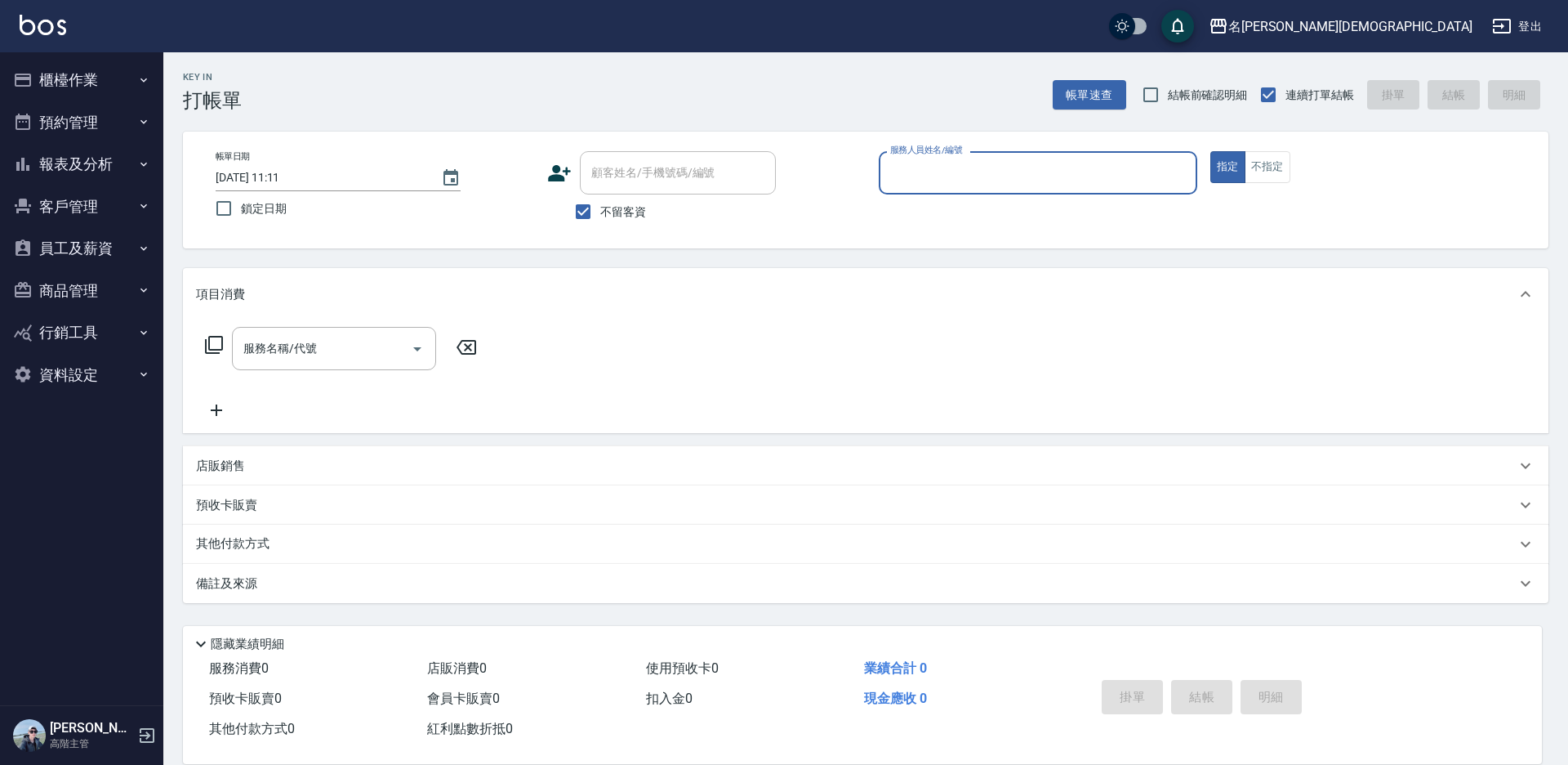
click at [896, 171] on input "服務人員姓名/編號" at bounding box center [1038, 172] width 304 height 29
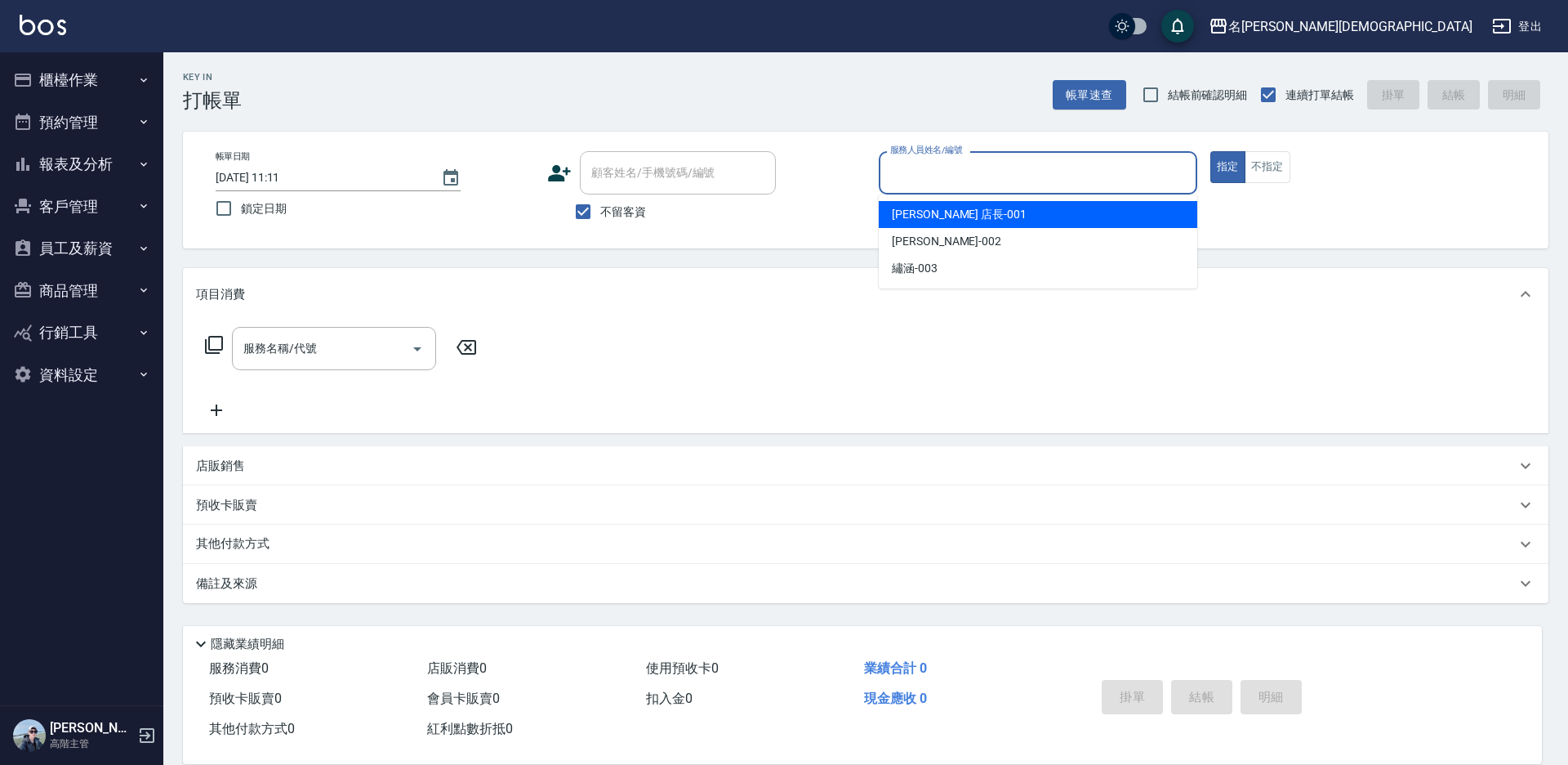
click at [914, 213] on span "[PERSON_NAME] 店長 -001" at bounding box center [959, 214] width 135 height 17
type input "[PERSON_NAME] 店長-001"
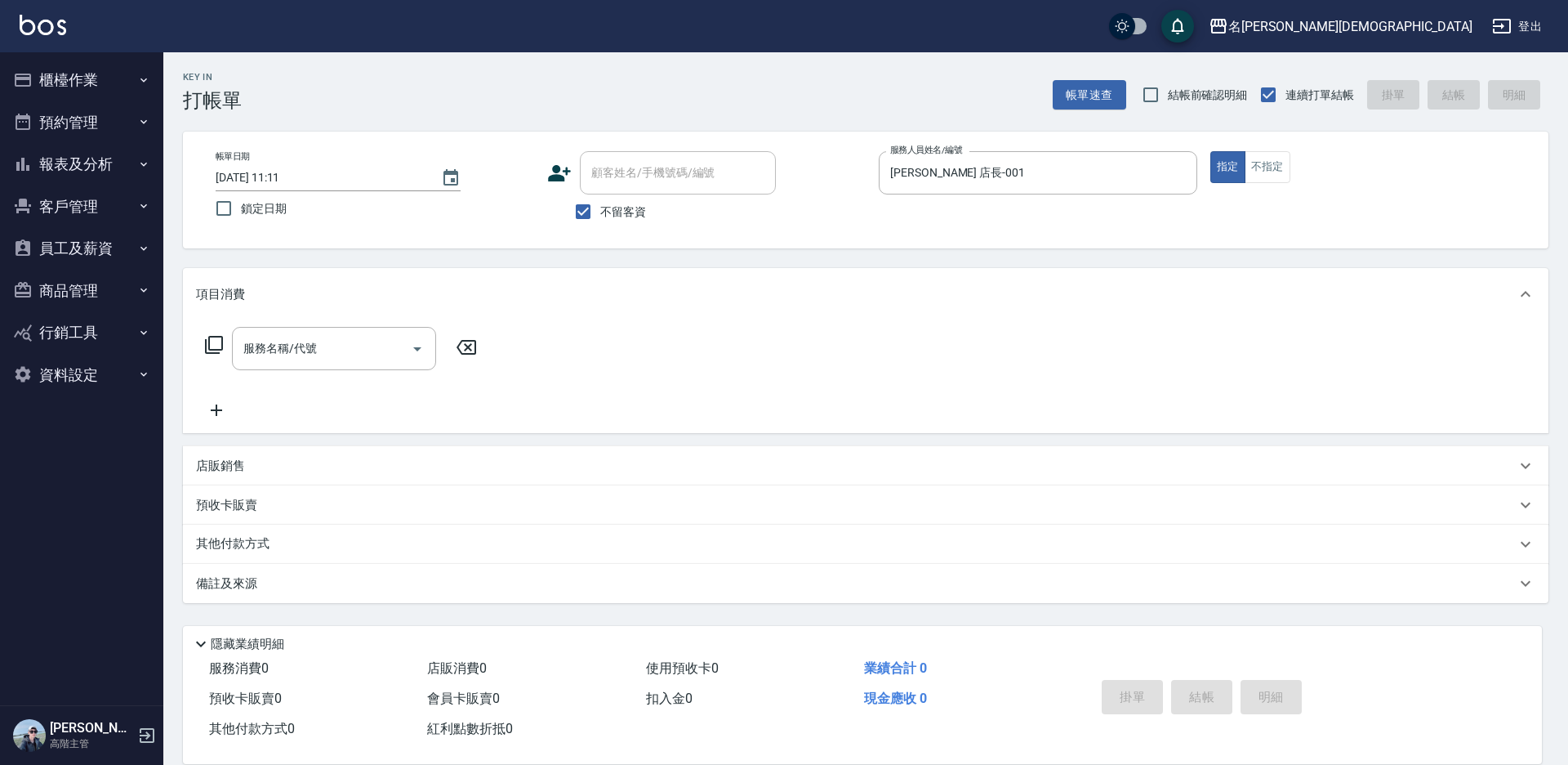
click at [212, 345] on icon at bounding box center [214, 345] width 20 height 20
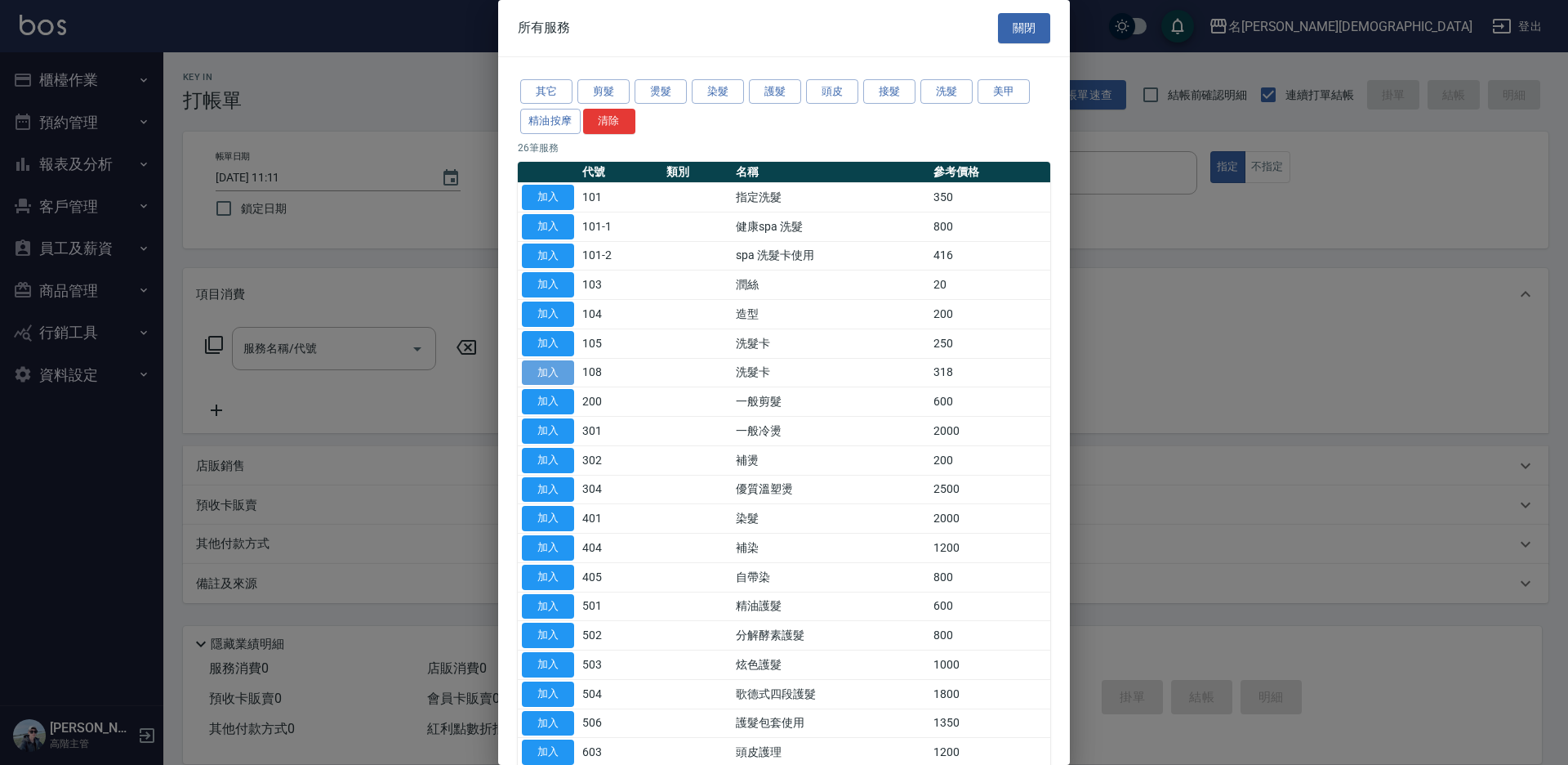
click at [569, 371] on button "加入" at bounding box center [548, 374] width 52 height 26
type input "洗髮卡(108)"
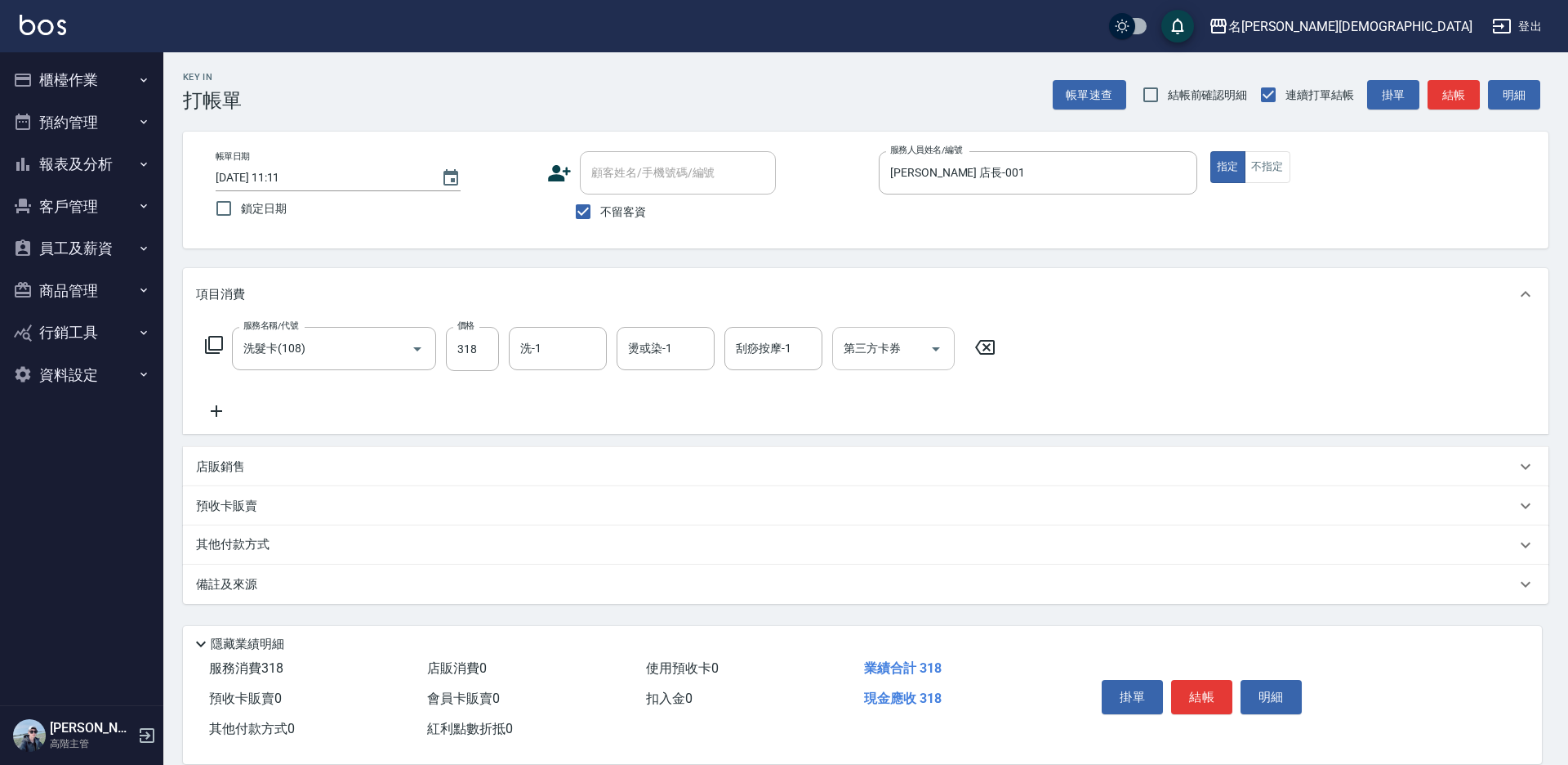
drag, startPoint x: 856, startPoint y: 352, endPoint x: 864, endPoint y: 361, distance: 12.0
click at [857, 352] on div "第三方卡券 第三方卡券" at bounding box center [893, 349] width 123 height 44
click at [868, 410] on span "舊有卡券" at bounding box center [893, 416] width 123 height 27
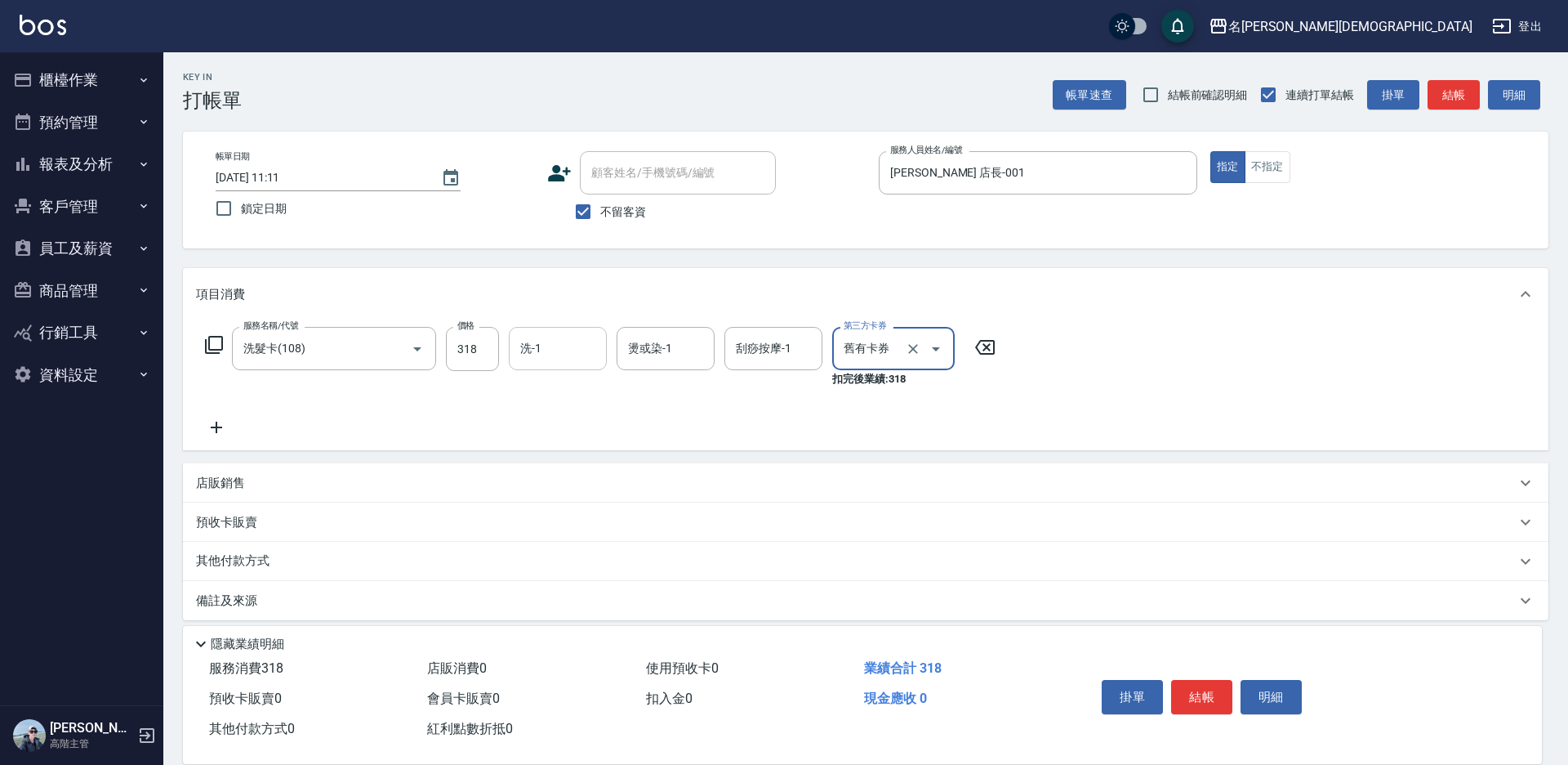
type input "舊有卡券"
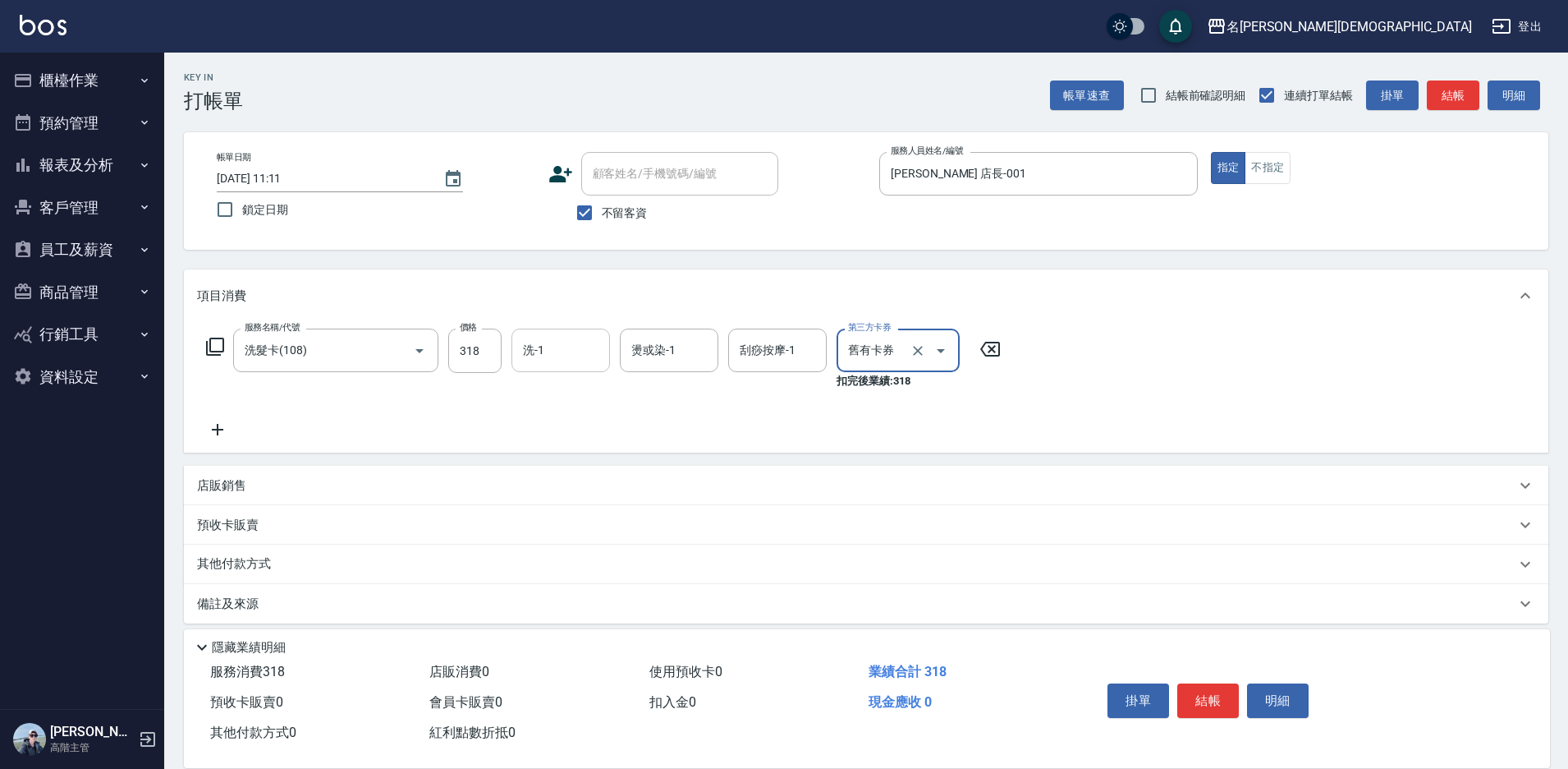
click at [545, 360] on input "洗-1" at bounding box center [560, 350] width 84 height 29
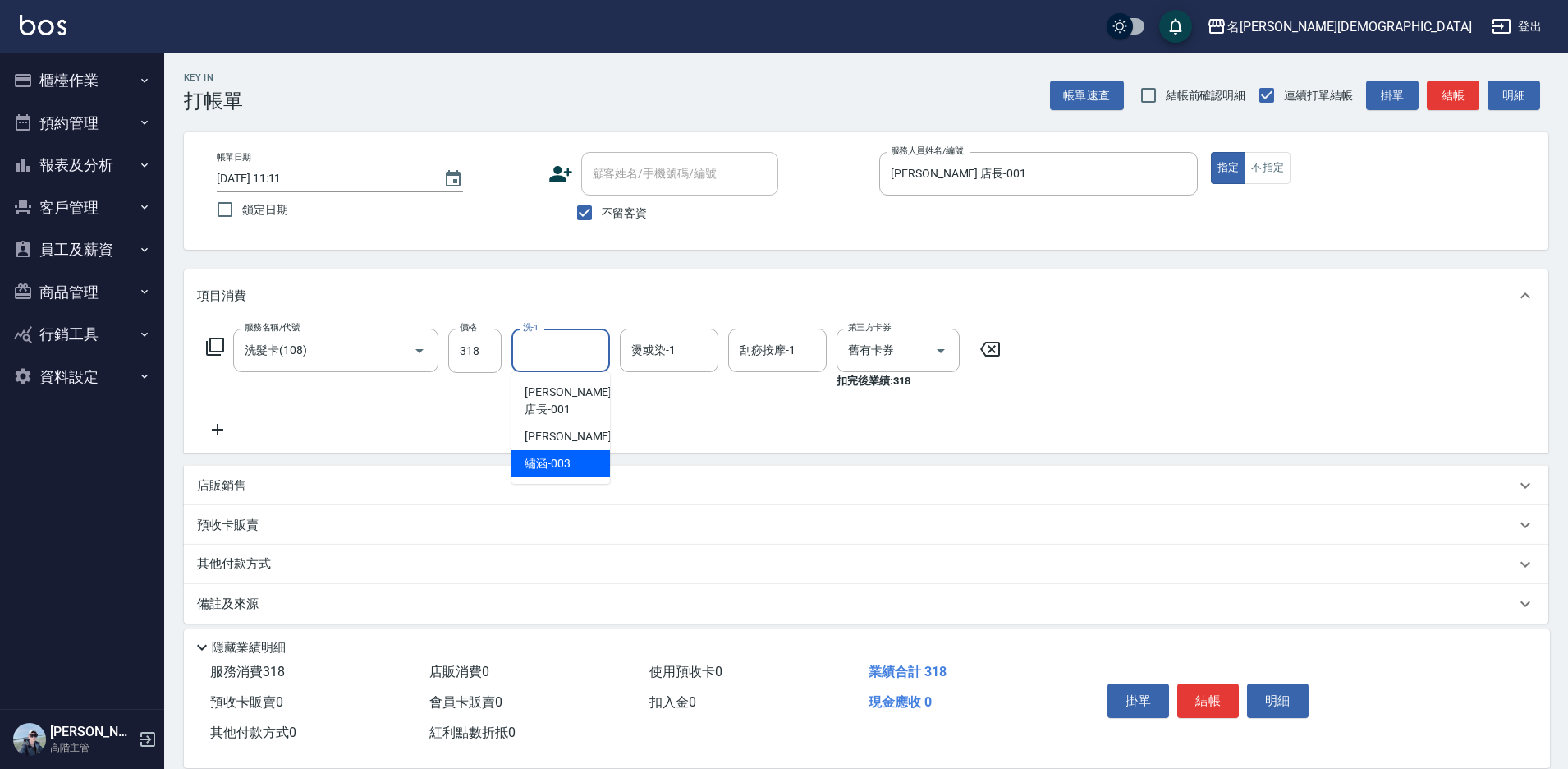
drag, startPoint x: 569, startPoint y: 438, endPoint x: 721, endPoint y: 539, distance: 182.5
click at [569, 455] on span "繡涵 -003" at bounding box center [548, 463] width 46 height 17
type input "繡涵-003"
click at [1215, 690] on button "結帳" at bounding box center [1208, 700] width 62 height 35
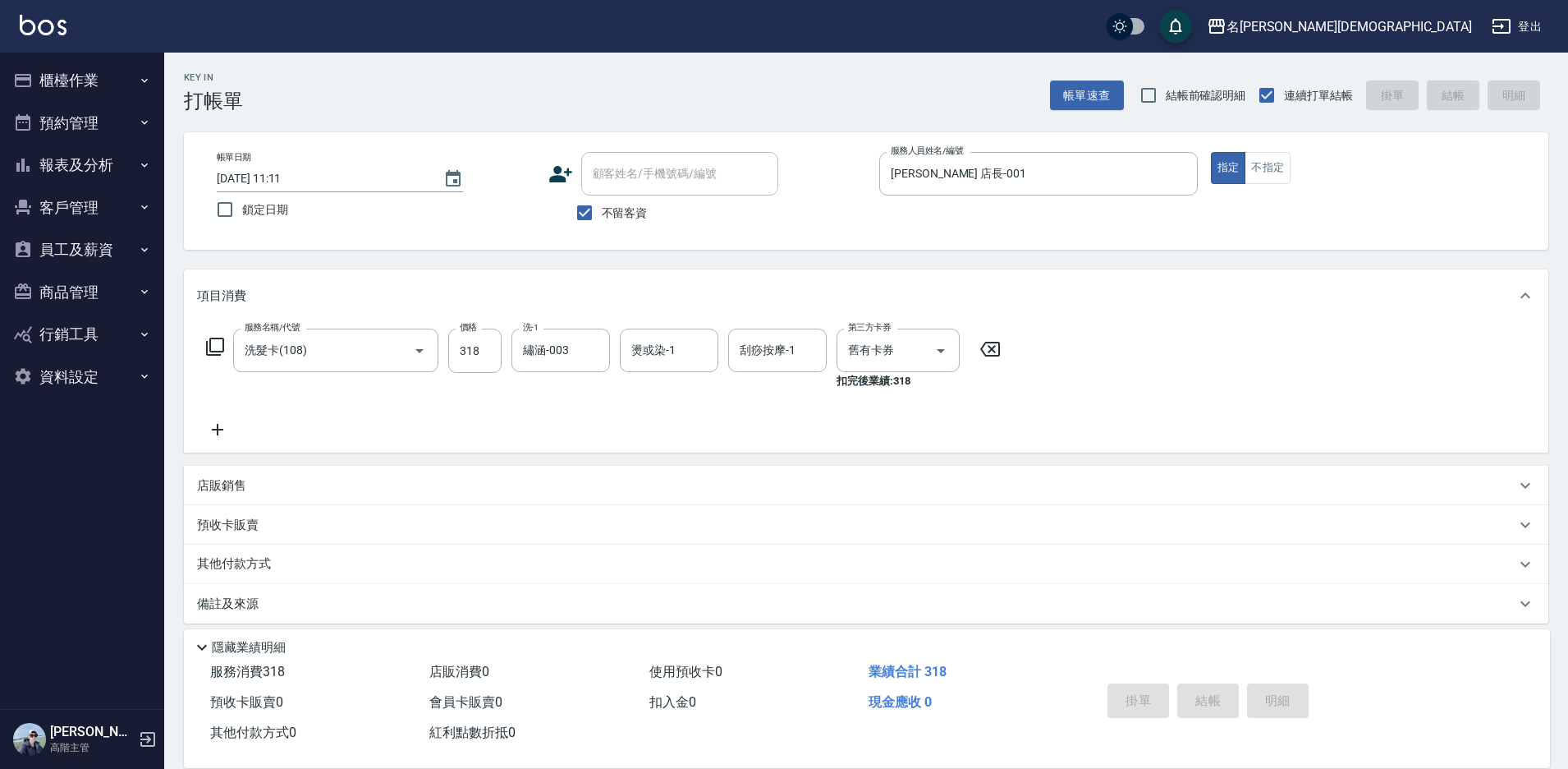
type input "[DATE] 11:12"
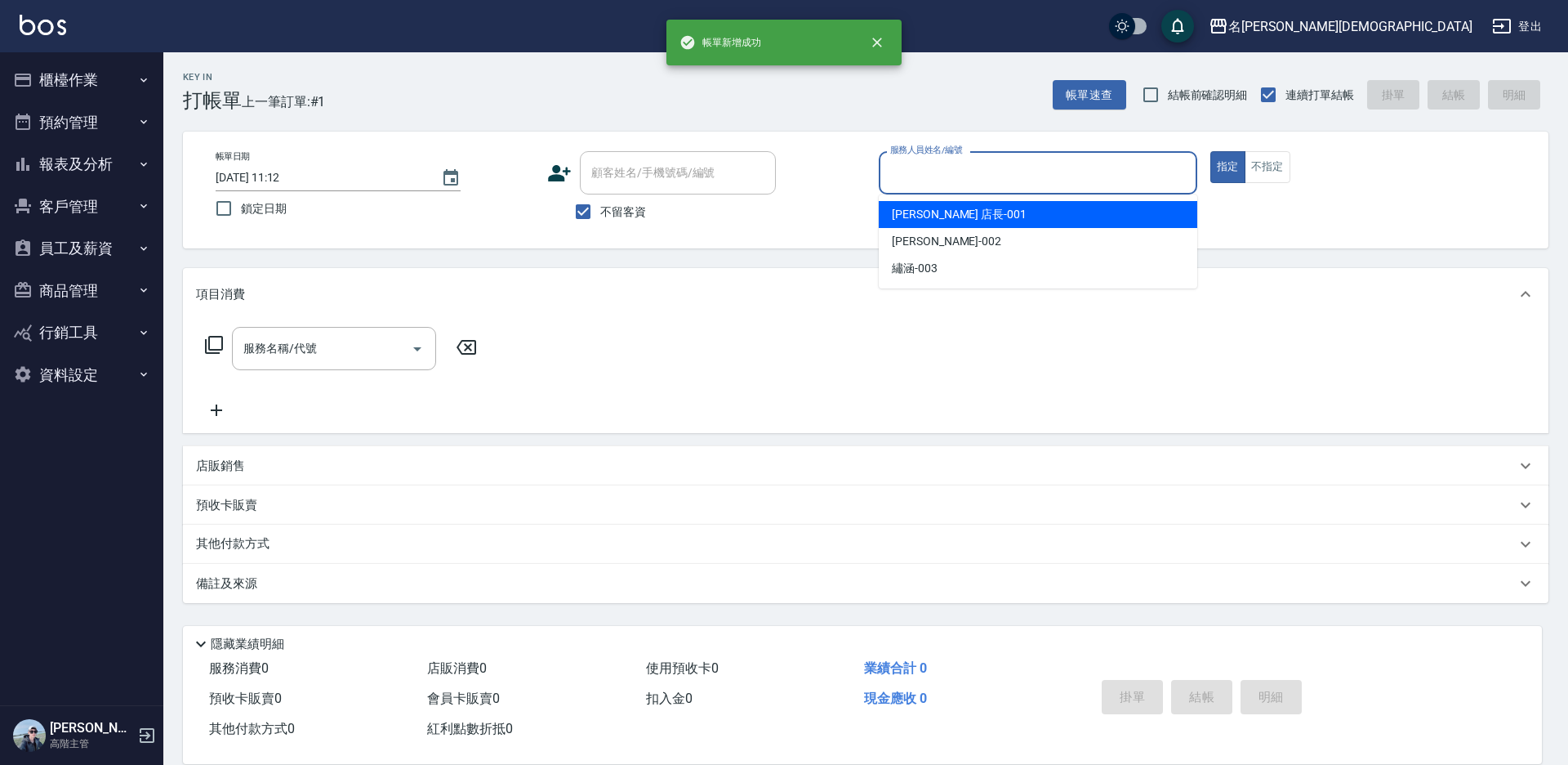
drag, startPoint x: 907, startPoint y: 176, endPoint x: 906, endPoint y: 186, distance: 10.0
click at [907, 177] on input "服務人員姓名/編號" at bounding box center [1038, 172] width 304 height 29
drag, startPoint x: 900, startPoint y: 208, endPoint x: 798, endPoint y: 202, distance: 102.2
click at [896, 208] on span "[PERSON_NAME] 店長 -001" at bounding box center [959, 214] width 135 height 17
type input "[PERSON_NAME] 店長-001"
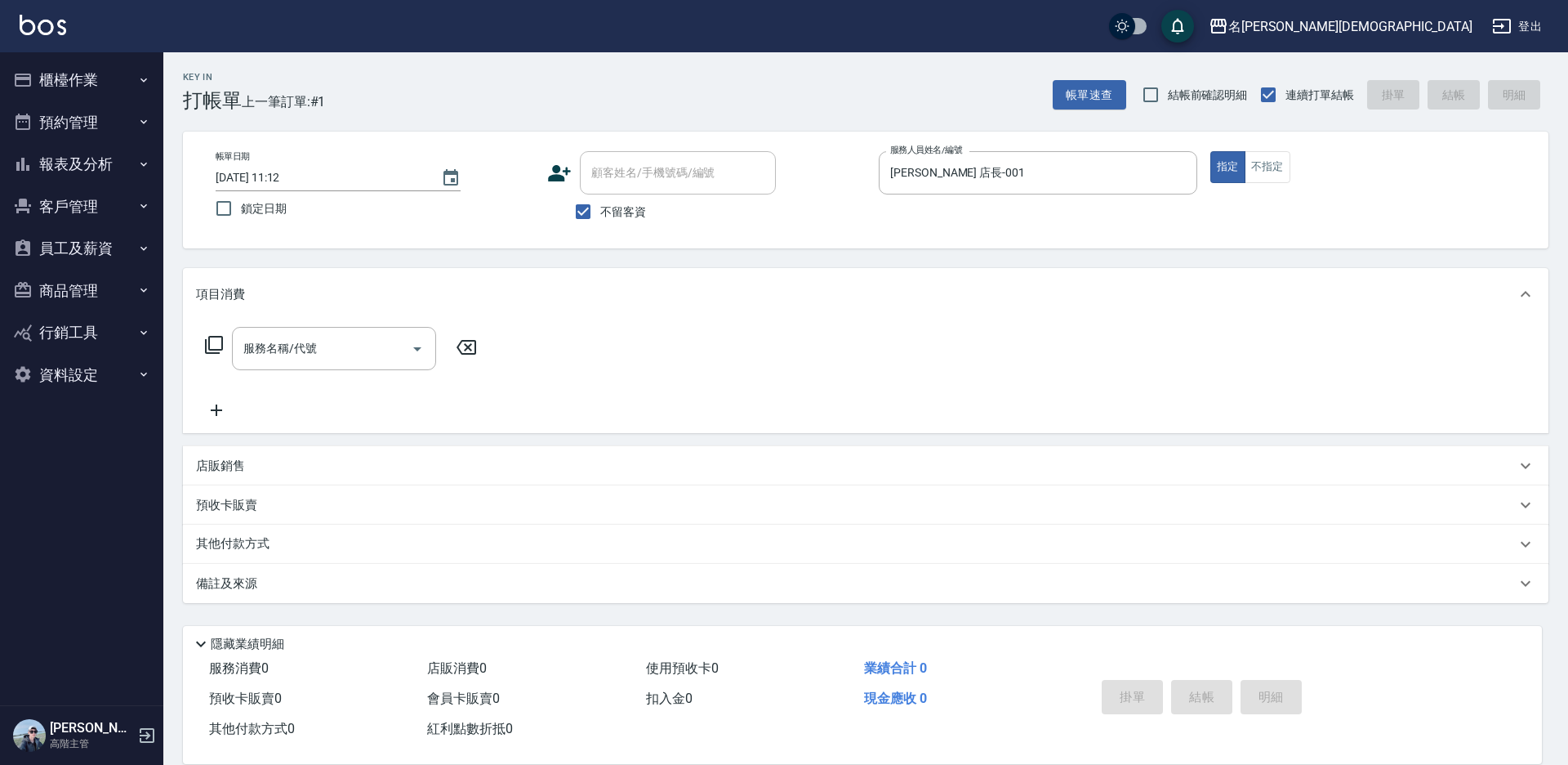
click at [215, 340] on icon at bounding box center [214, 345] width 20 height 20
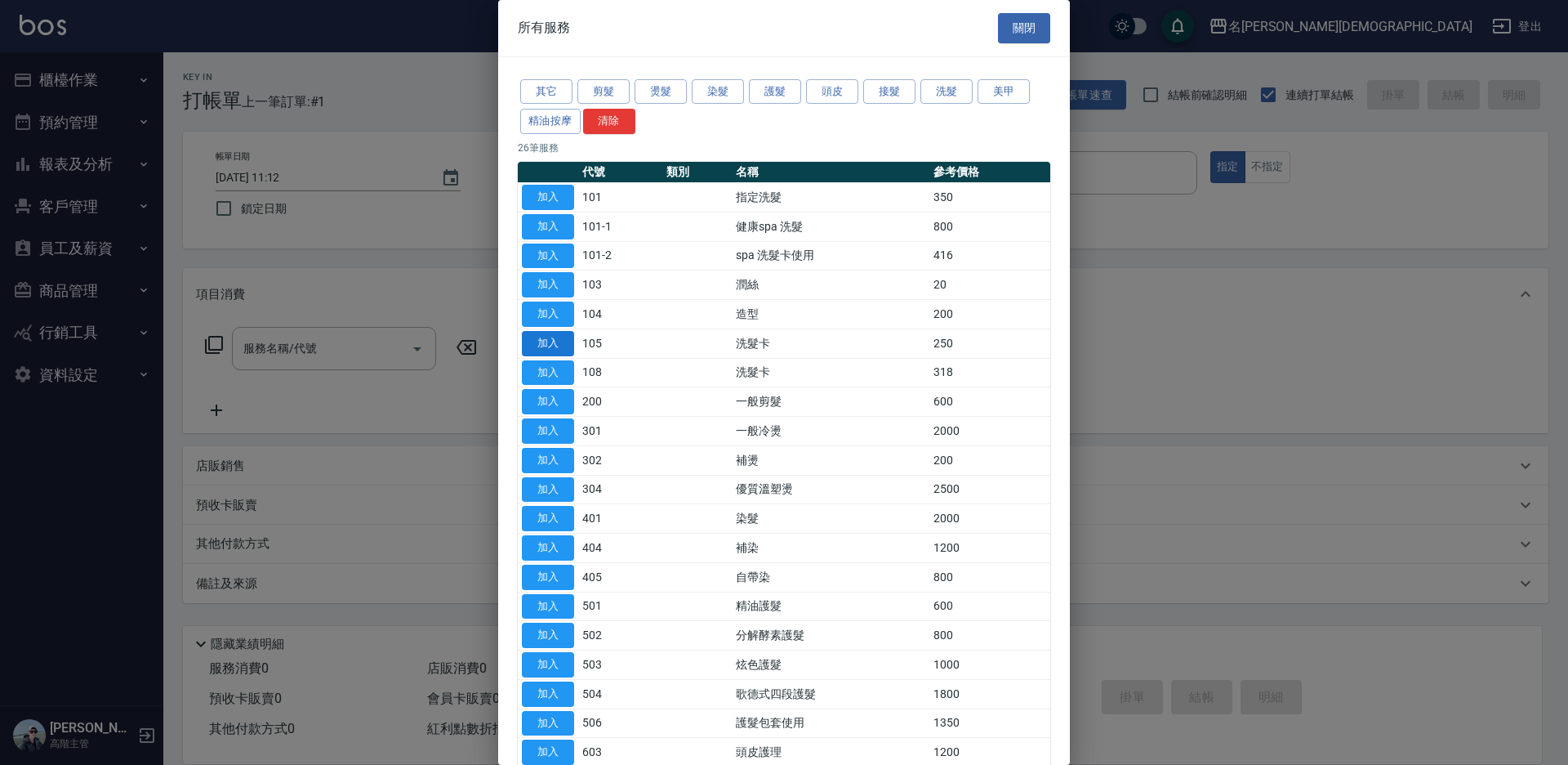
click at [544, 344] on button "加入" at bounding box center [548, 344] width 52 height 26
type input "洗髮卡(105)"
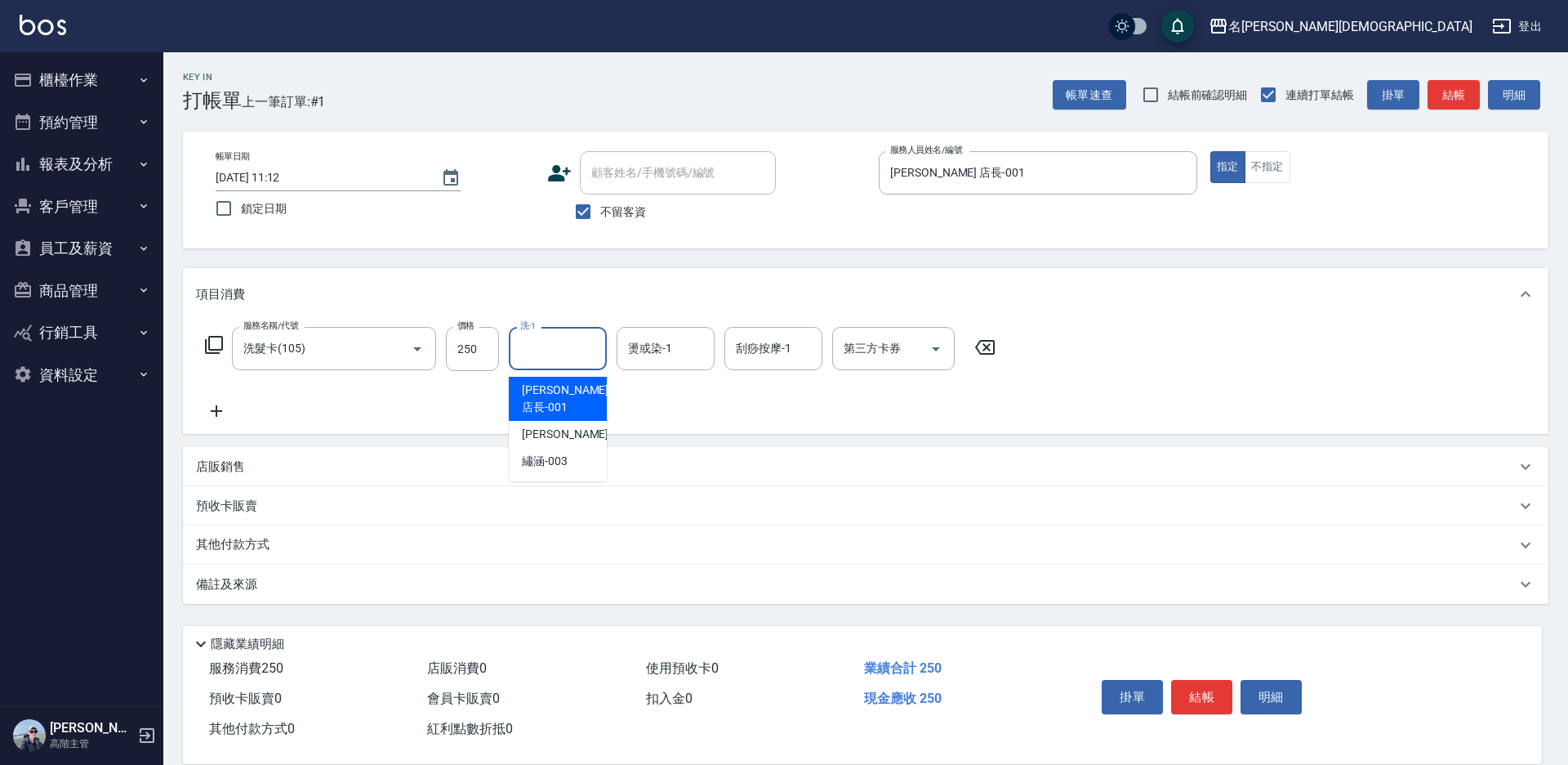
click at [545, 343] on input "洗-1" at bounding box center [558, 348] width 83 height 29
drag, startPoint x: 557, startPoint y: 445, endPoint x: 654, endPoint y: 422, distance: 99.7
click at [559, 453] on span "繡涵 -003" at bounding box center [545, 461] width 46 height 17
type input "繡涵-003"
click at [868, 357] on input "第三方卡券" at bounding box center [882, 348] width 83 height 29
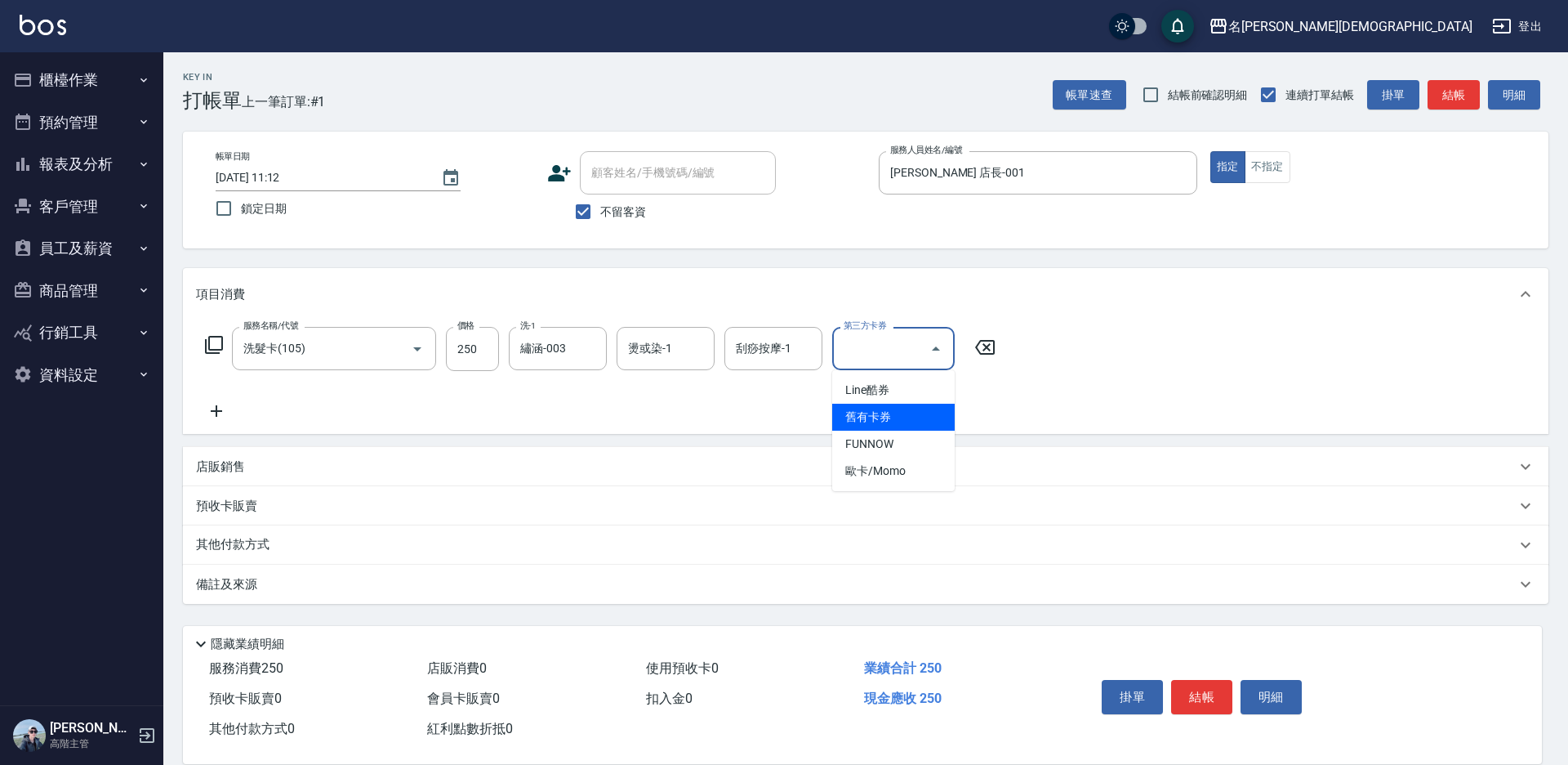
click at [892, 407] on span "舊有卡券" at bounding box center [893, 416] width 123 height 27
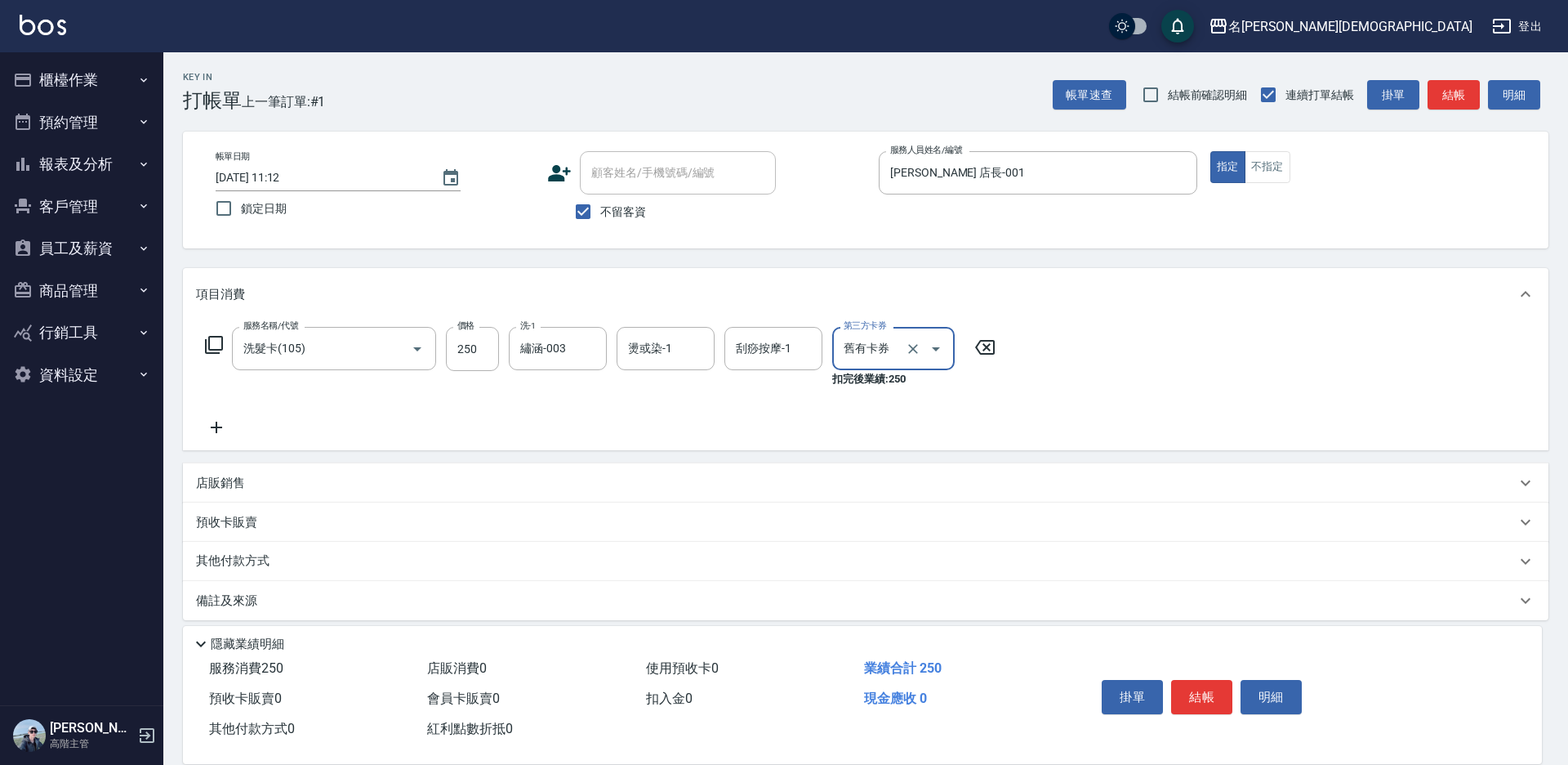
type input "舊有卡券"
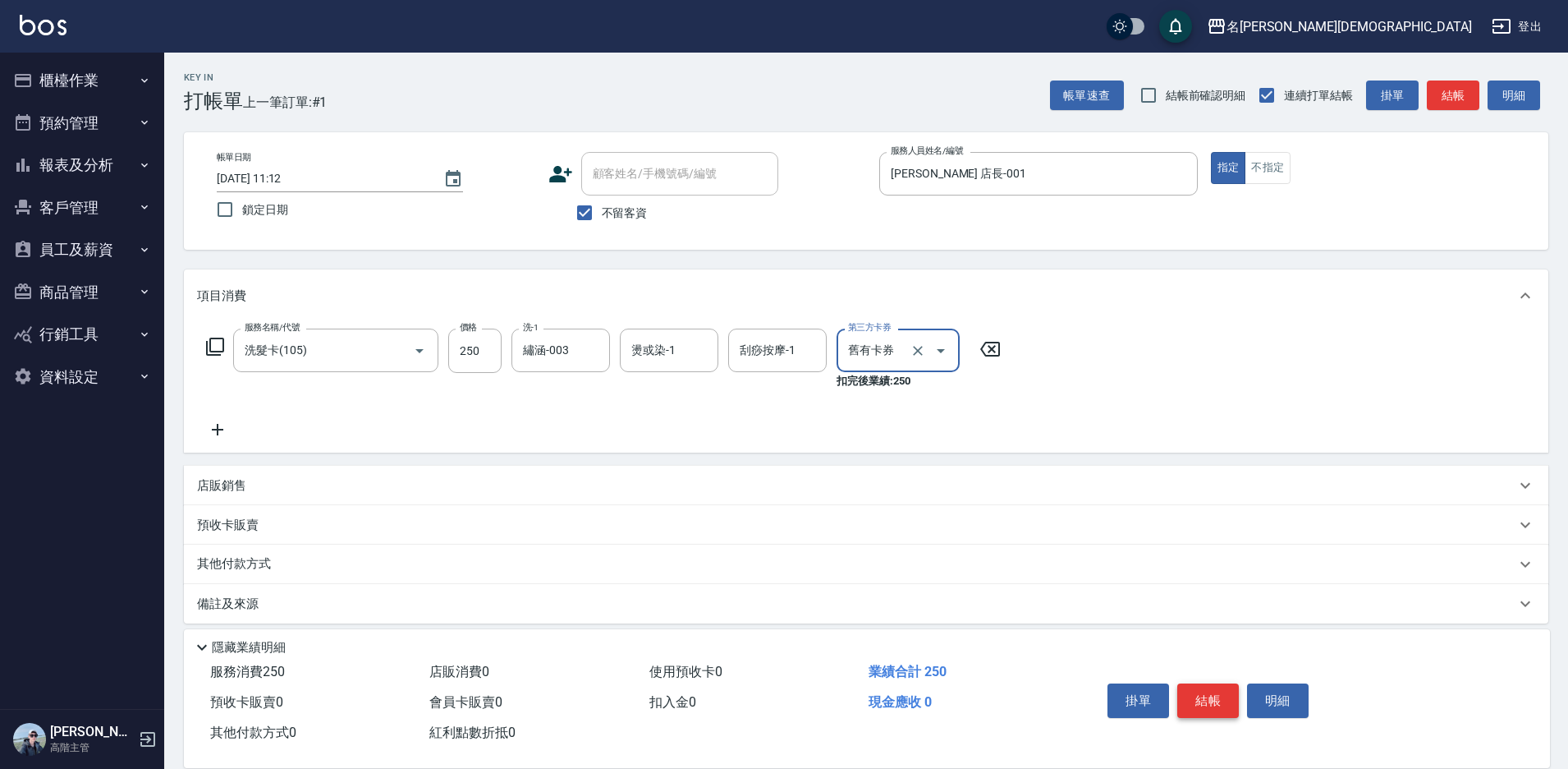
click at [1190, 696] on button "結帳" at bounding box center [1208, 700] width 62 height 35
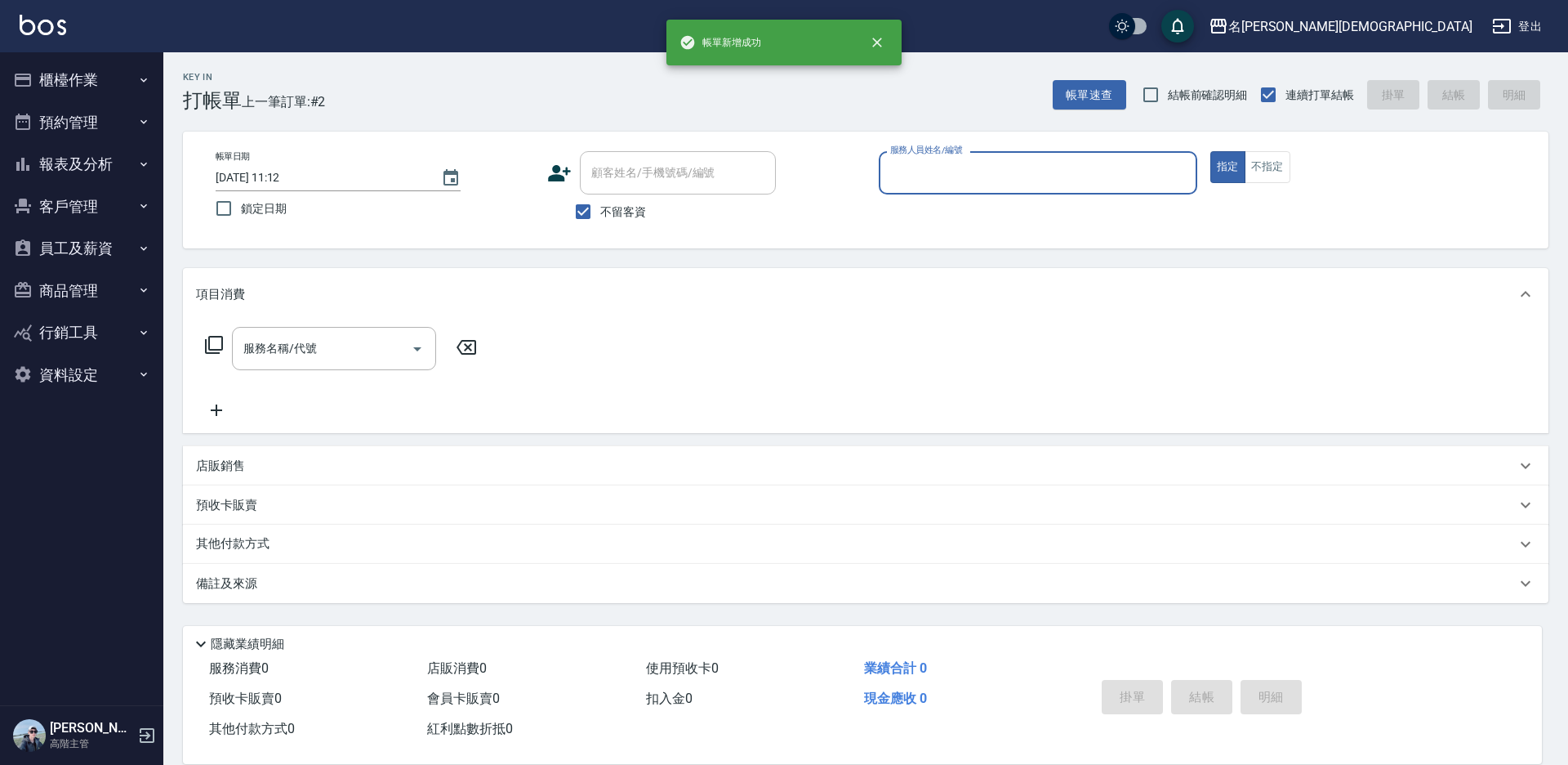
click at [912, 173] on input "服務人員姓名/編號" at bounding box center [1038, 172] width 304 height 29
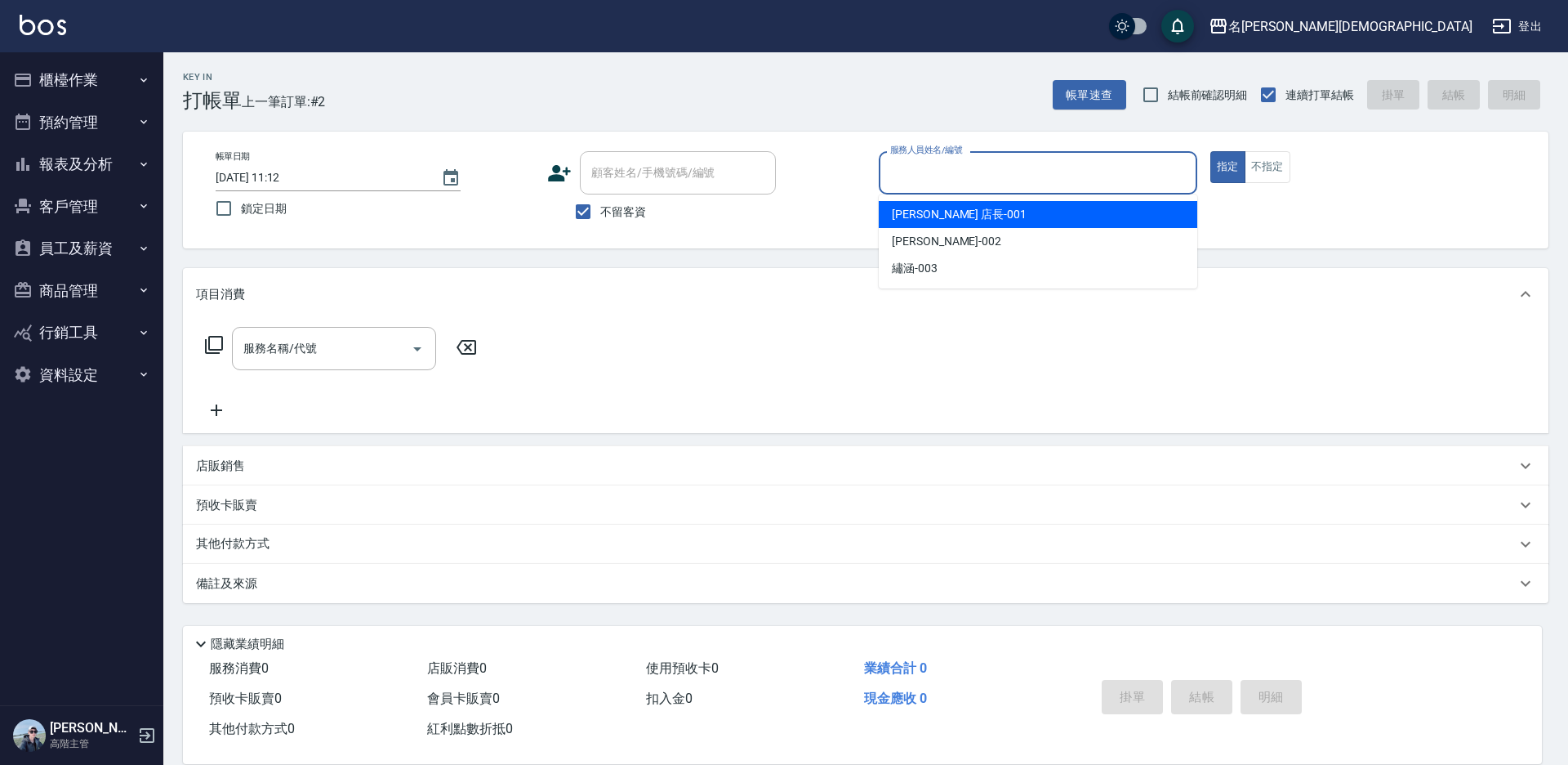
drag, startPoint x: 903, startPoint y: 207, endPoint x: 780, endPoint y: 212, distance: 123.1
click at [902, 207] on span "[PERSON_NAME] 店長 -001" at bounding box center [959, 214] width 135 height 17
type input "[PERSON_NAME] 店長-001"
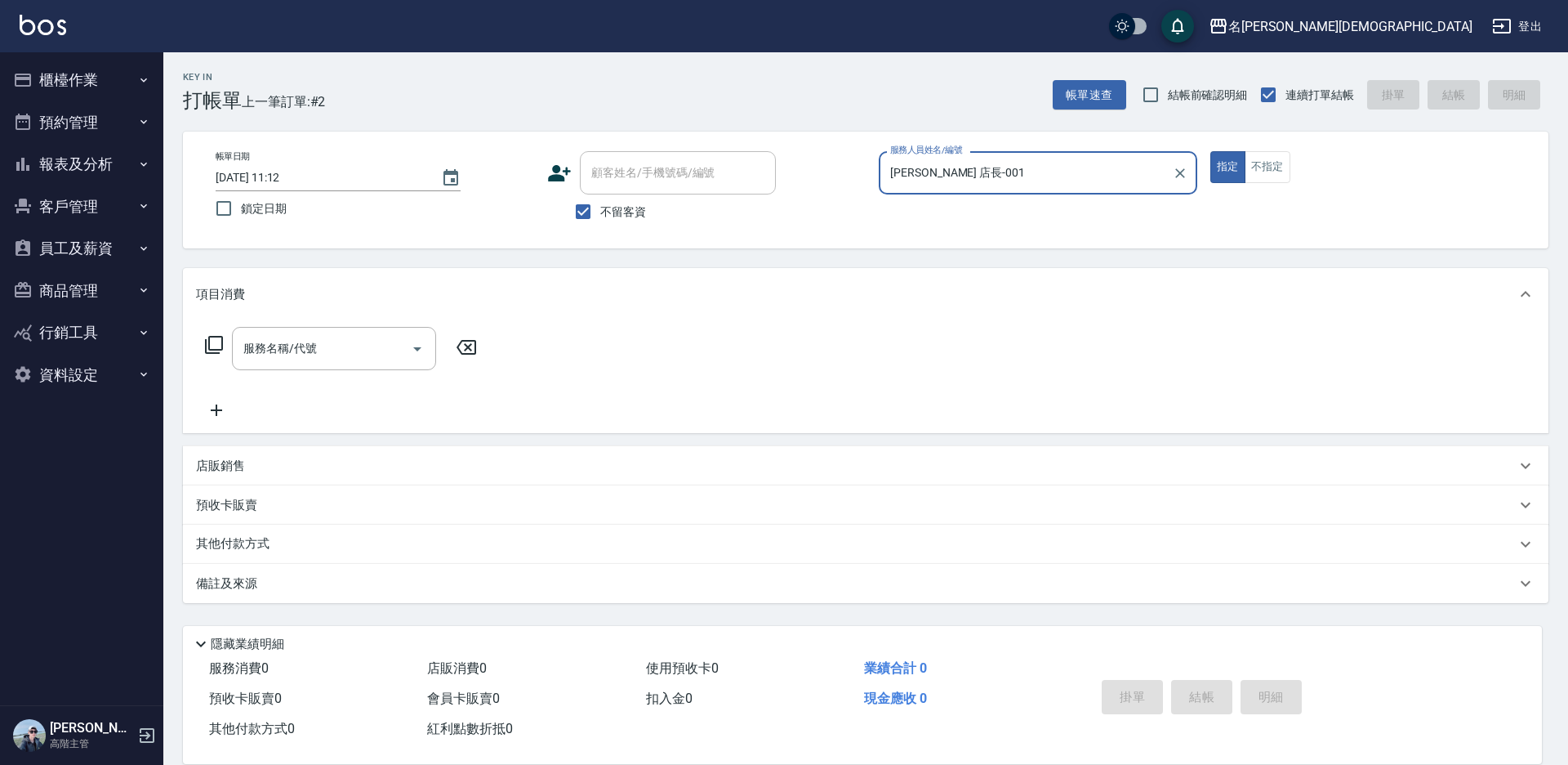
click at [207, 343] on icon at bounding box center [214, 345] width 18 height 18
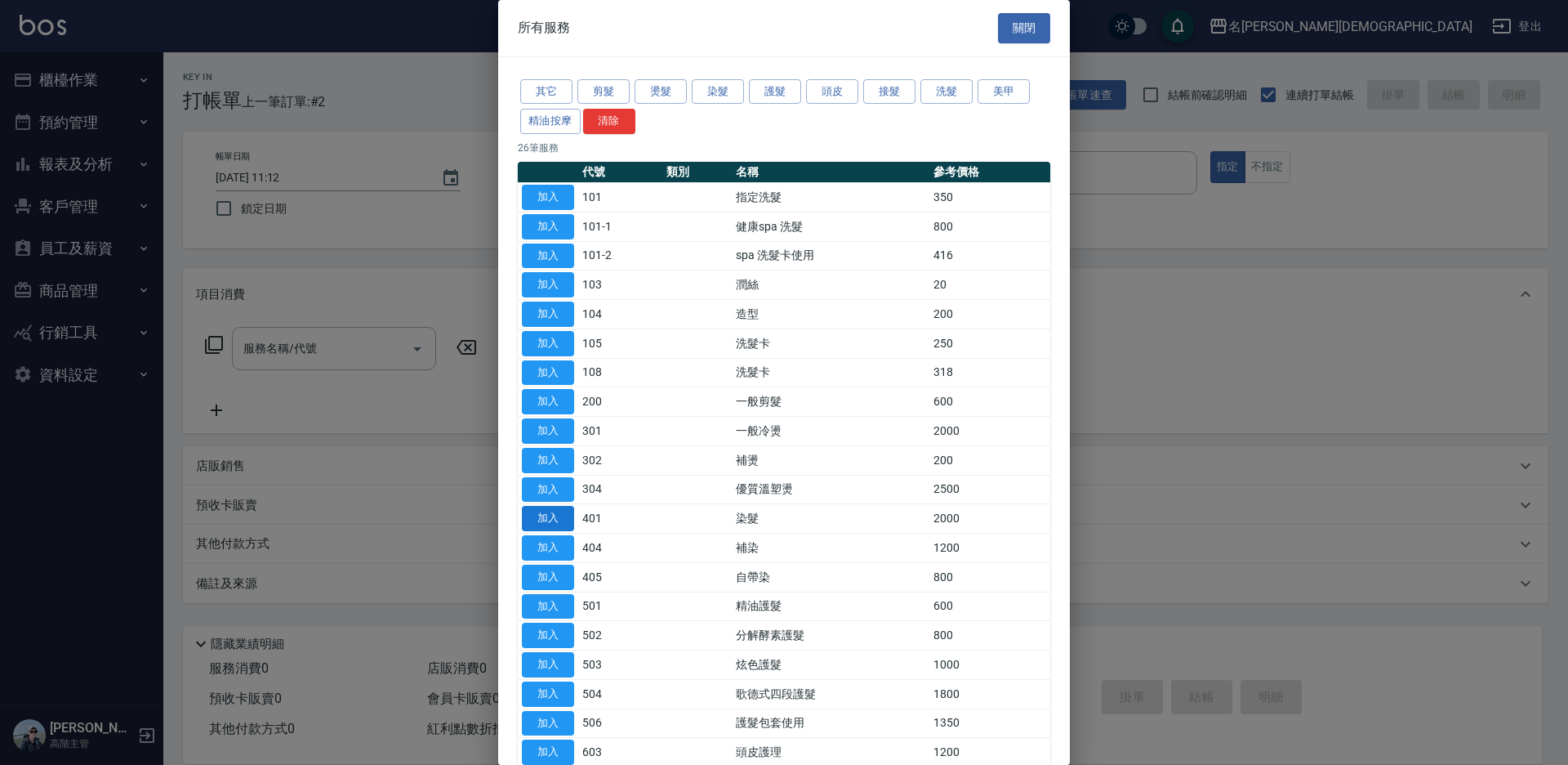
click at [571, 514] on button "加入" at bounding box center [548, 518] width 52 height 26
type input "染髮(401)"
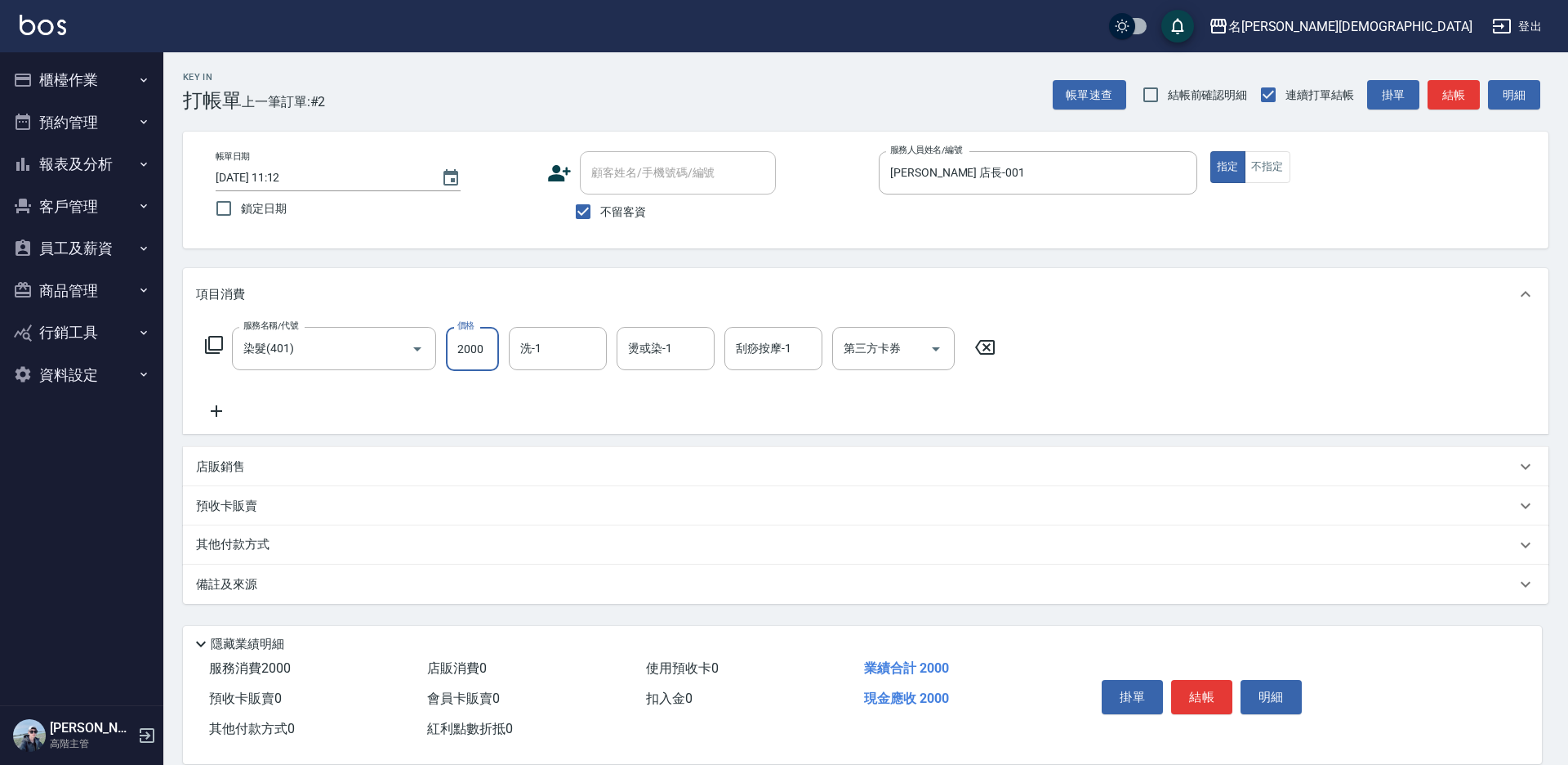
click at [473, 355] on input "2000" at bounding box center [472, 349] width 53 height 45
type input "2800"
click at [217, 345] on icon at bounding box center [214, 345] width 20 height 20
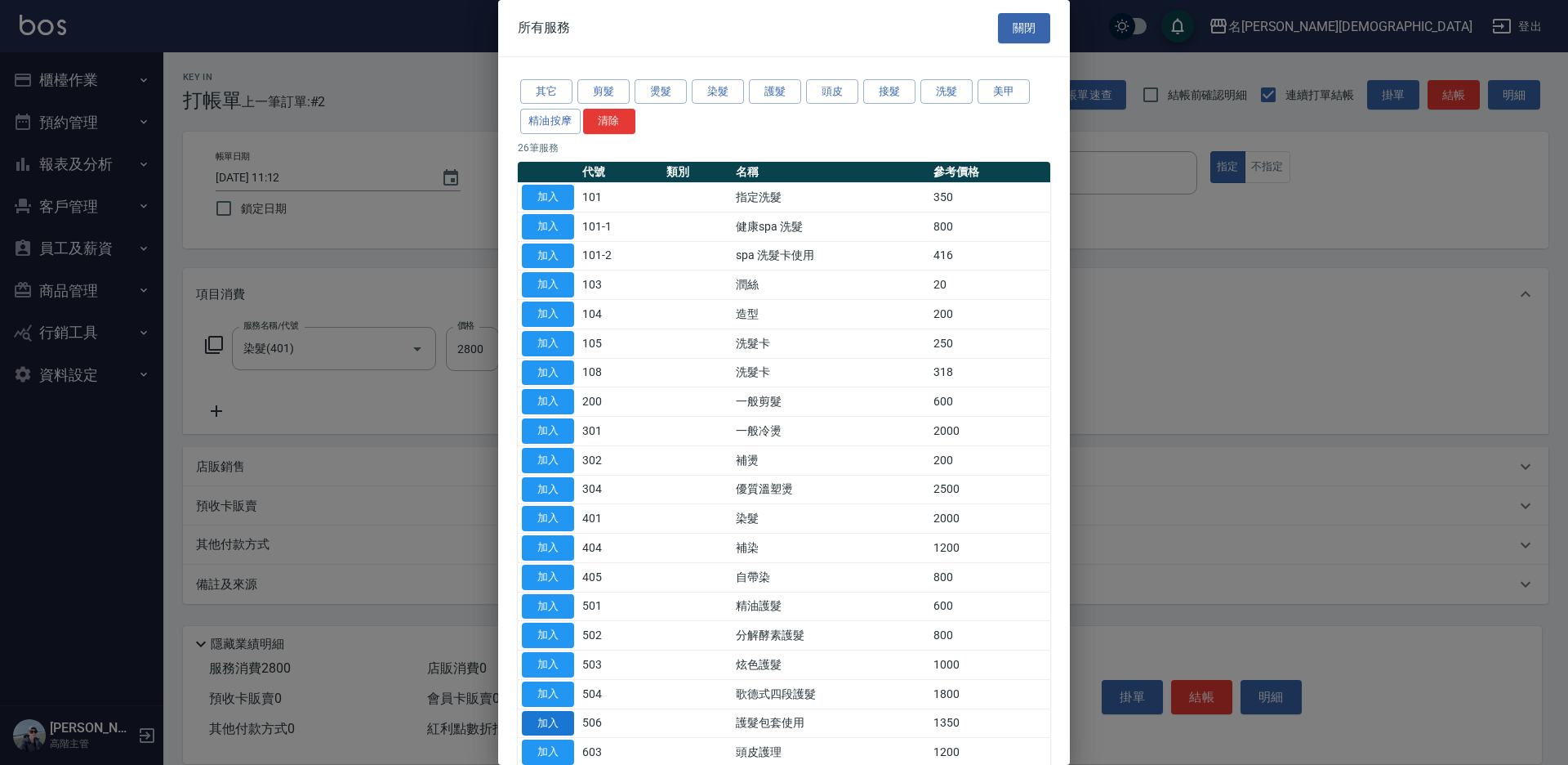
click at [559, 724] on button "加入" at bounding box center [548, 723] width 52 height 26
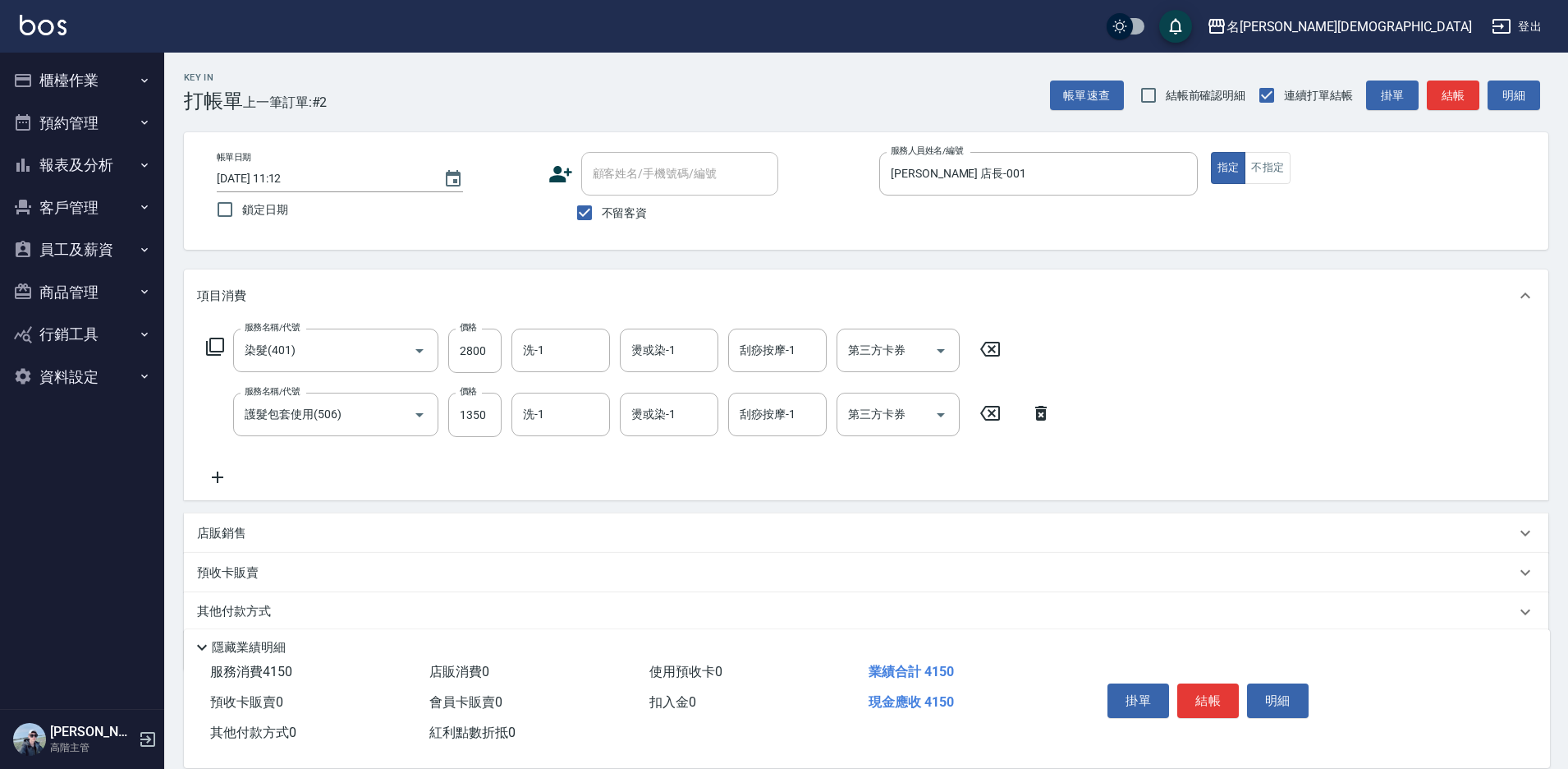
click at [217, 340] on icon at bounding box center [215, 347] width 18 height 18
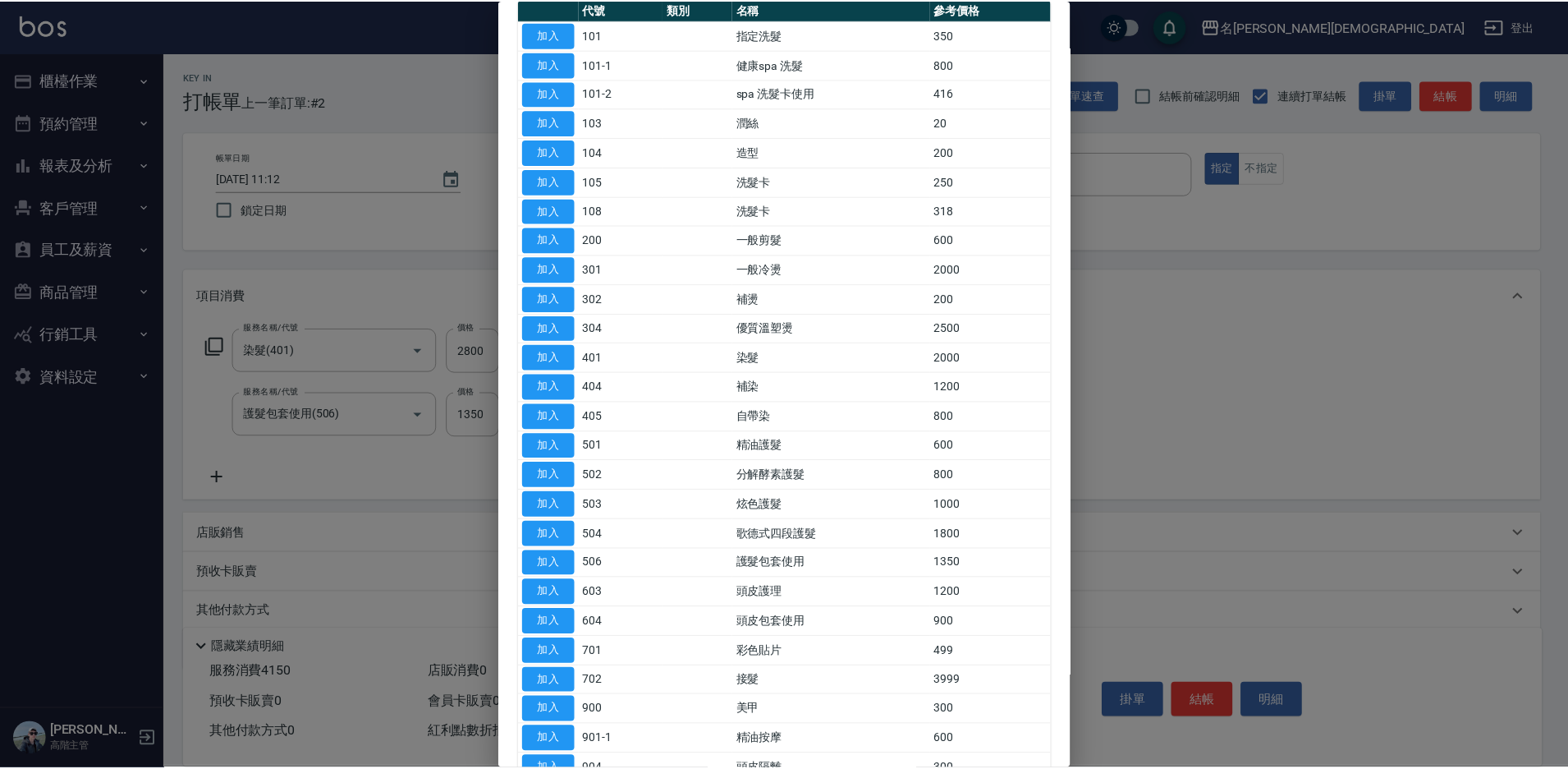
scroll to position [164, 0]
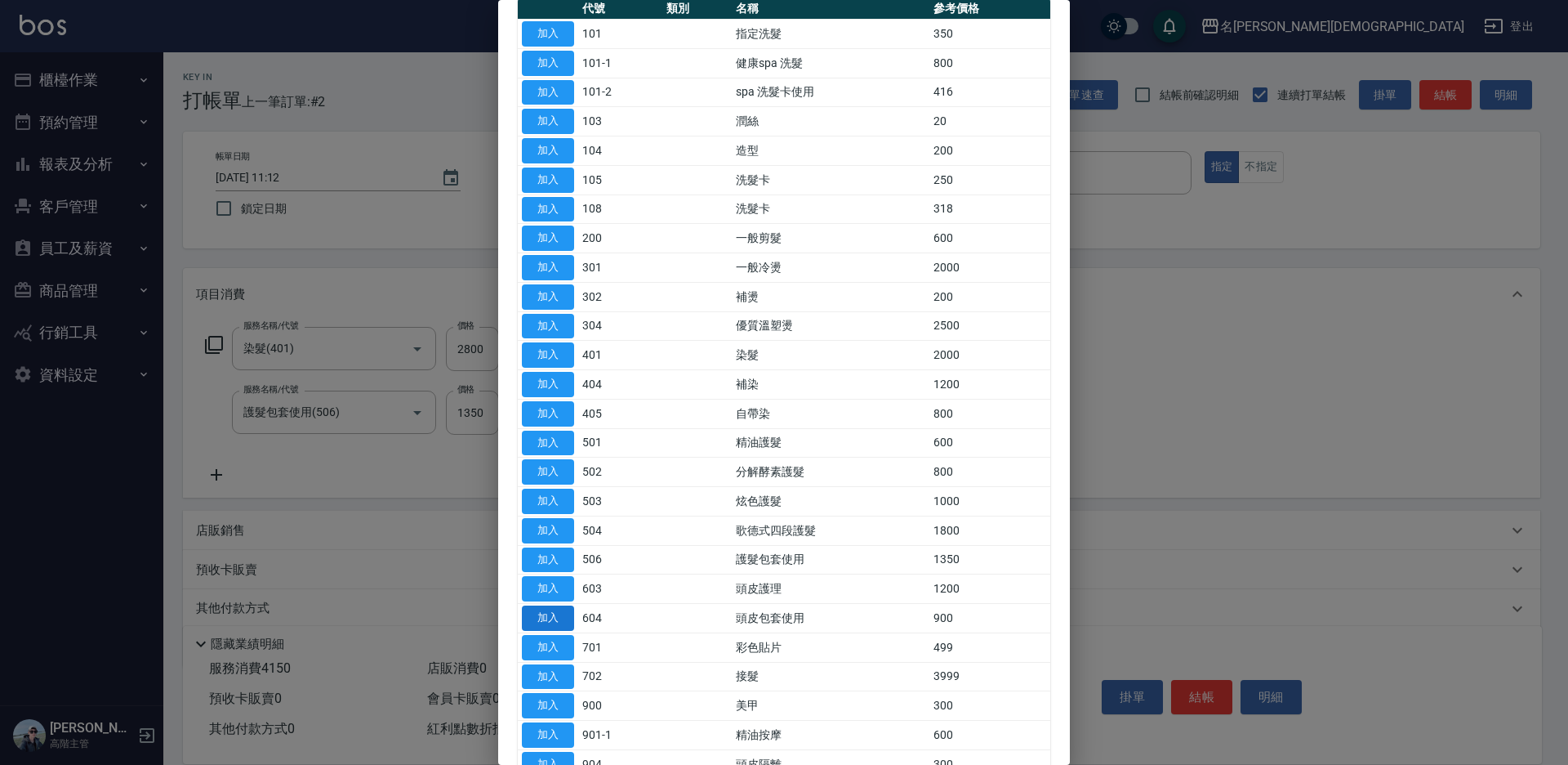
click at [552, 609] on button "加入" at bounding box center [548, 618] width 52 height 26
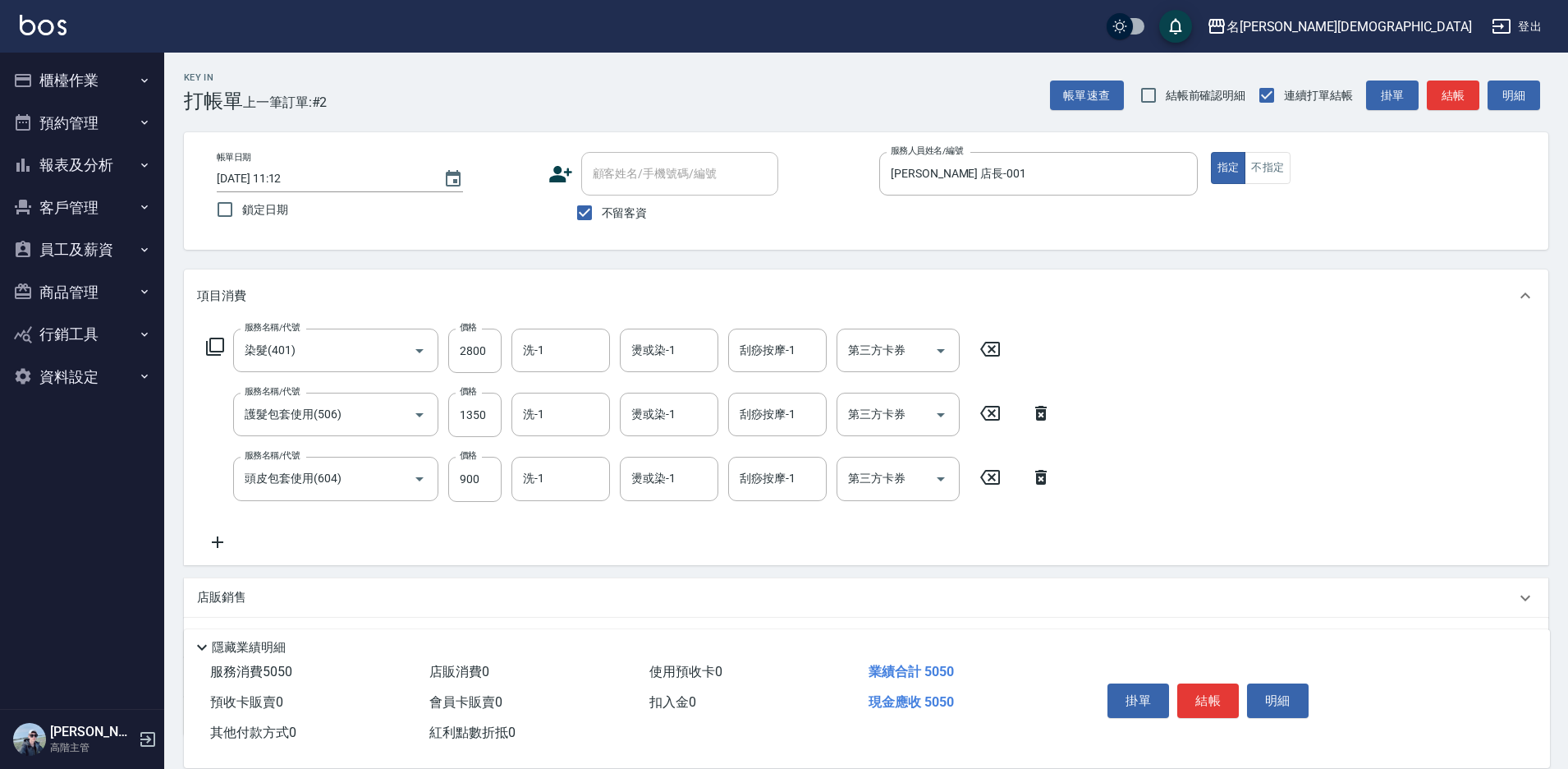
click at [883, 475] on div "第三方卡券 第三方卡券" at bounding box center [898, 478] width 123 height 44
click at [868, 544] on span "舊有卡券" at bounding box center [898, 548] width 123 height 27
type input "舊有卡券"
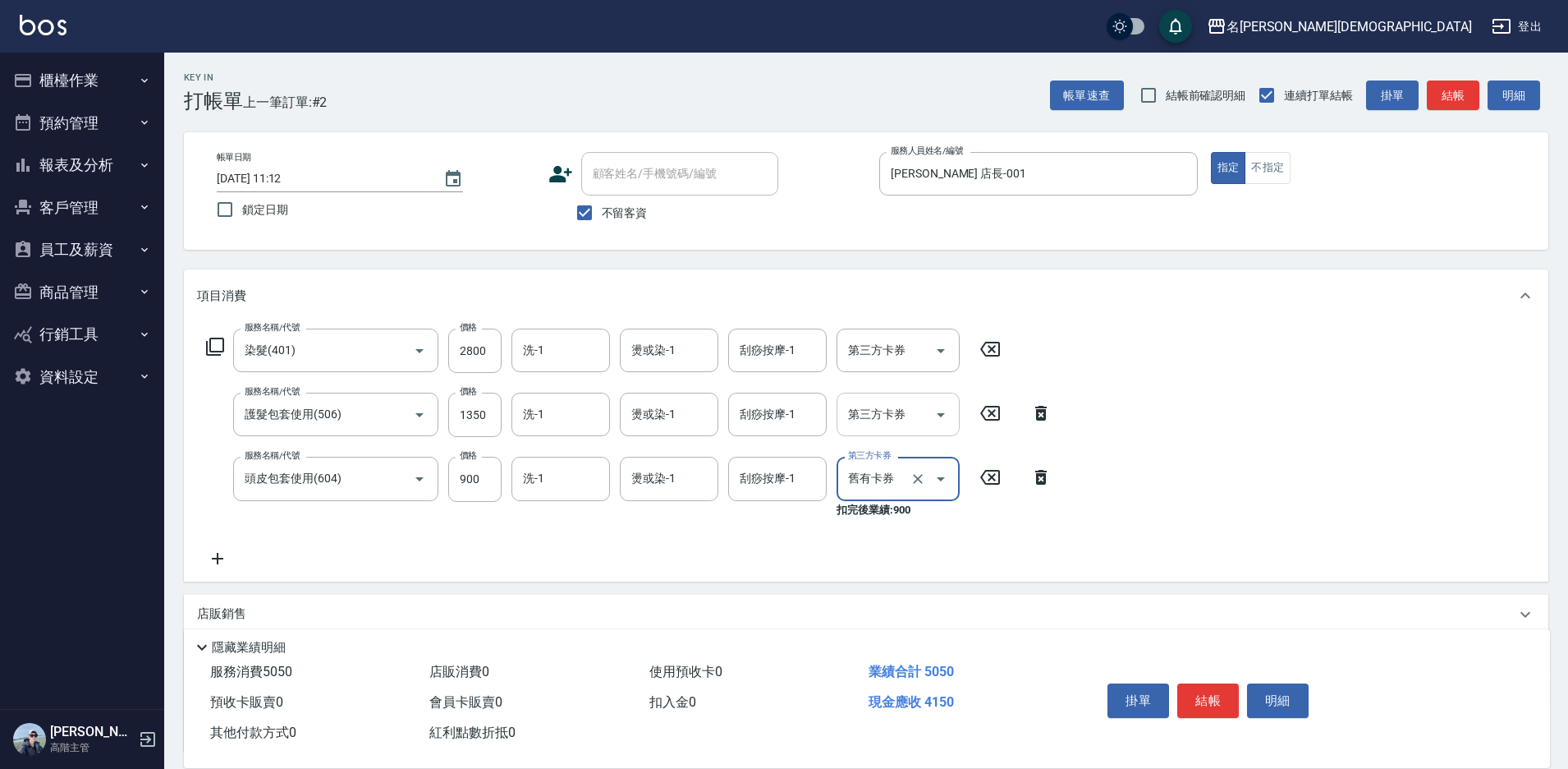
click at [868, 420] on div "第三方卡券 第三方卡券" at bounding box center [898, 414] width 123 height 44
click at [873, 475] on span "舊有卡券" at bounding box center [898, 483] width 123 height 27
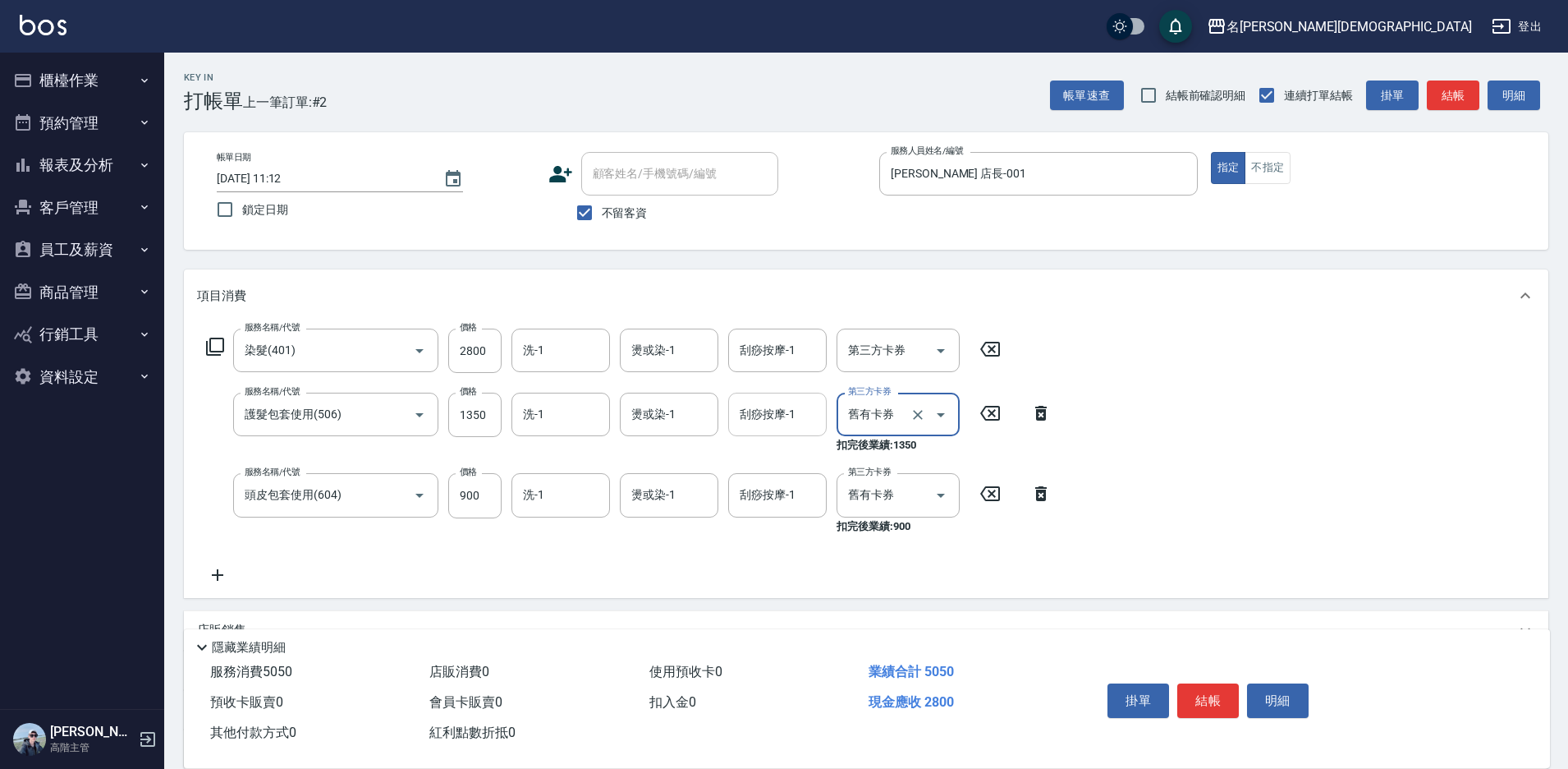
type input "舊有卡券"
click at [1193, 701] on button "結帳" at bounding box center [1208, 700] width 62 height 35
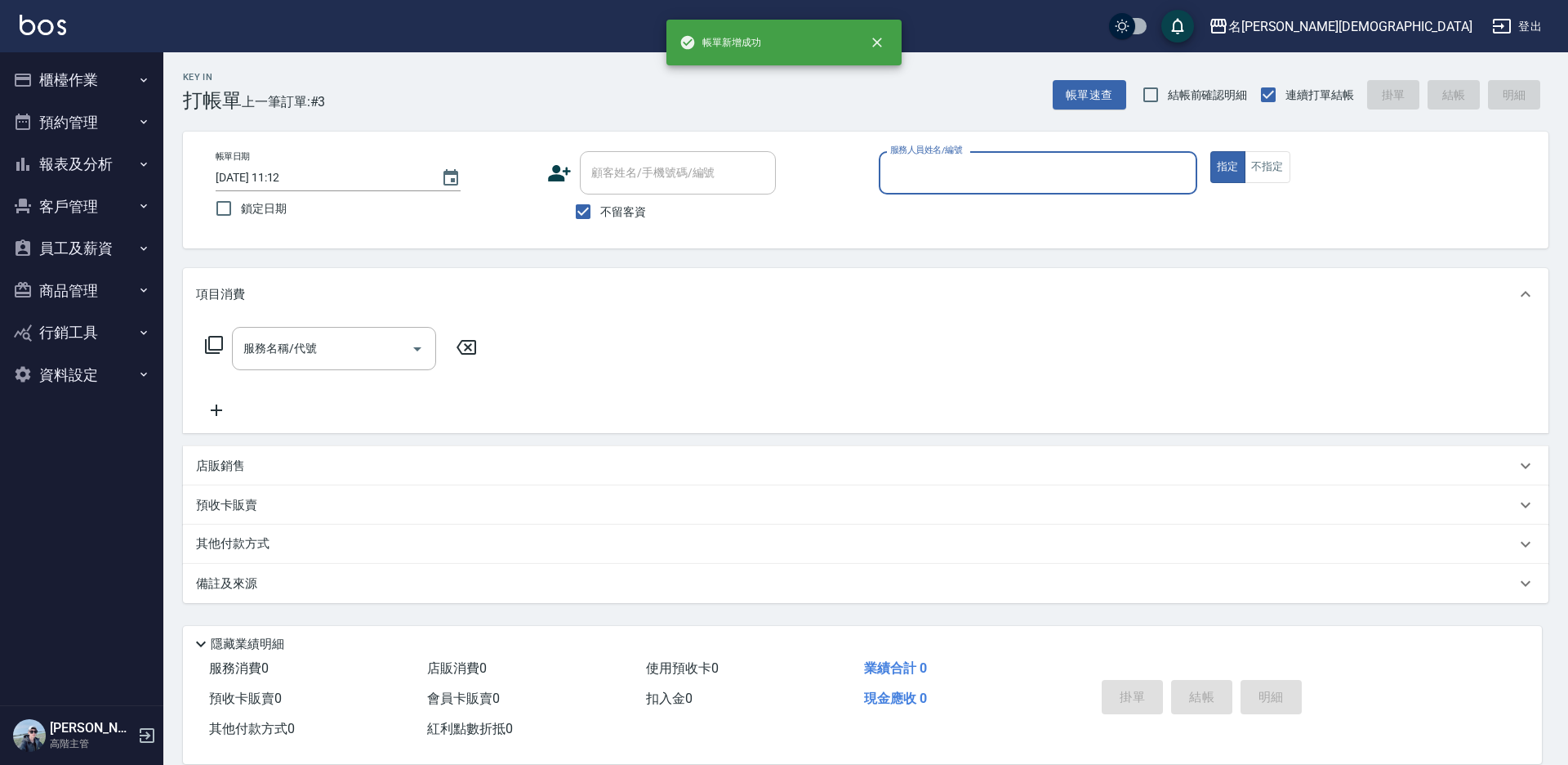
click at [927, 172] on input "服務人員姓名/編號" at bounding box center [1038, 172] width 304 height 29
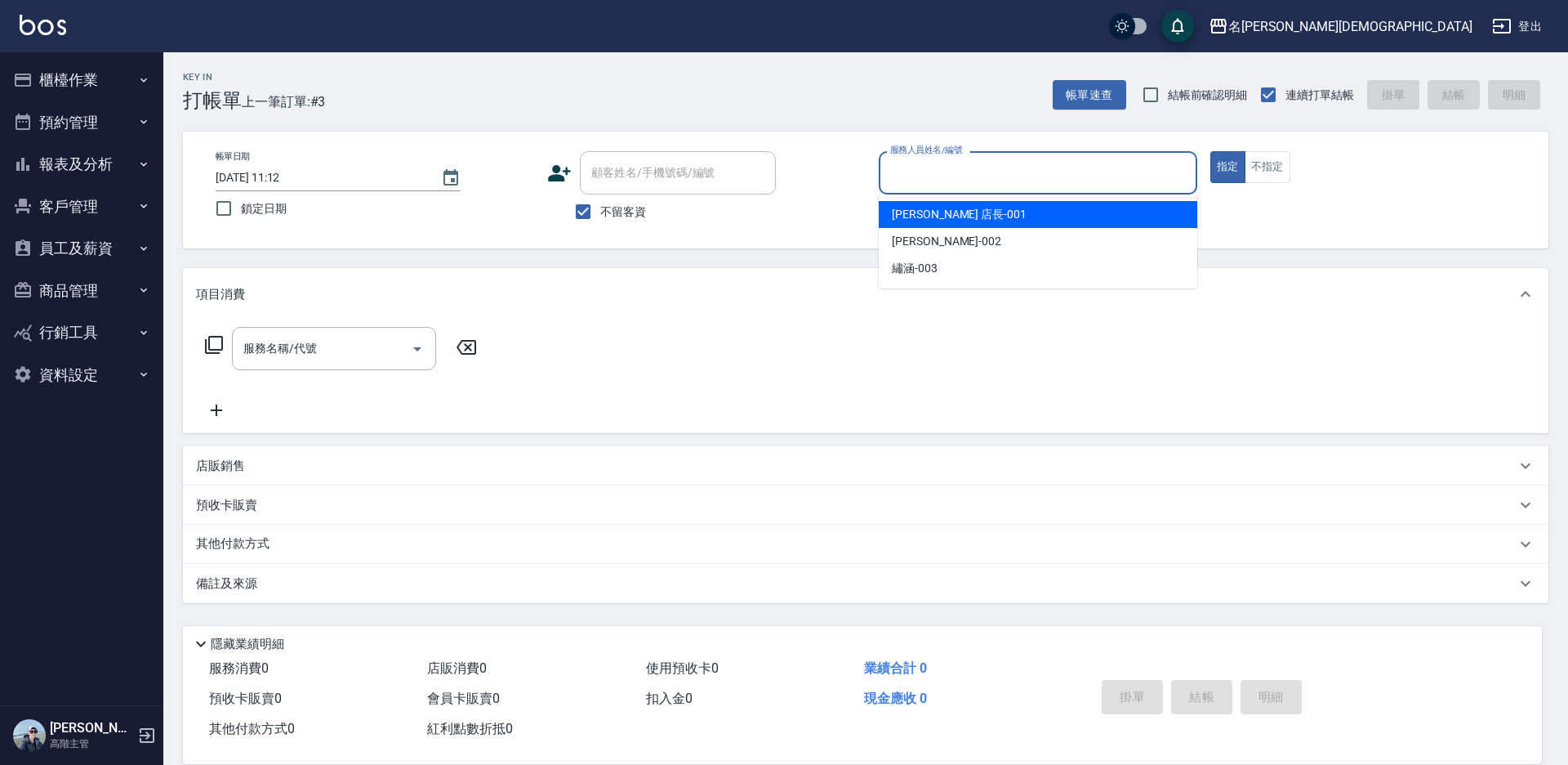
click at [925, 206] on span "[PERSON_NAME] 店長 -001" at bounding box center [959, 214] width 135 height 17
type input "[PERSON_NAME] 店長-001"
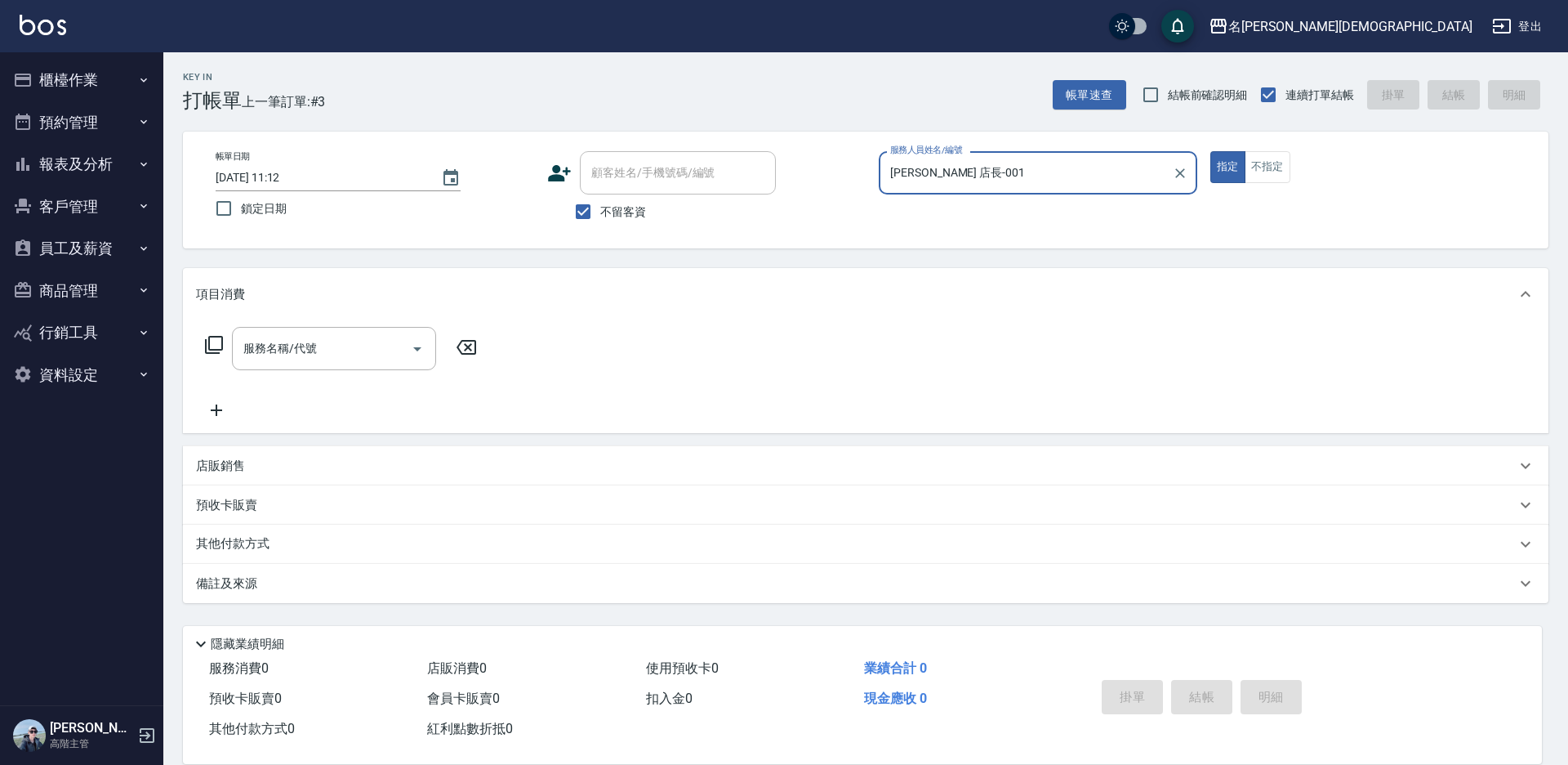
click at [221, 347] on icon at bounding box center [214, 345] width 20 height 20
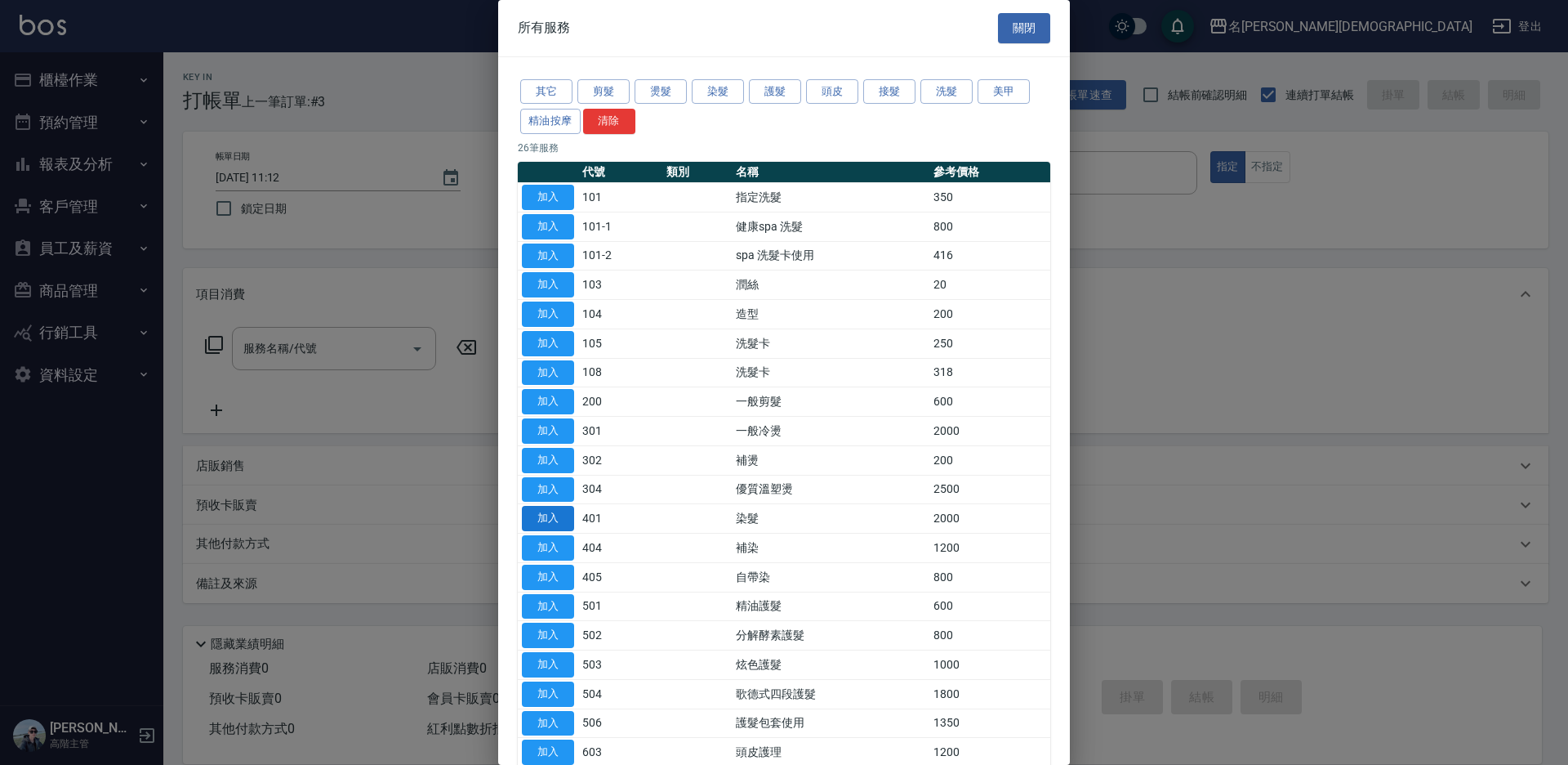
click at [558, 515] on button "加入" at bounding box center [548, 518] width 52 height 26
type input "染髮(401)"
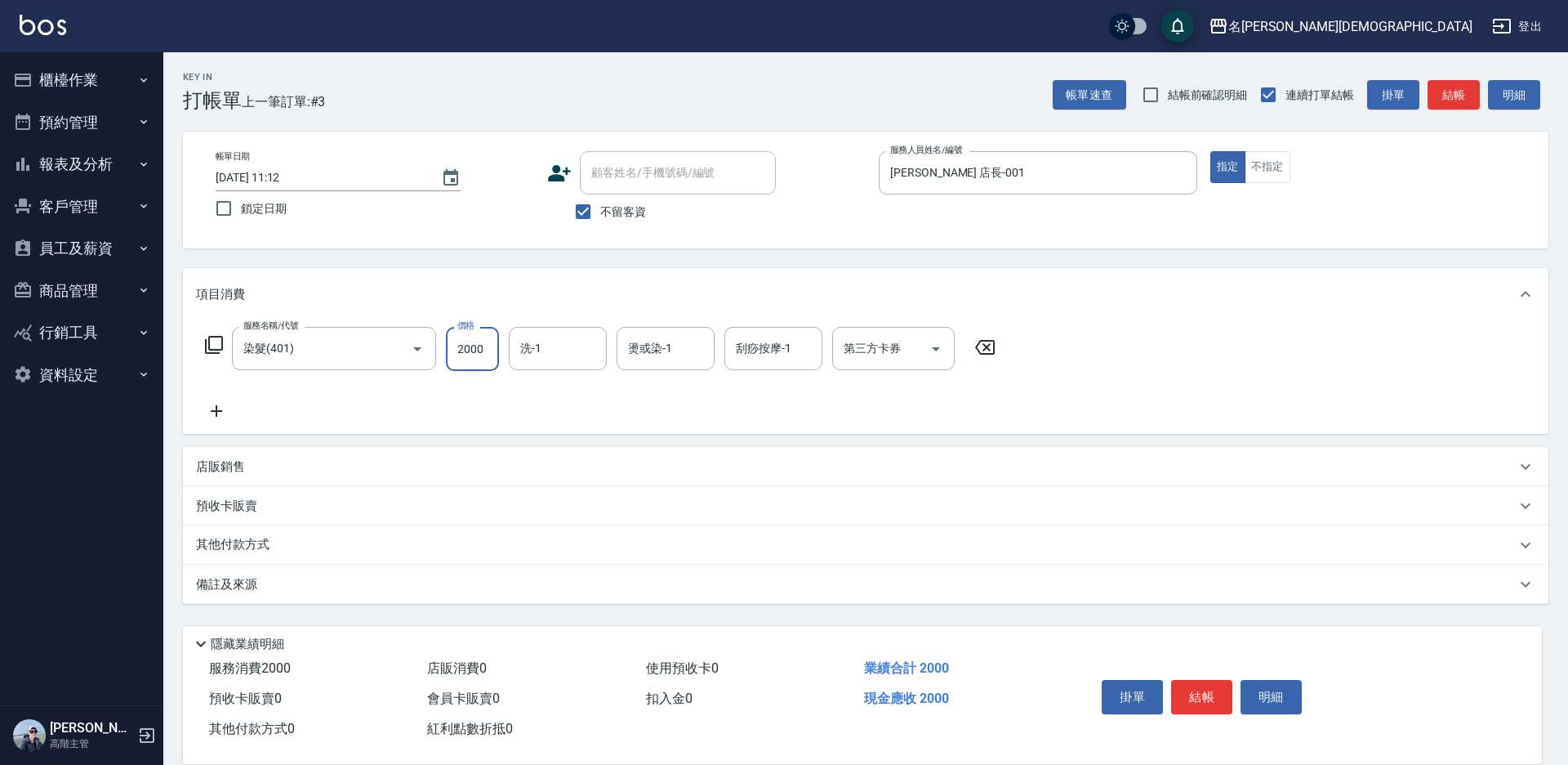
click at [485, 357] on input "2000" at bounding box center [472, 349] width 53 height 45
click at [530, 368] on div "洗-1" at bounding box center [558, 349] width 98 height 44
type input "2300"
click at [554, 453] on span "繡涵 -003" at bounding box center [545, 461] width 46 height 17
type input "繡涵-003"
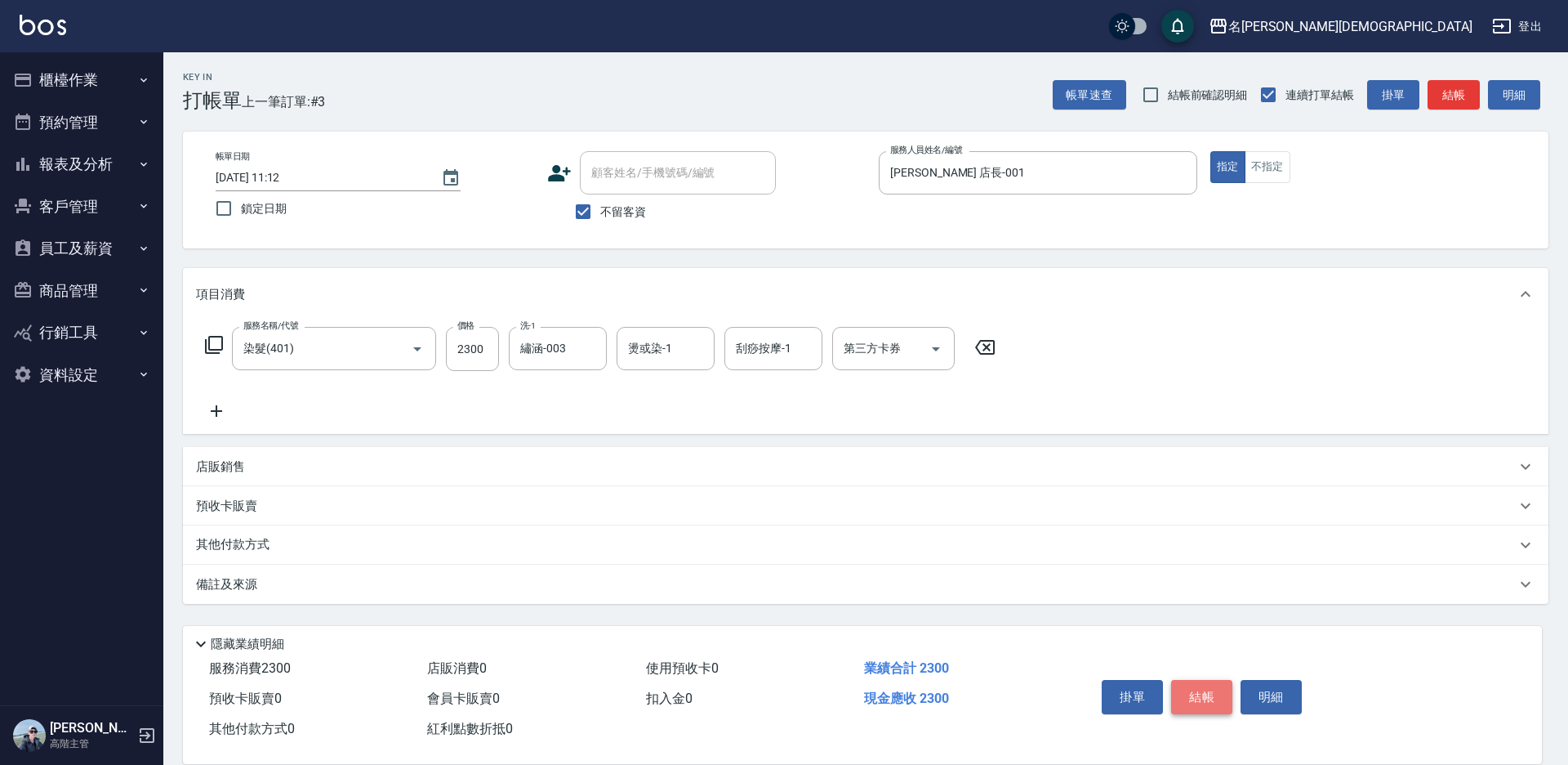
click at [1214, 697] on button "結帳" at bounding box center [1202, 697] width 61 height 35
type input "[DATE] 11:13"
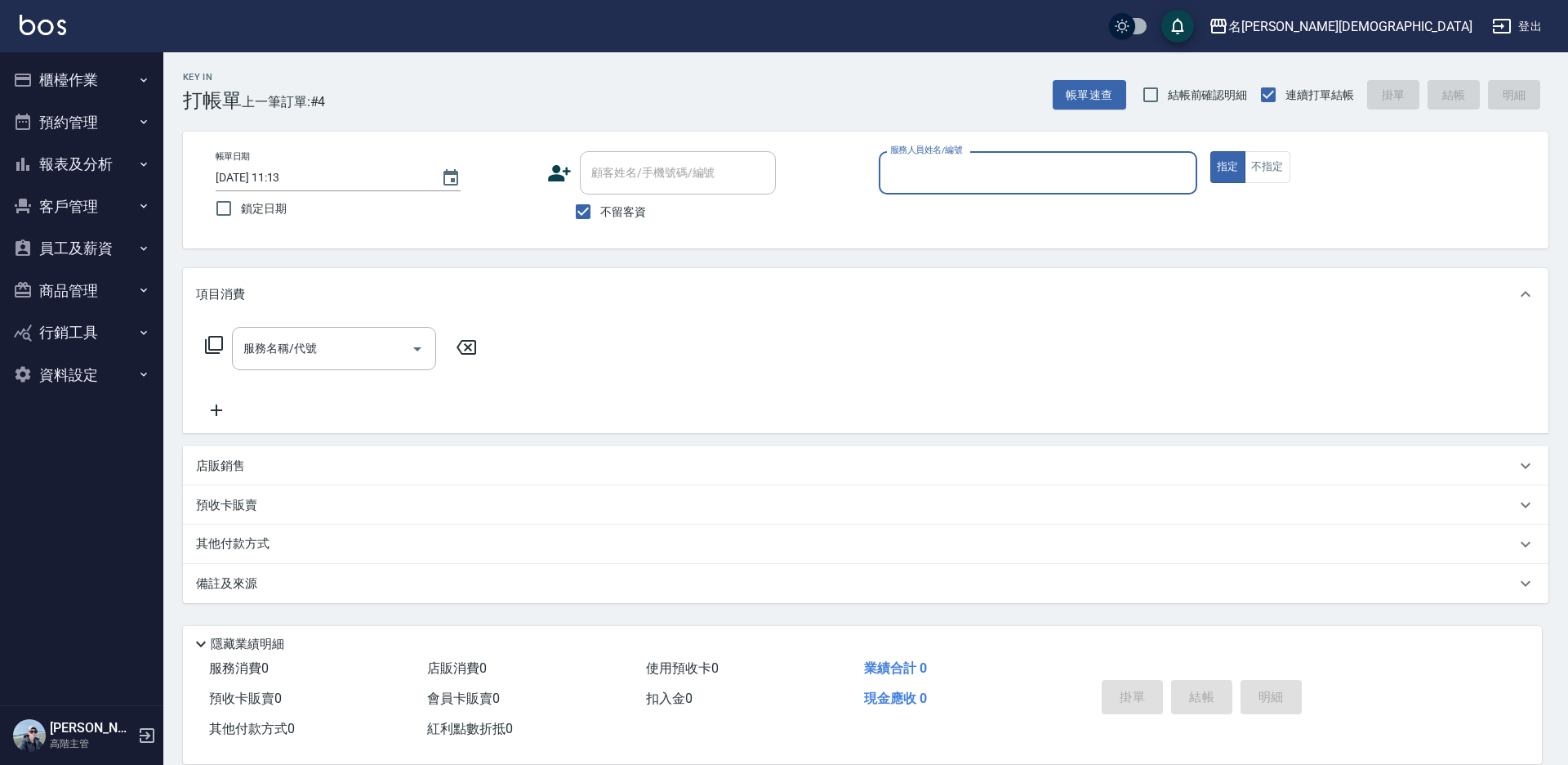
click at [91, 79] on button "櫃檯作業" at bounding box center [82, 79] width 151 height 43
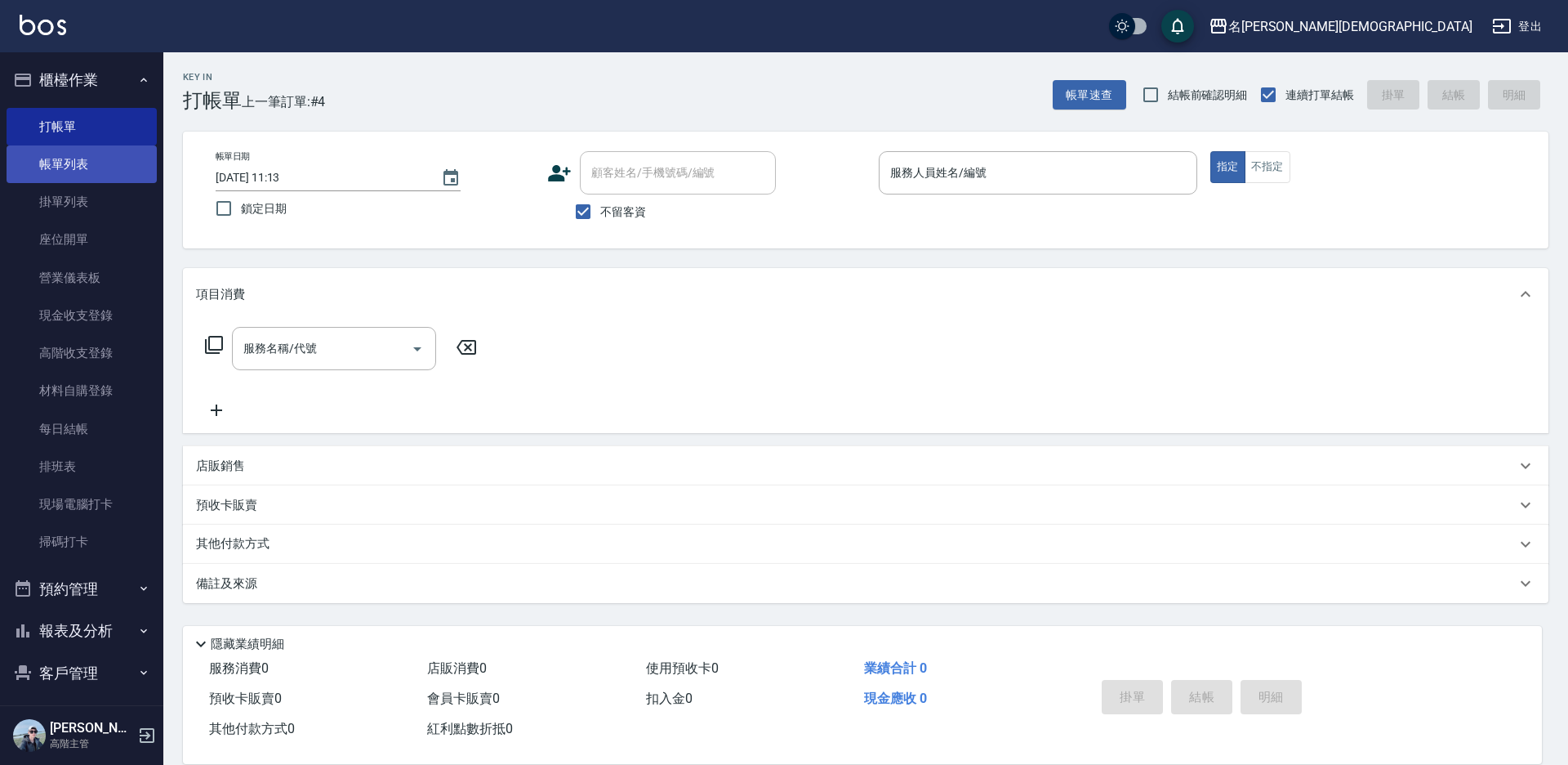
click at [77, 170] on link "帳單列表" at bounding box center [82, 164] width 151 height 38
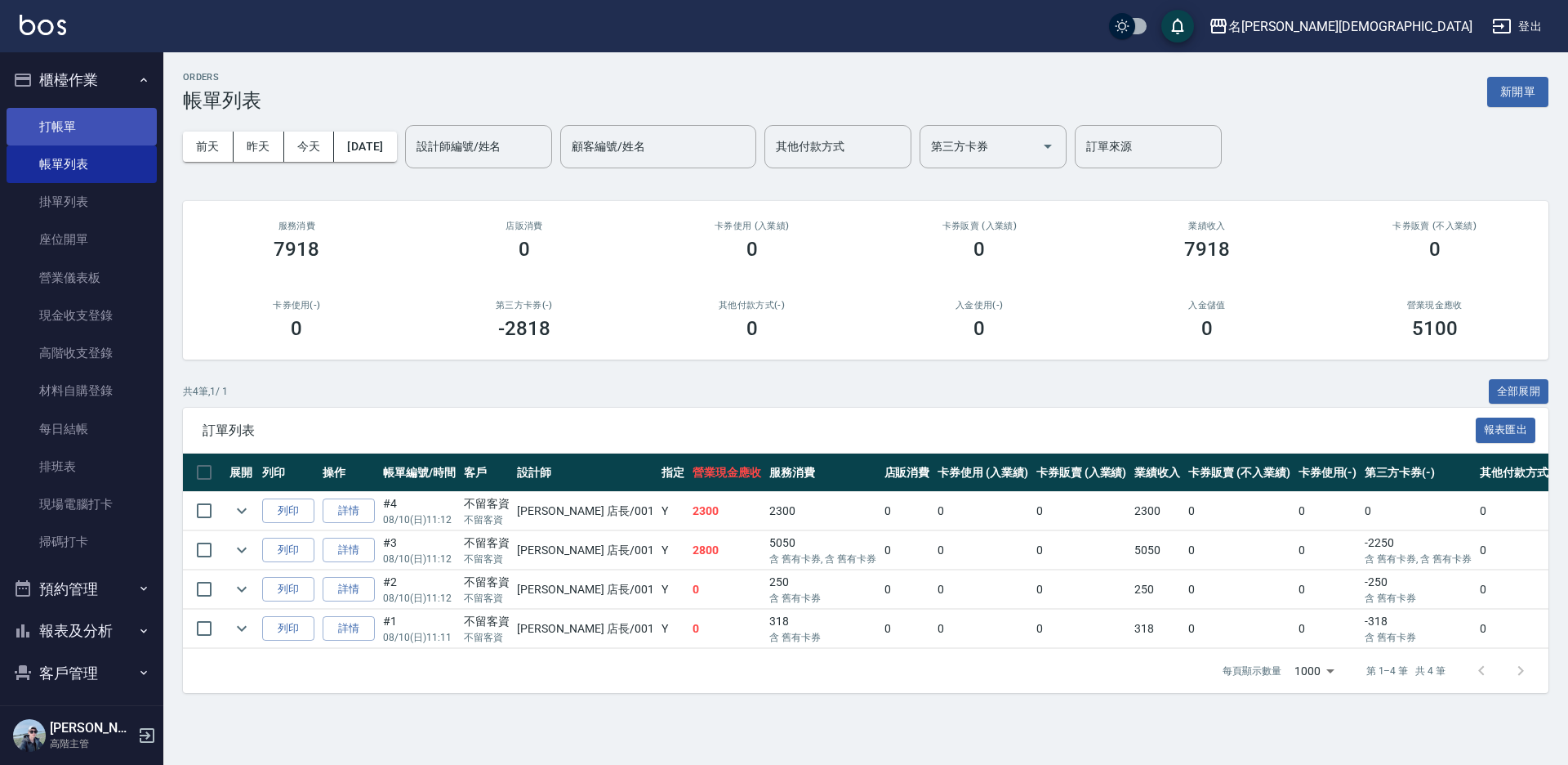
click at [81, 129] on link "打帳單" at bounding box center [82, 127] width 151 height 38
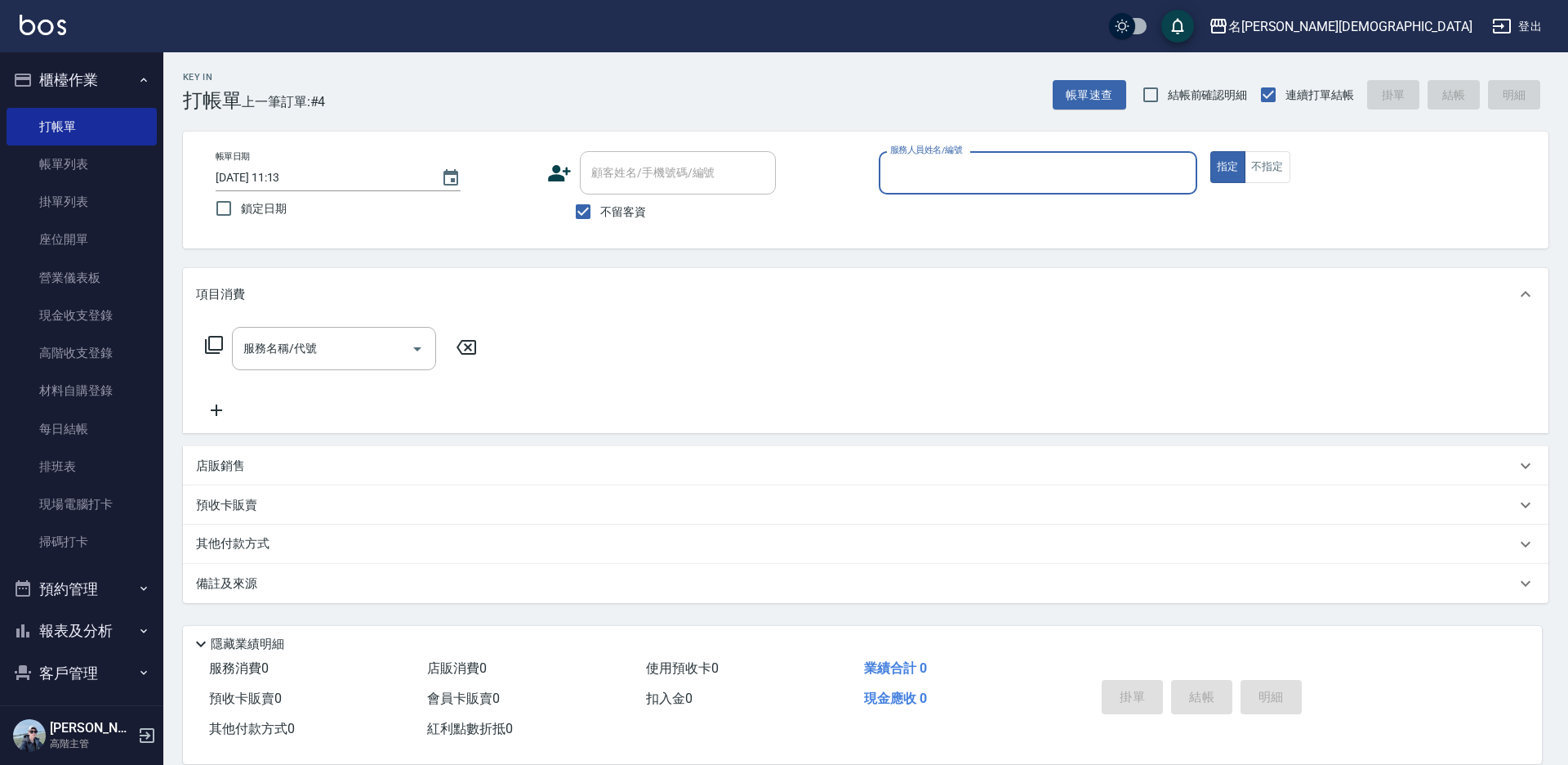
click at [929, 183] on input "服務人員姓名/編號" at bounding box center [1038, 172] width 304 height 29
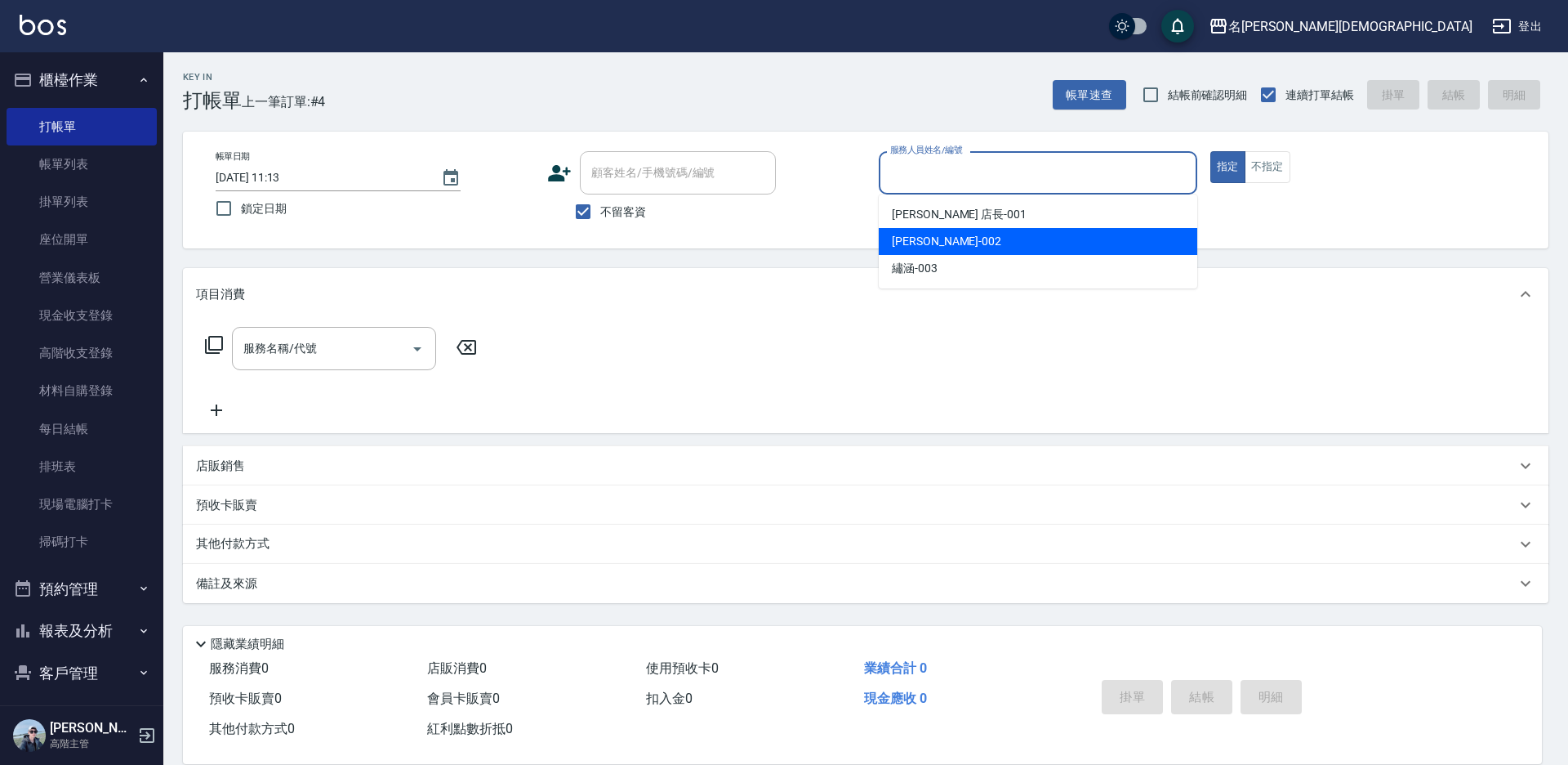
click at [938, 242] on div "香香 -002" at bounding box center [1038, 241] width 319 height 27
type input "香香-002"
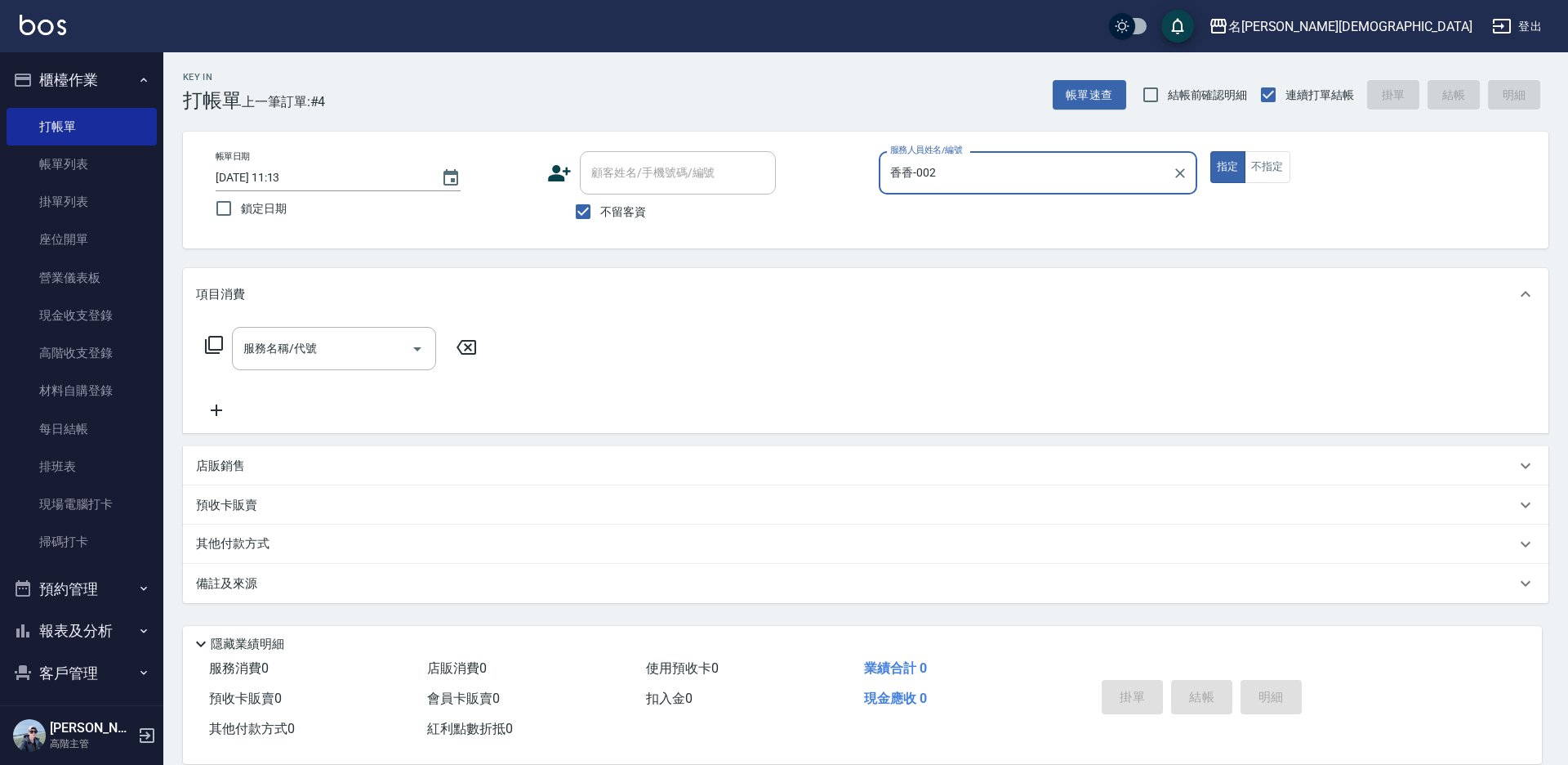
click at [209, 343] on icon at bounding box center [214, 345] width 20 height 20
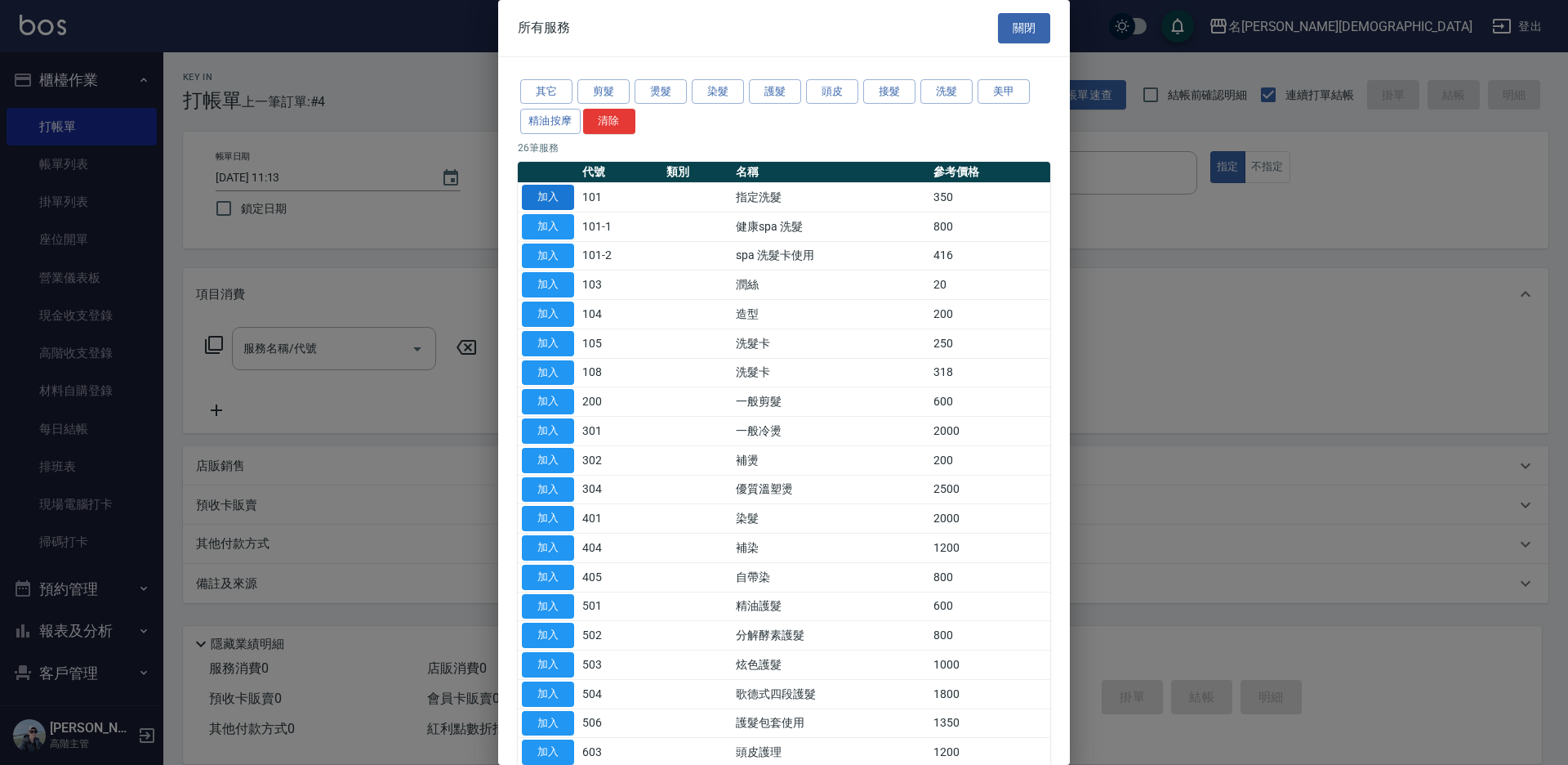
click at [524, 209] on button "加入" at bounding box center [548, 197] width 52 height 26
type input "指定洗髮(101)"
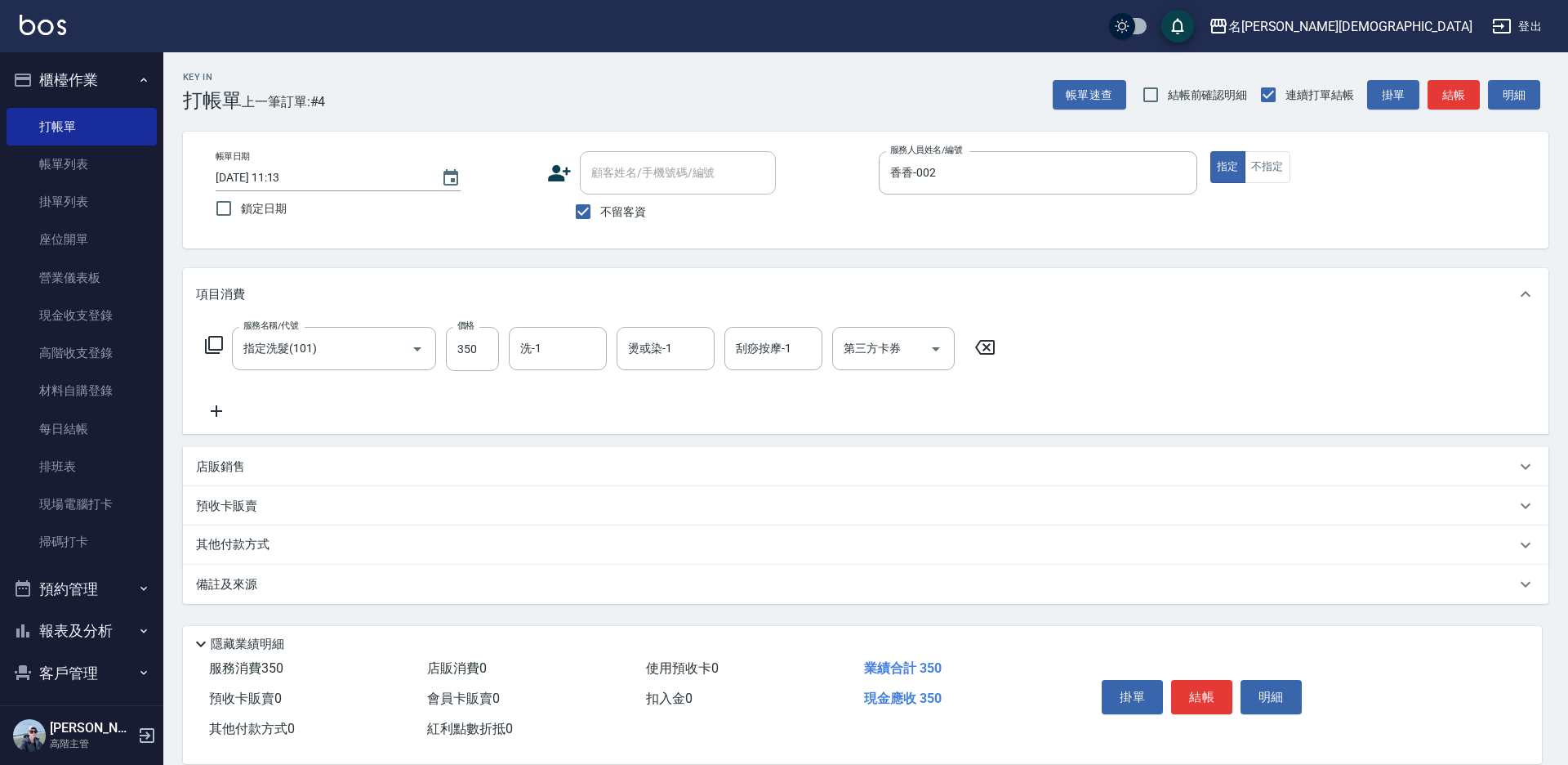
drag, startPoint x: 1204, startPoint y: 691, endPoint x: 1187, endPoint y: 666, distance: 30.2
click at [1202, 689] on button "結帳" at bounding box center [1202, 697] width 61 height 35
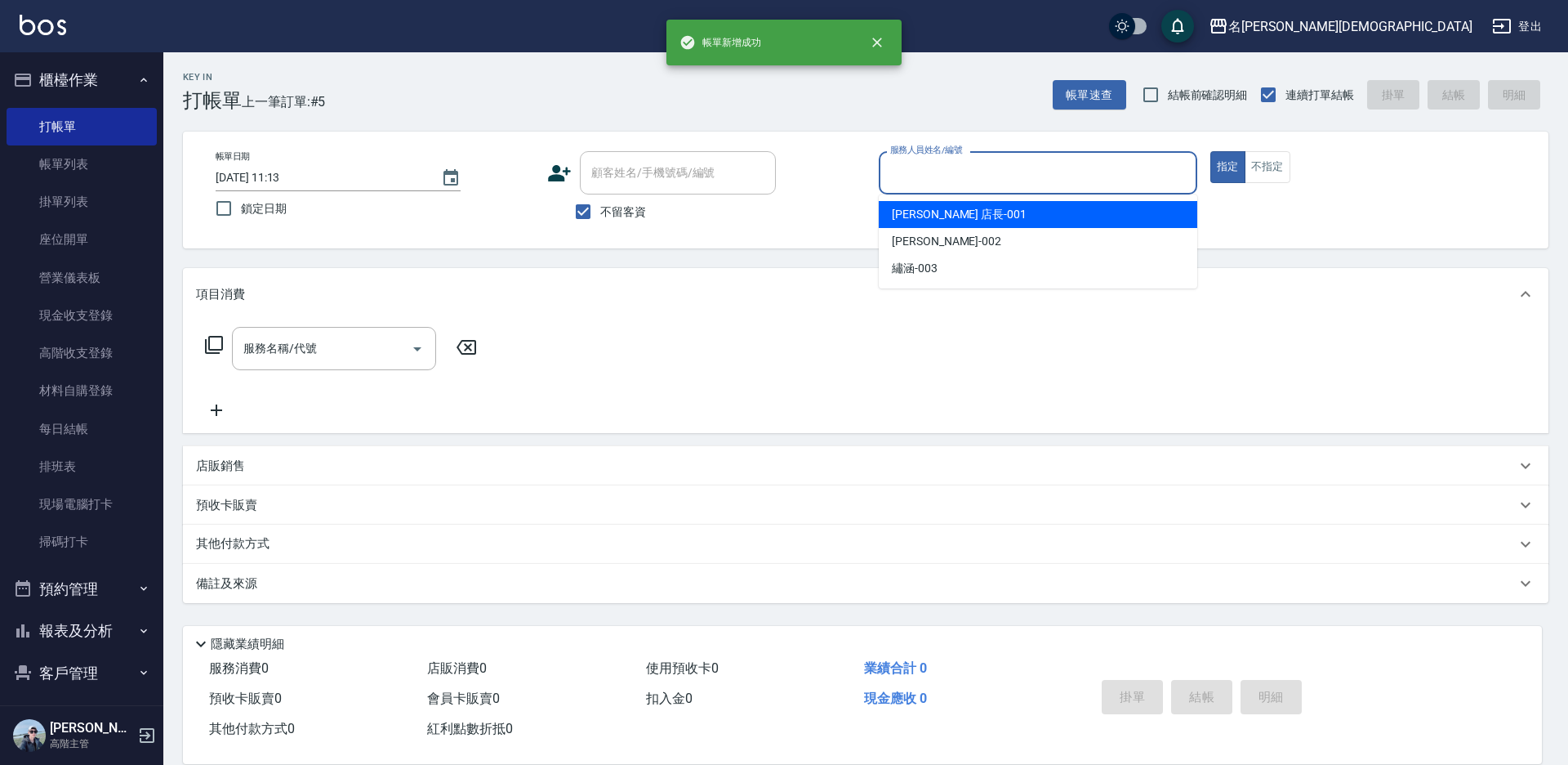
click at [966, 176] on input "服務人員姓名/編號" at bounding box center [1038, 172] width 304 height 29
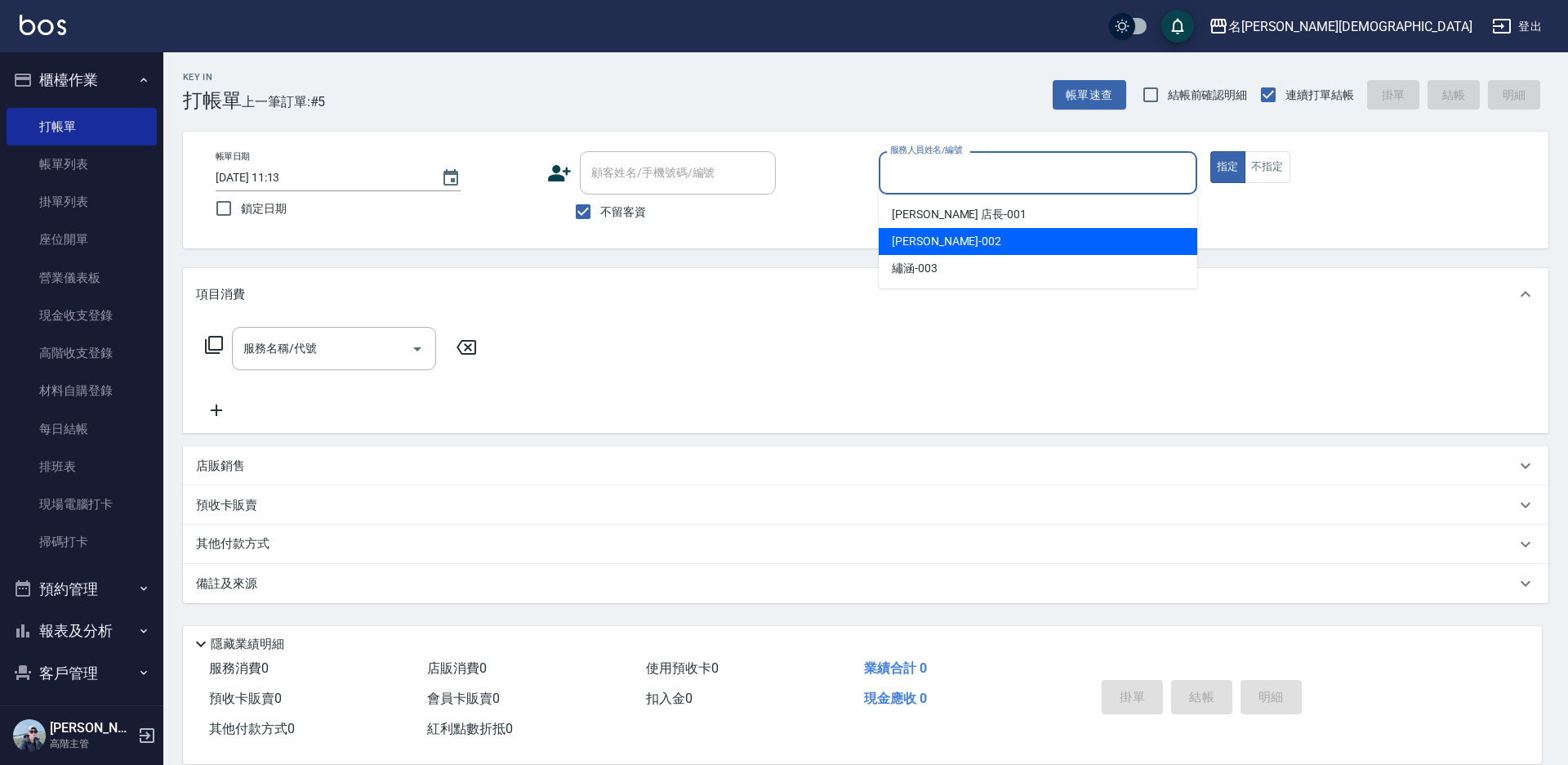
click at [940, 234] on div "香香 -002" at bounding box center [1038, 241] width 319 height 27
type input "香香-002"
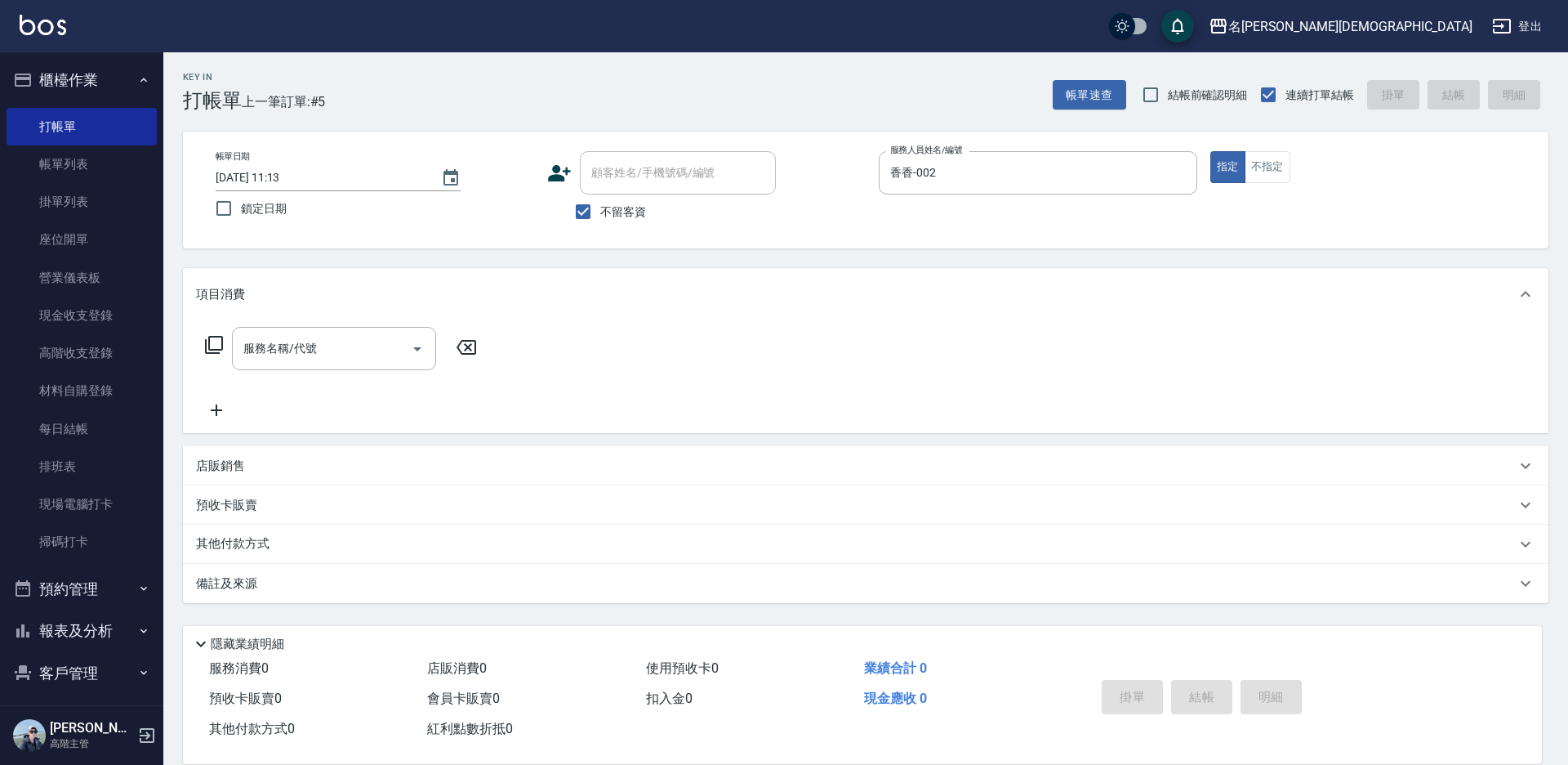
click at [215, 343] on icon at bounding box center [214, 345] width 20 height 20
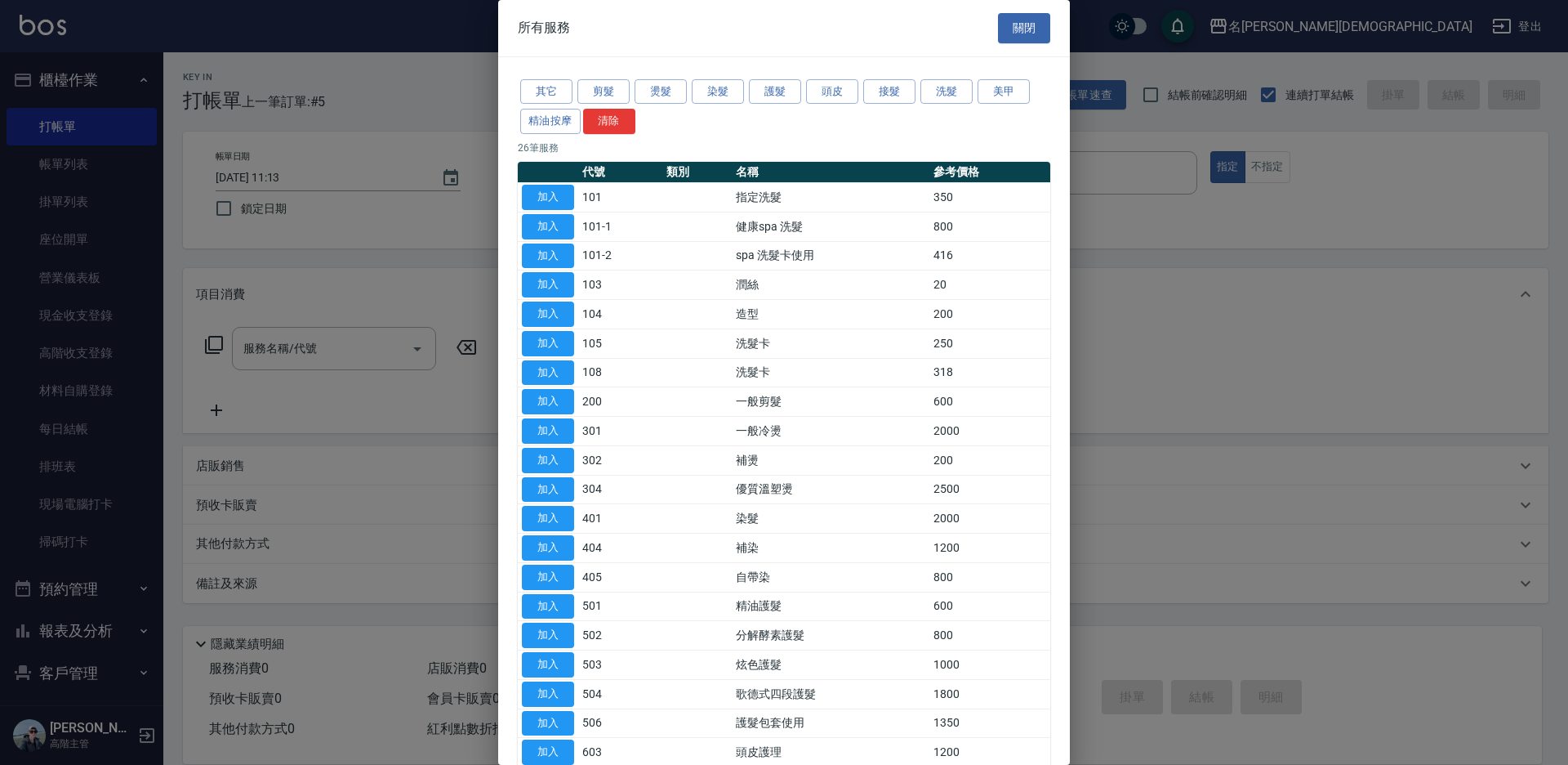
drag, startPoint x: 533, startPoint y: 193, endPoint x: 514, endPoint y: 264, distance: 73.5
click at [535, 194] on button "加入" at bounding box center [548, 197] width 52 height 26
type input "指定洗髮(101)"
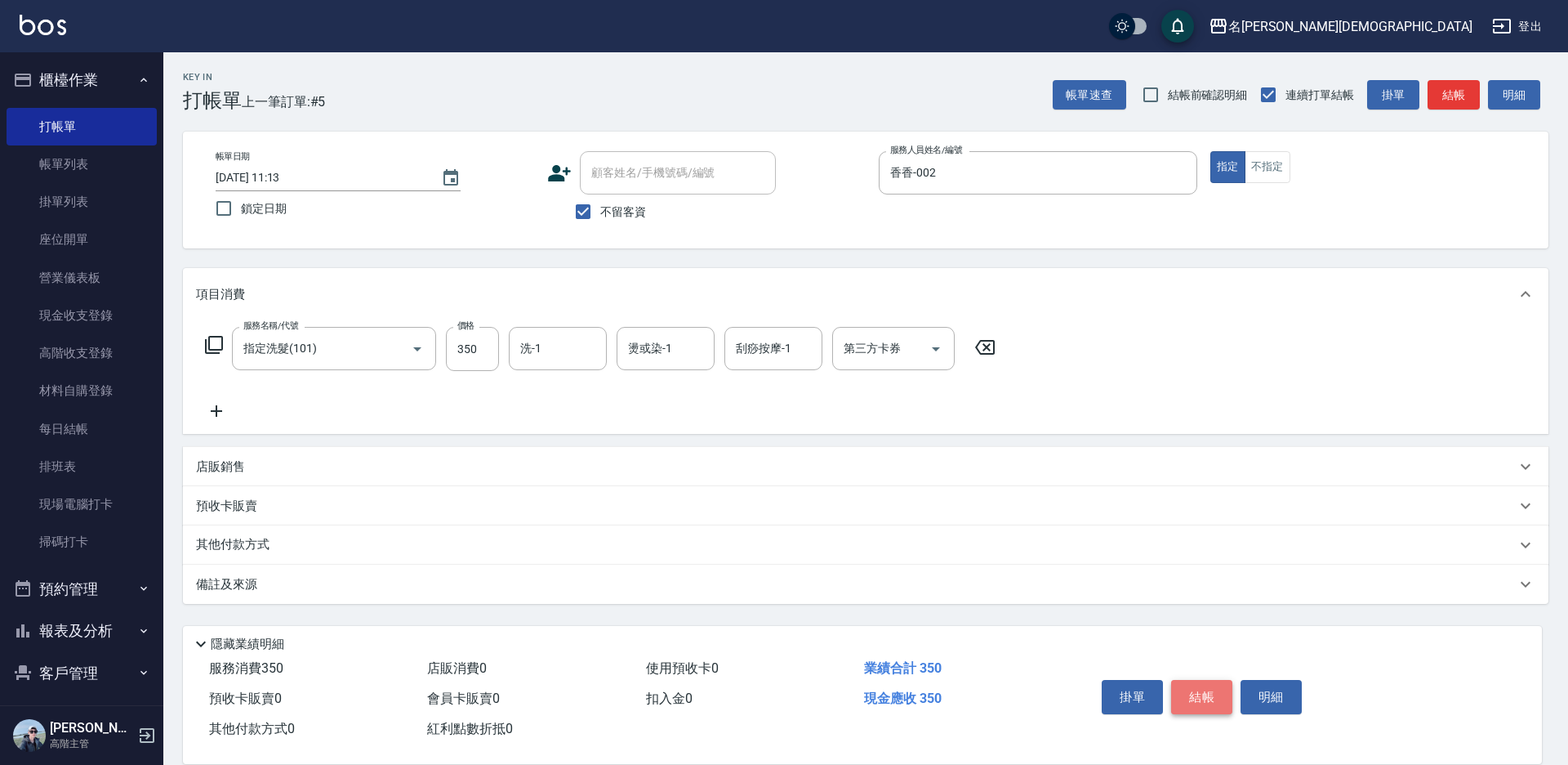
click at [1205, 680] on button "結帳" at bounding box center [1202, 697] width 61 height 35
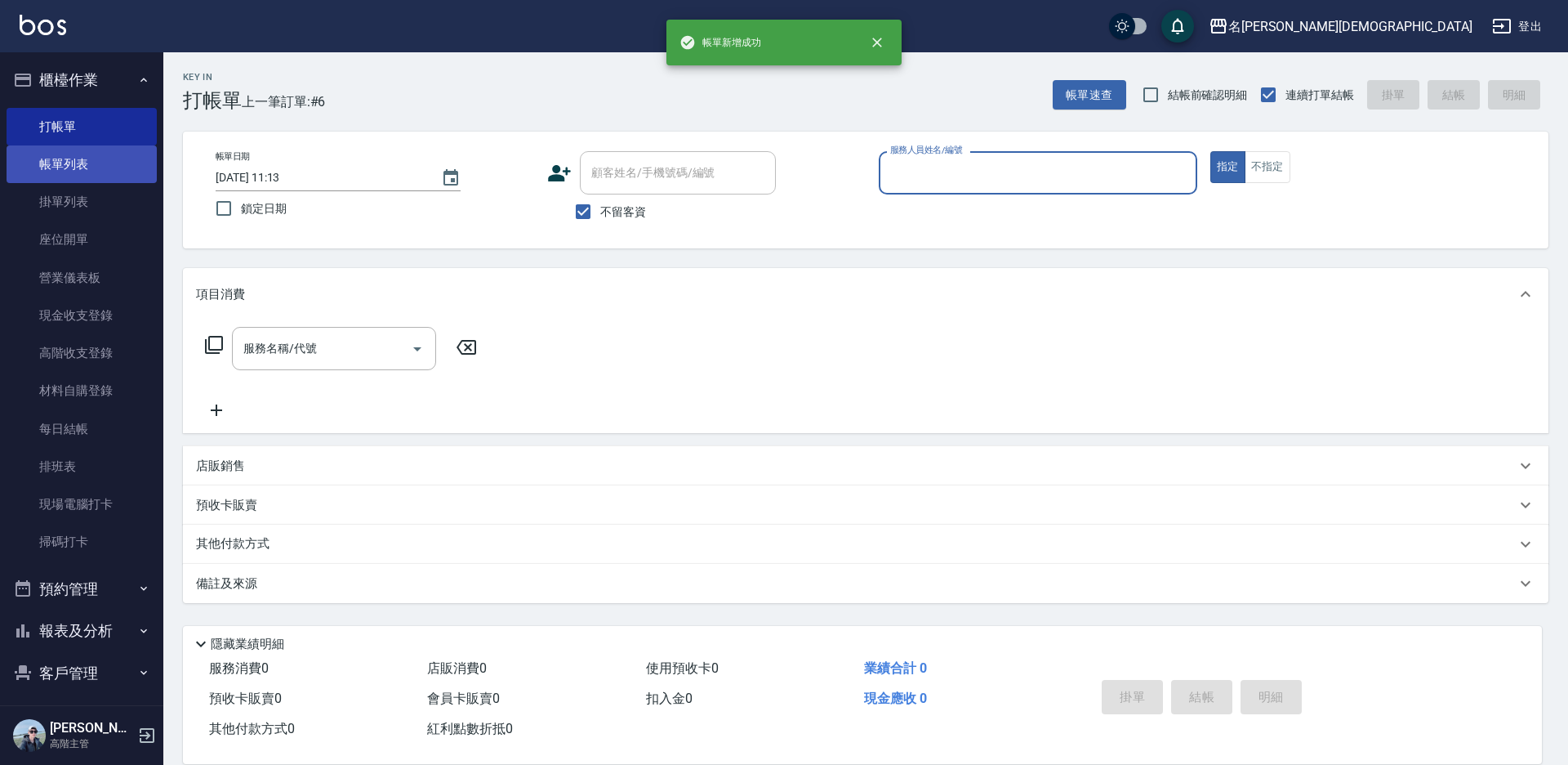
click at [100, 174] on link "帳單列表" at bounding box center [82, 164] width 151 height 38
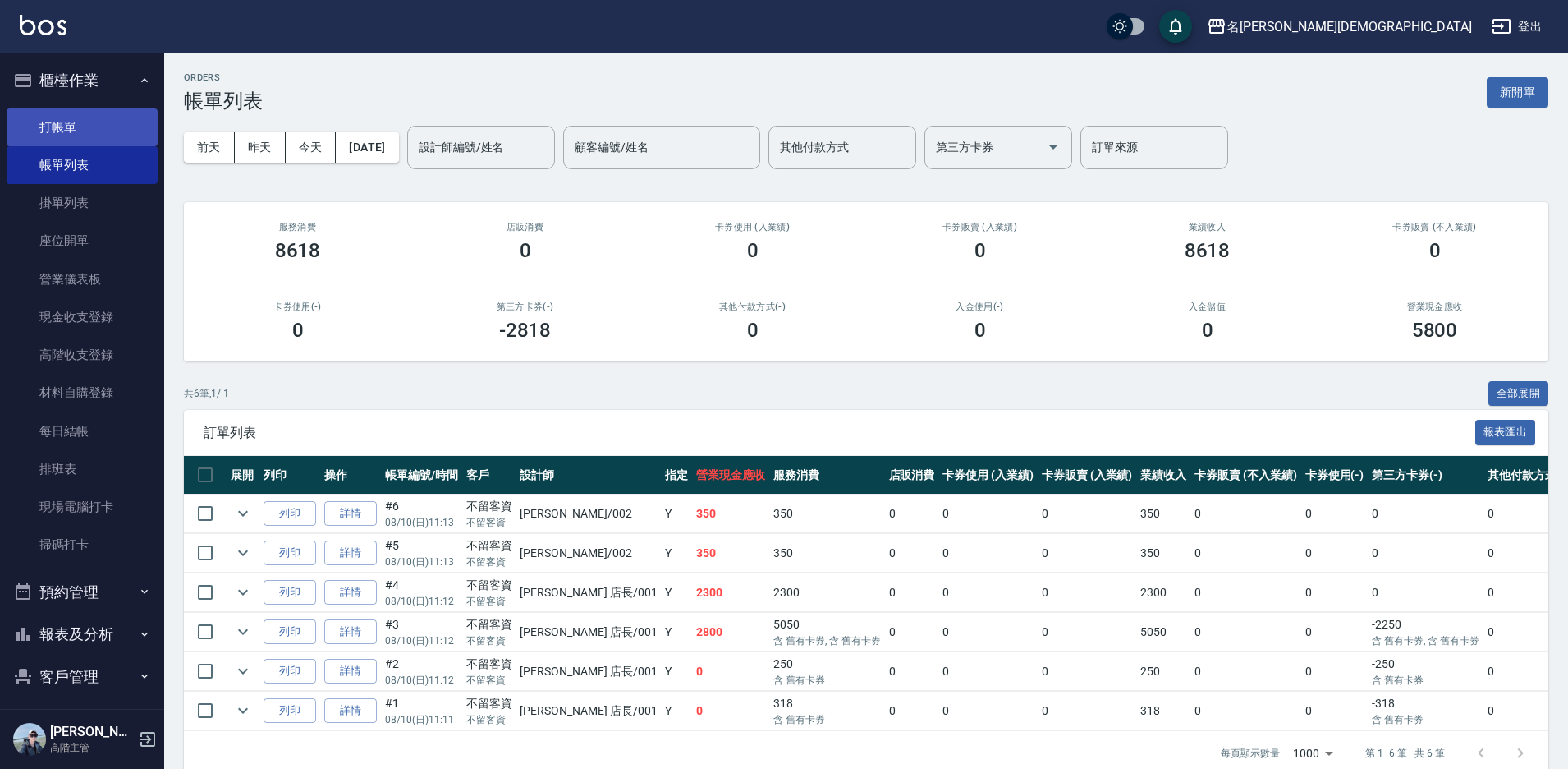
click at [47, 133] on link "打帳單" at bounding box center [83, 128] width 151 height 38
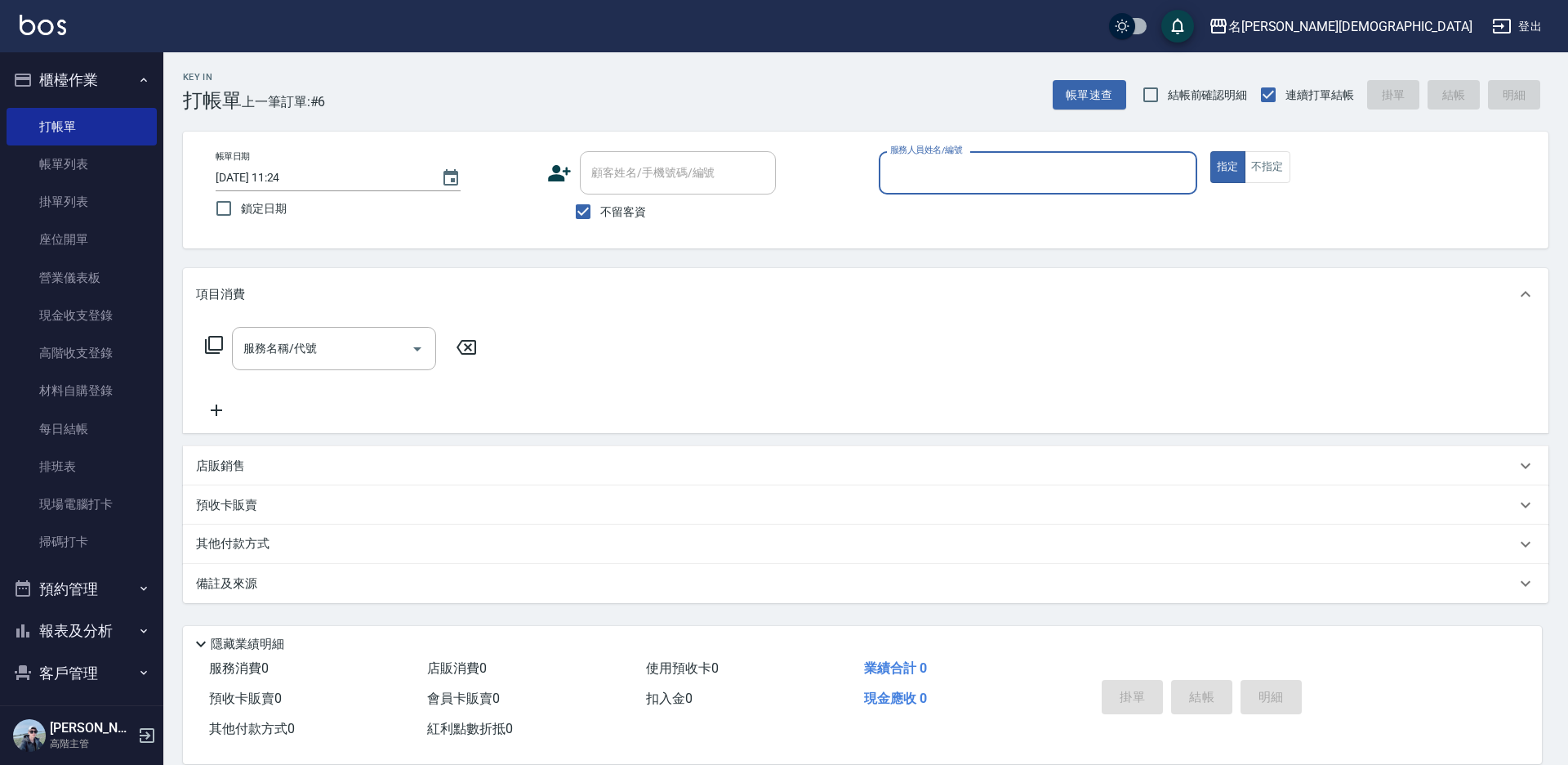
click at [982, 164] on input "服務人員姓名/編號" at bounding box center [1038, 172] width 304 height 29
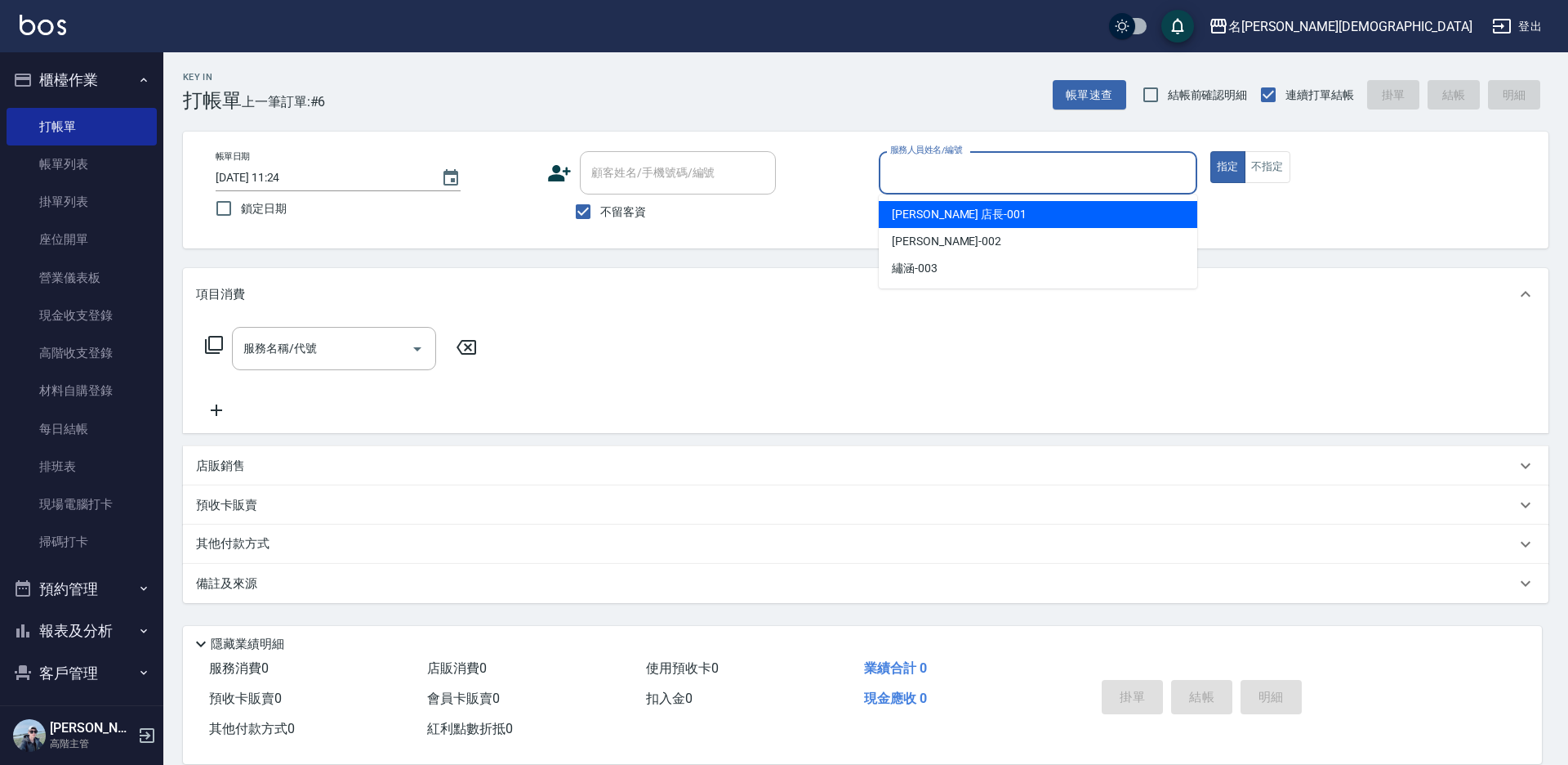
click at [935, 222] on span "[PERSON_NAME] 店長 -001" at bounding box center [959, 214] width 135 height 17
type input "[PERSON_NAME] 店長-001"
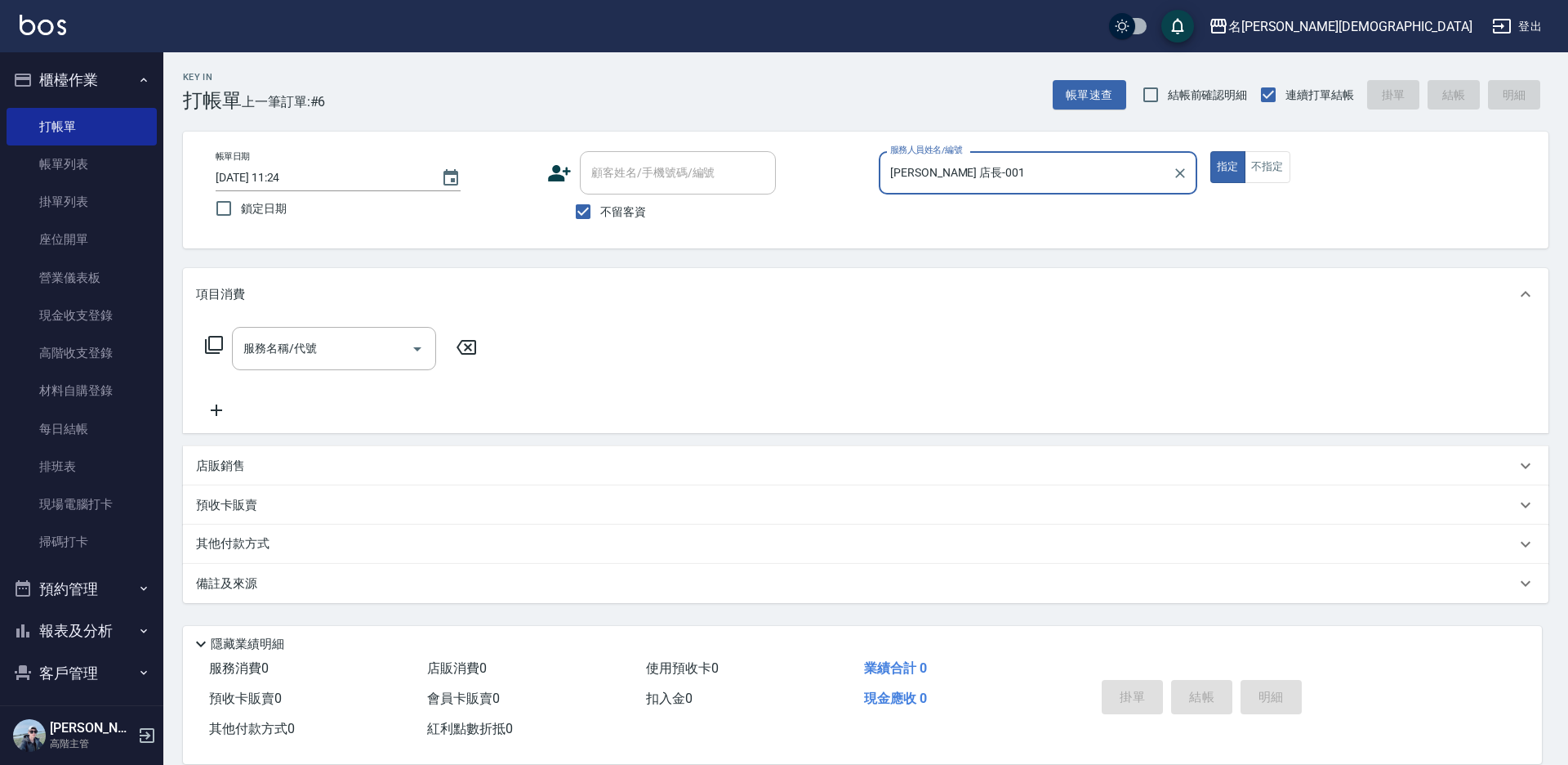
click at [213, 341] on icon at bounding box center [214, 345] width 20 height 20
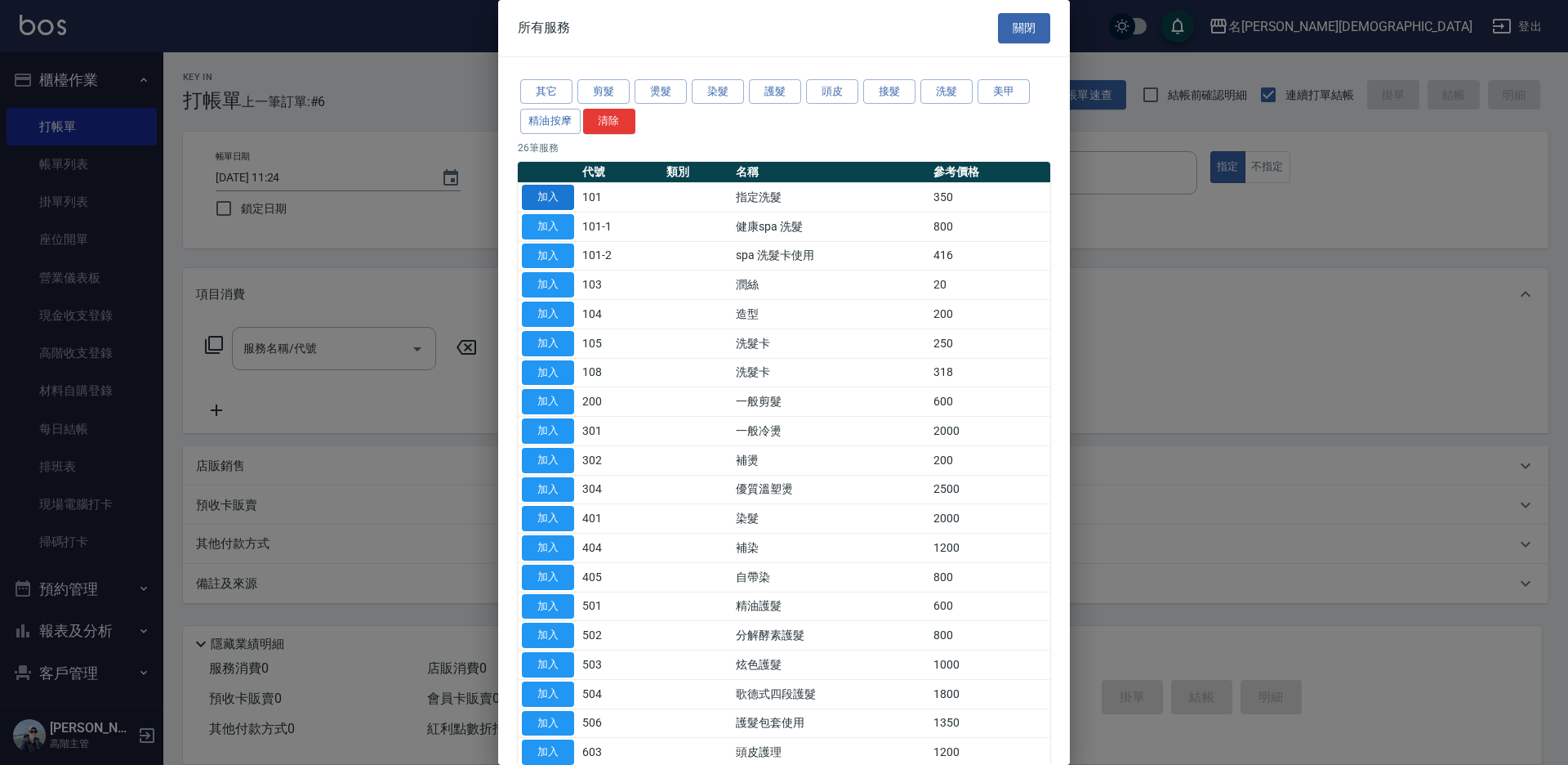
click at [543, 198] on button "加入" at bounding box center [548, 197] width 52 height 26
type input "指定洗髮(101)"
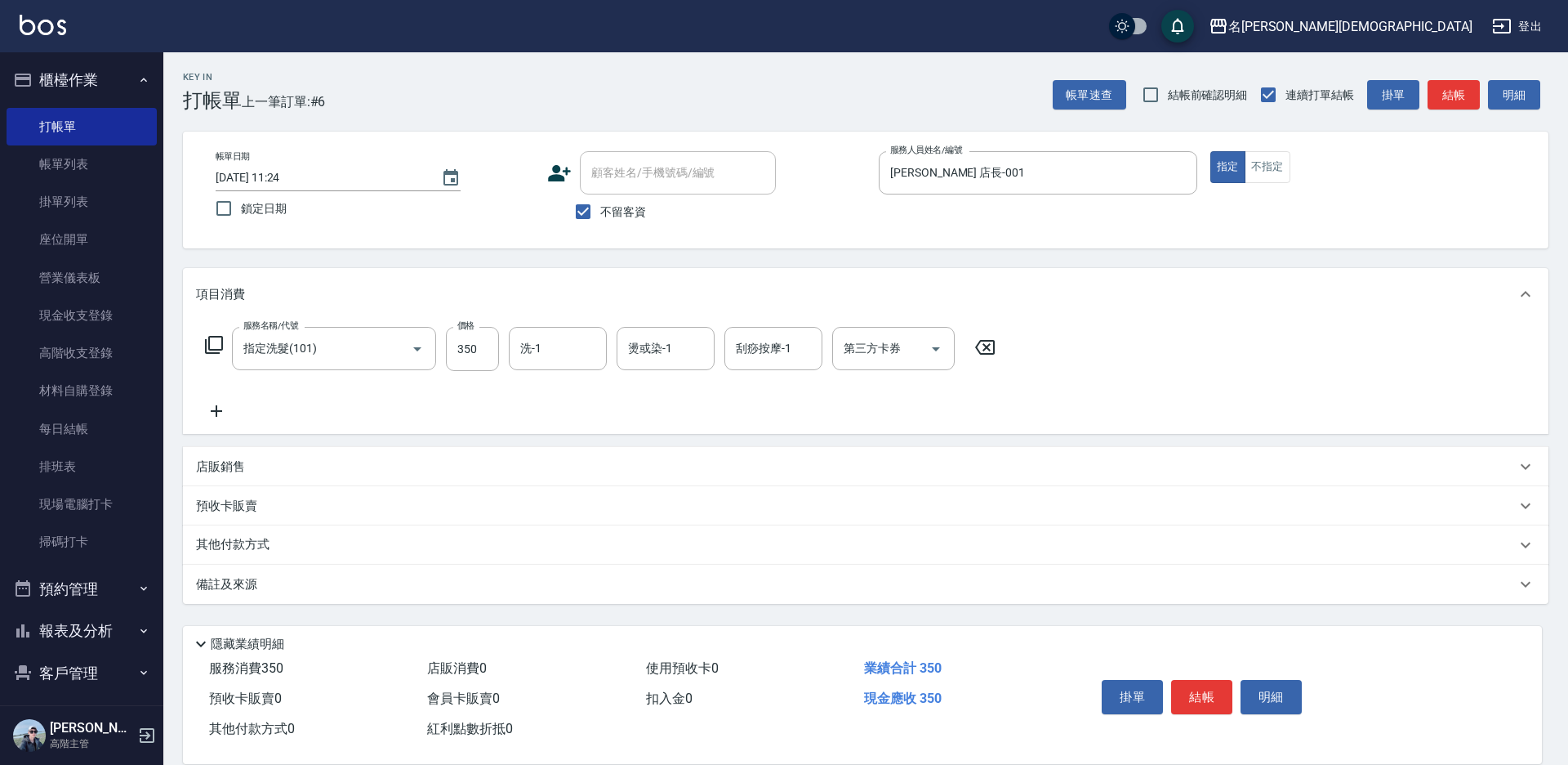
click at [534, 341] on div "洗-1 洗-1" at bounding box center [558, 349] width 98 height 44
drag, startPoint x: 552, startPoint y: 439, endPoint x: 873, endPoint y: 497, distance: 326.2
click at [552, 453] on span "繡涵 -003" at bounding box center [545, 461] width 46 height 17
type input "繡涵-003"
click at [1175, 687] on button "結帳" at bounding box center [1202, 697] width 61 height 35
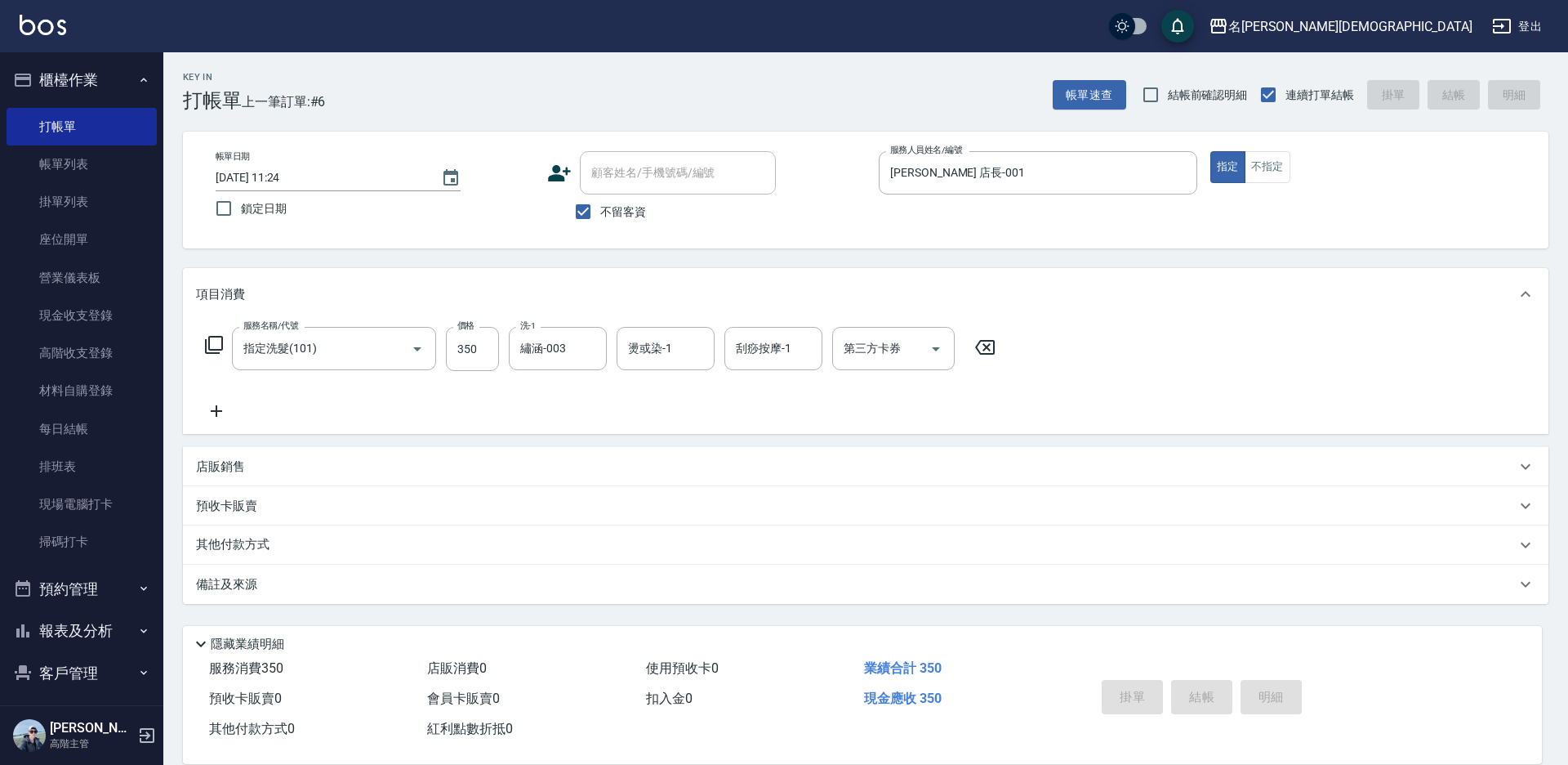
type input "[DATE] 11:25"
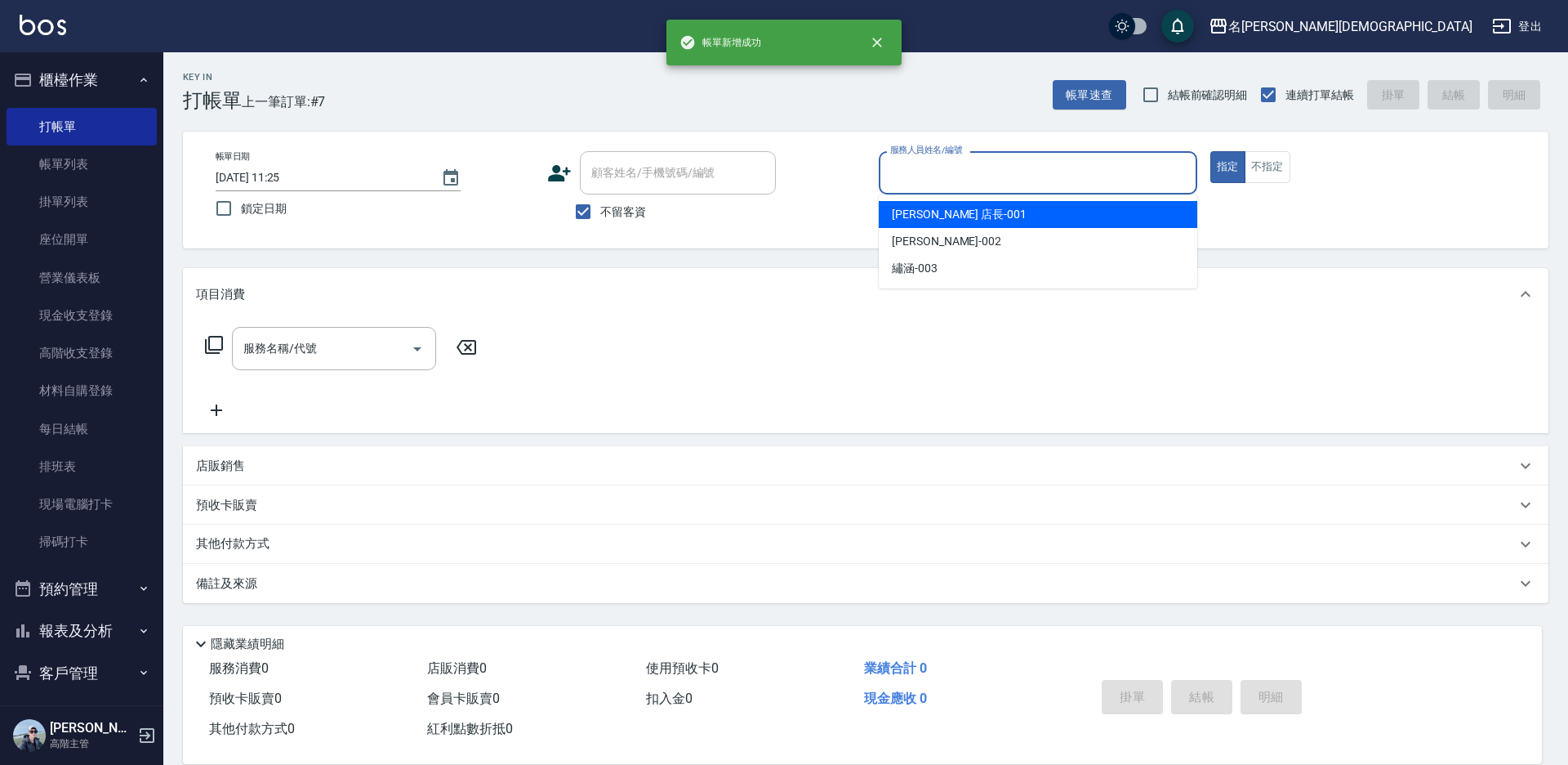
click at [938, 165] on input "服務人員姓名/編號" at bounding box center [1038, 172] width 304 height 29
drag, startPoint x: 952, startPoint y: 207, endPoint x: 659, endPoint y: 221, distance: 293.3
click at [951, 207] on span "[PERSON_NAME] 店長 -001" at bounding box center [959, 214] width 135 height 17
type input "[PERSON_NAME] 店長-001"
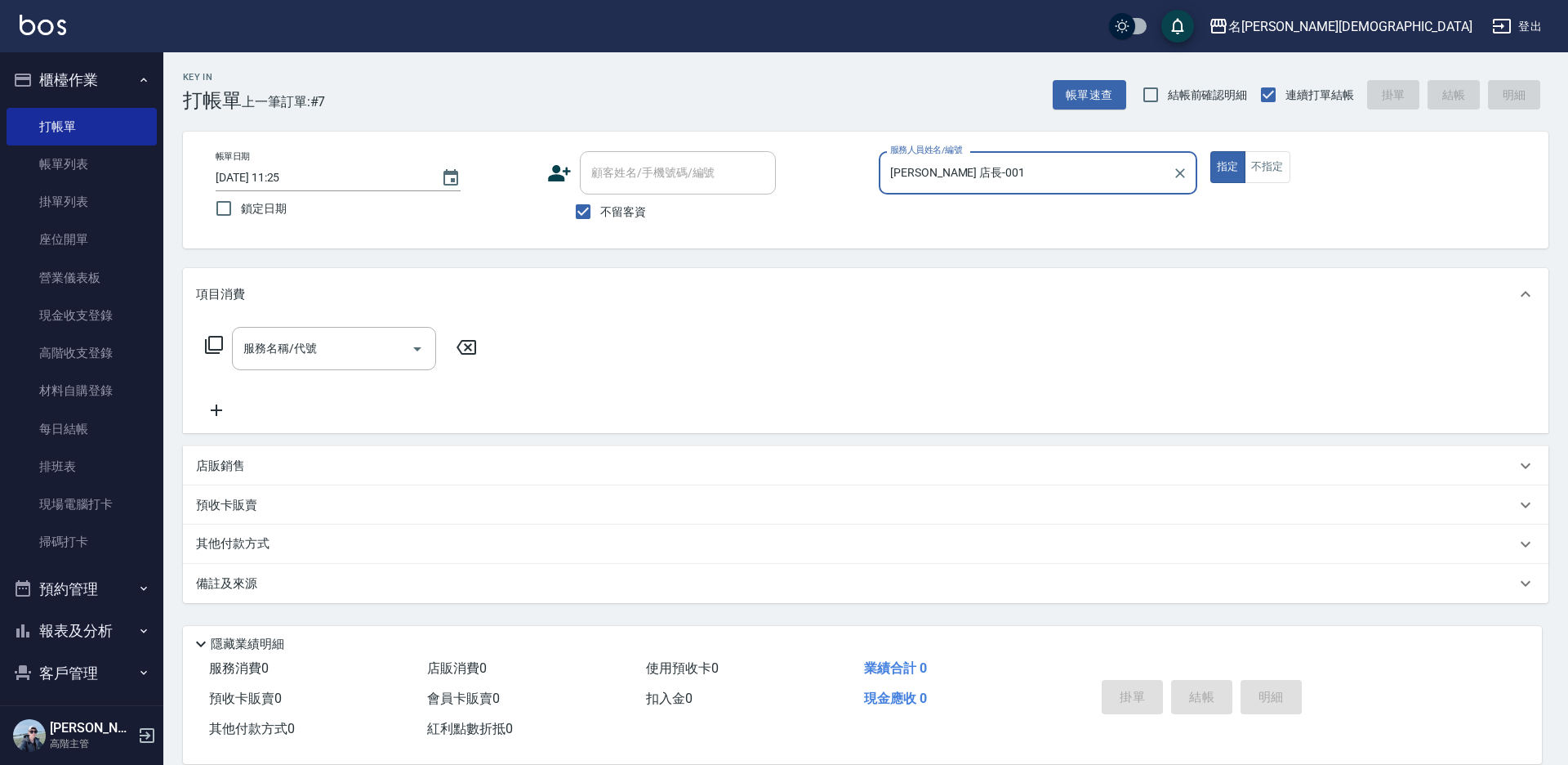
click at [213, 347] on icon at bounding box center [214, 345] width 20 height 20
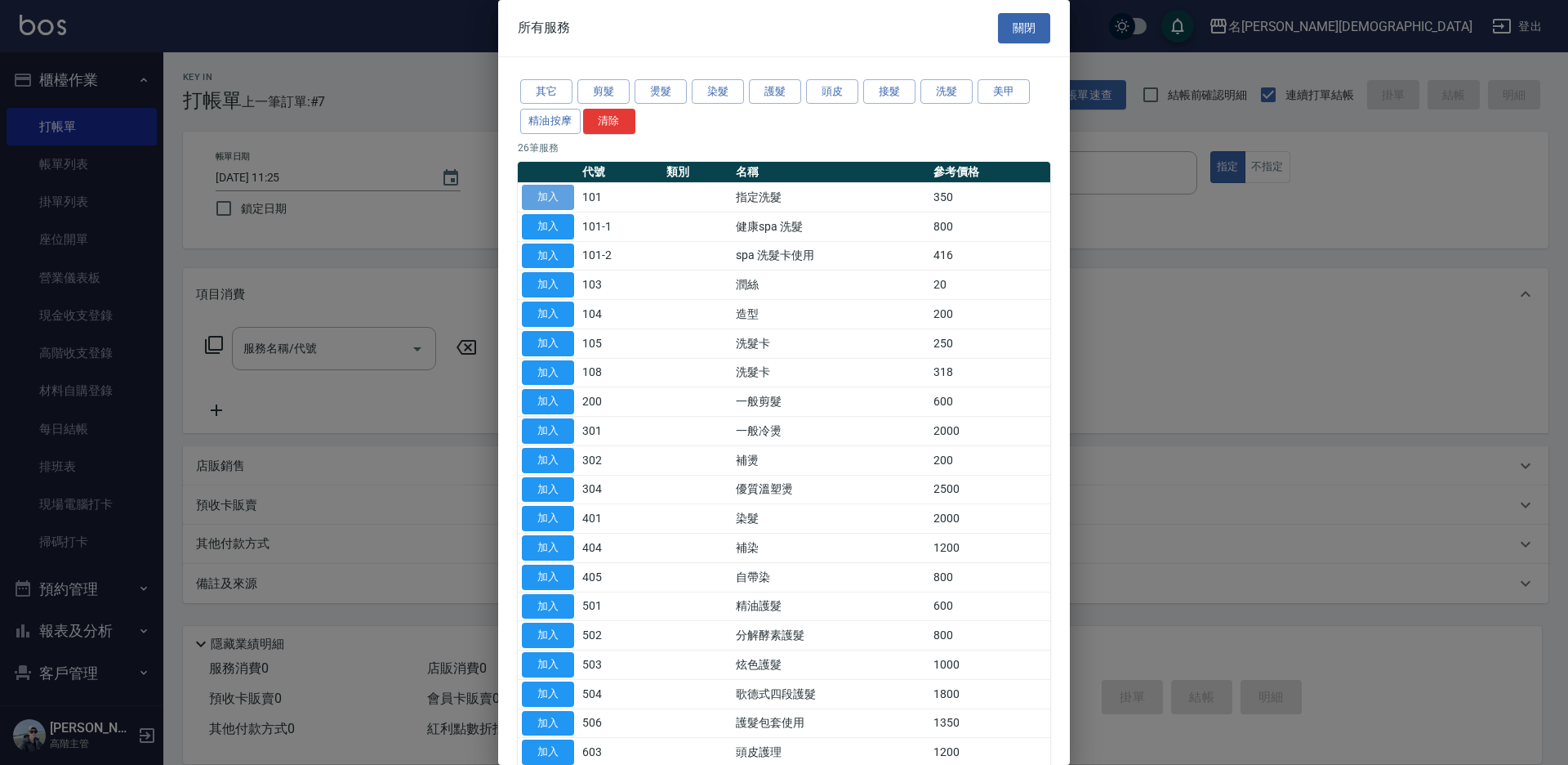
click at [564, 189] on button "加入" at bounding box center [548, 197] width 52 height 26
type input "指定洗髮(101)"
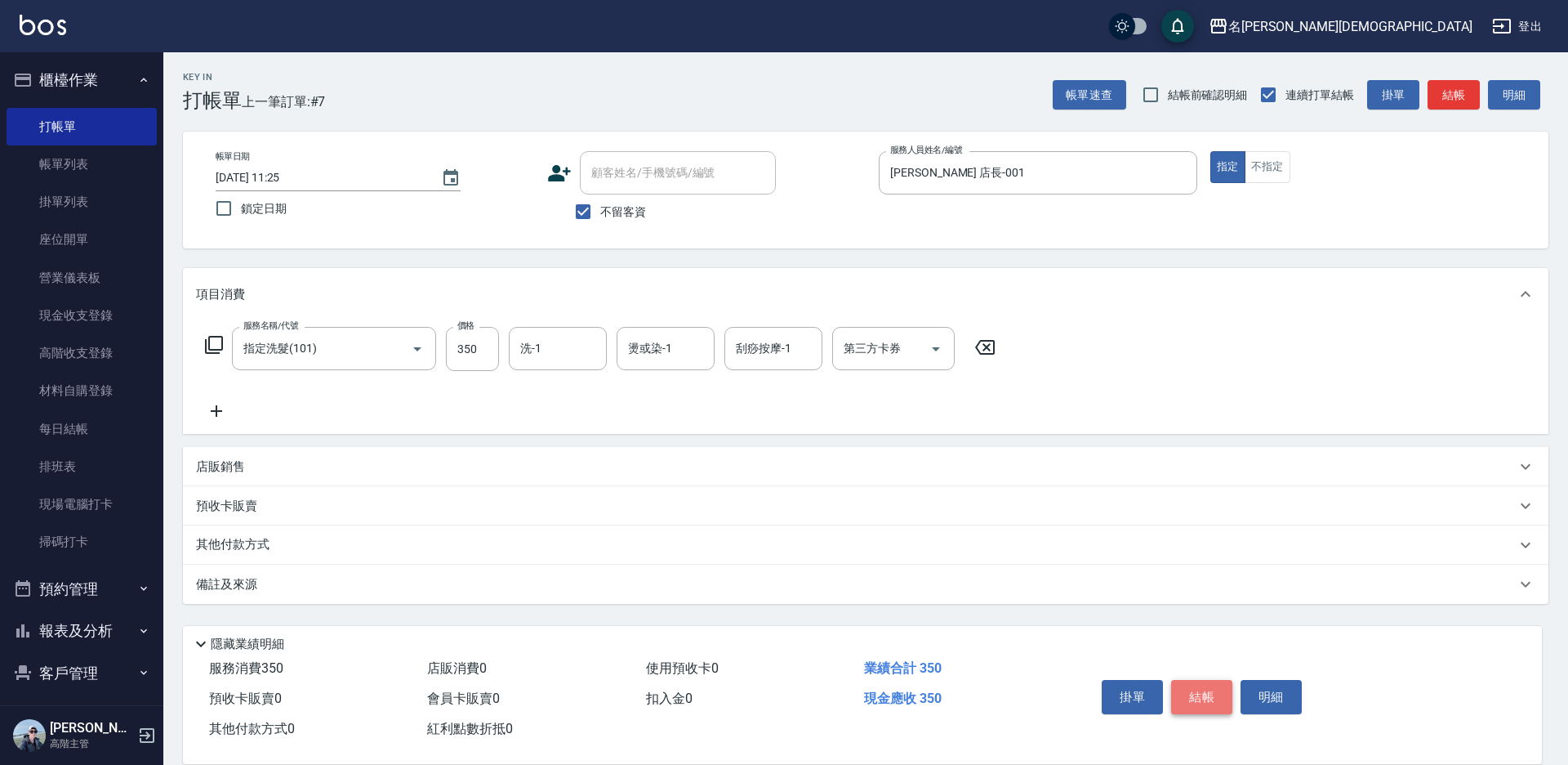
drag, startPoint x: 1213, startPoint y: 683, endPoint x: 1202, endPoint y: 670, distance: 17.0
click at [1212, 683] on button "結帳" at bounding box center [1202, 697] width 61 height 35
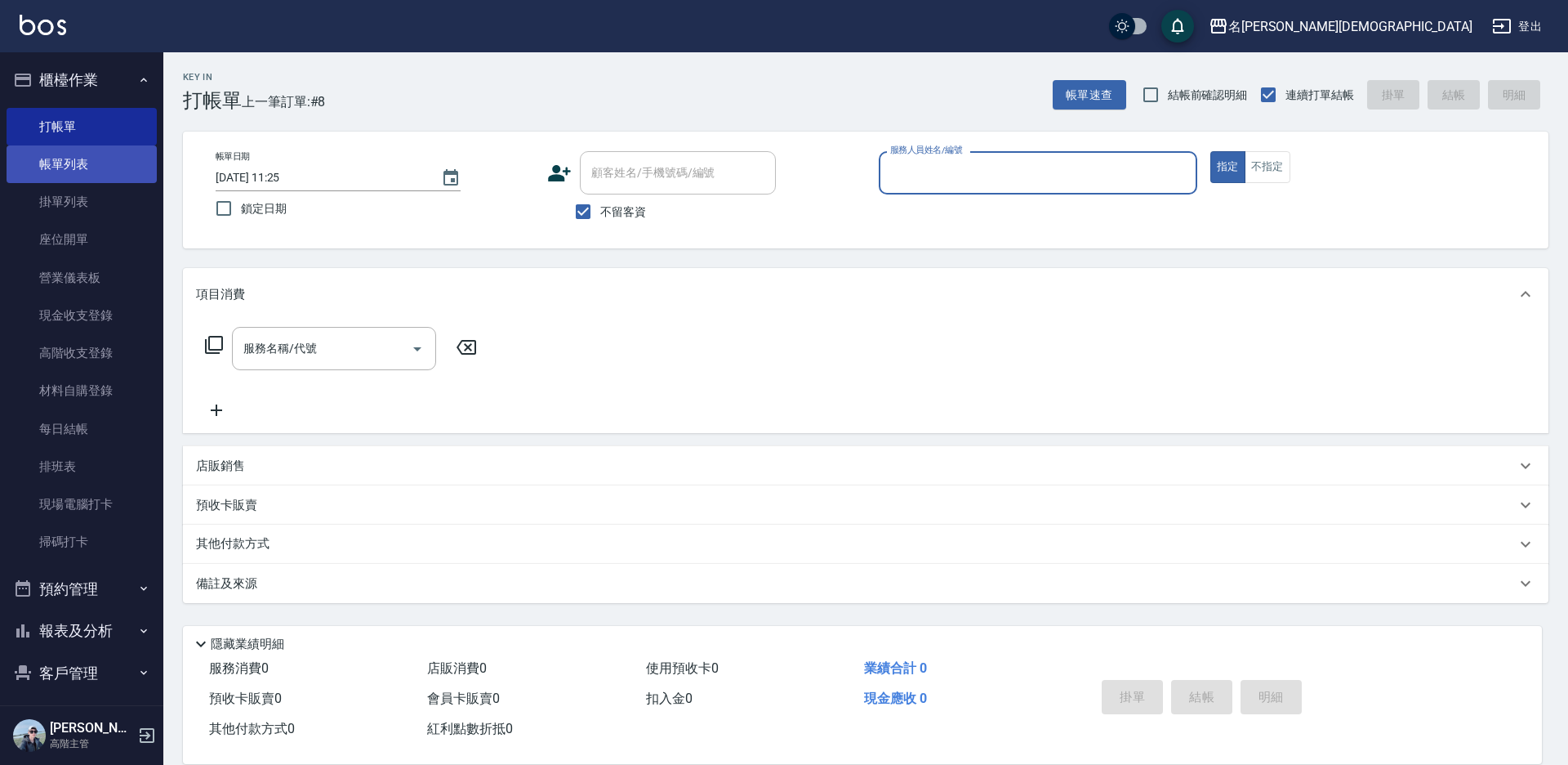
click at [54, 155] on link "帳單列表" at bounding box center [82, 164] width 151 height 38
